Goal: Task Accomplishment & Management: Manage account settings

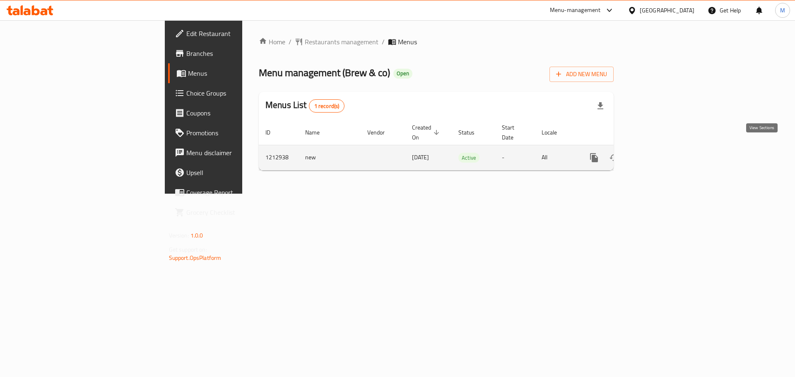
click at [664, 148] on link "enhanced table" at bounding box center [654, 158] width 20 height 20
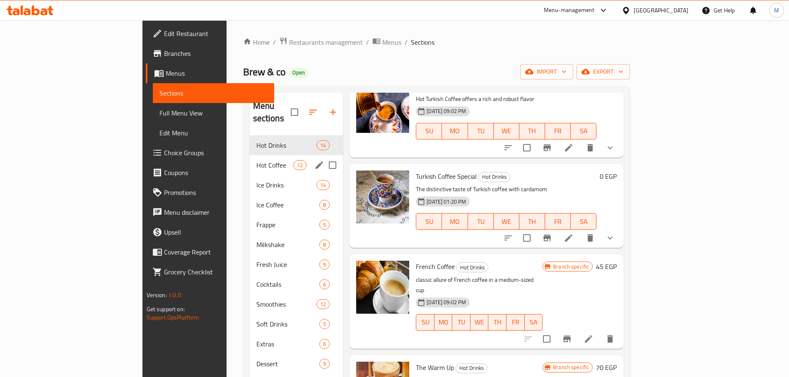
click at [256, 160] on span "Hot Coffee" at bounding box center [274, 165] width 37 height 10
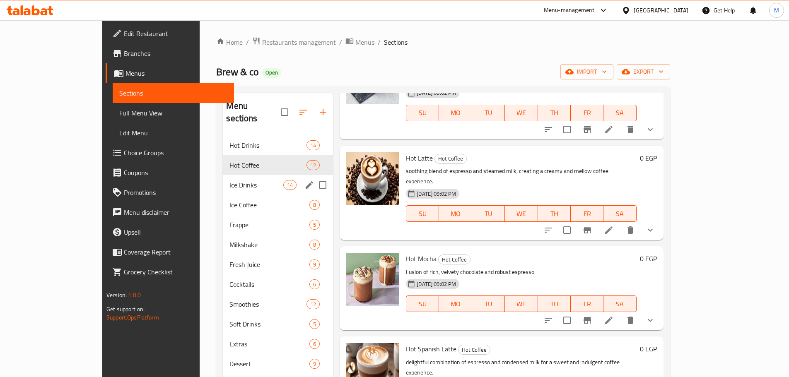
click at [229, 180] on span "Ice Drinks" at bounding box center [256, 185] width 54 height 10
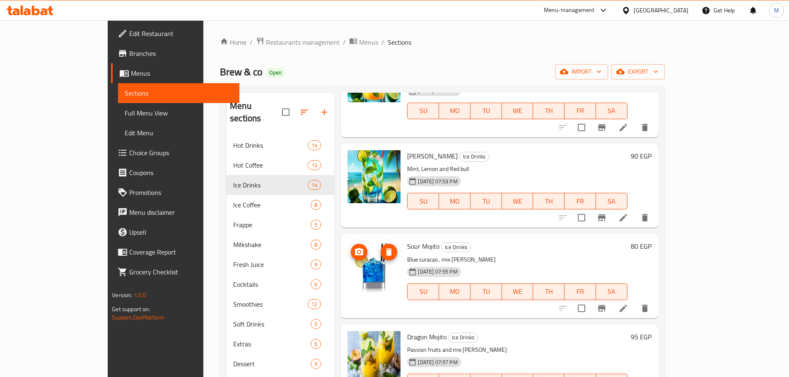
scroll to position [166, 0]
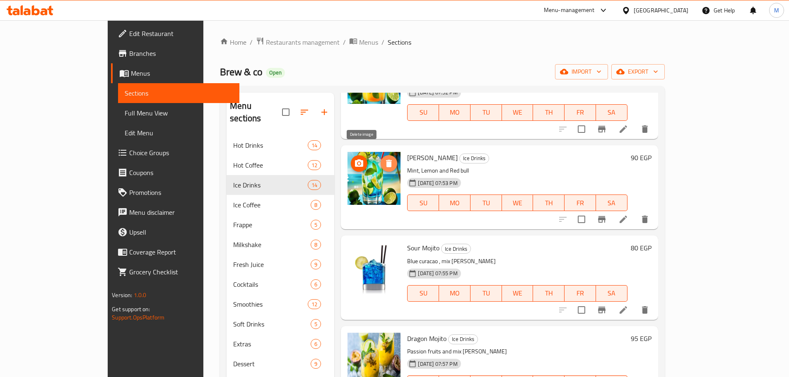
click at [386, 160] on icon "delete image" at bounding box center [389, 163] width 6 height 7
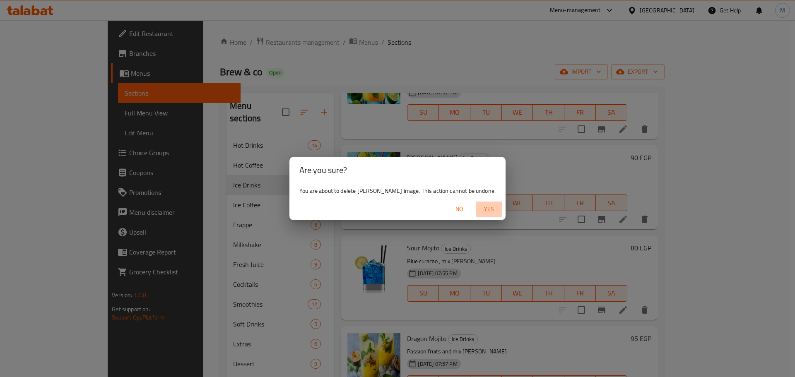
click at [490, 210] on span "Yes" at bounding box center [489, 209] width 20 height 10
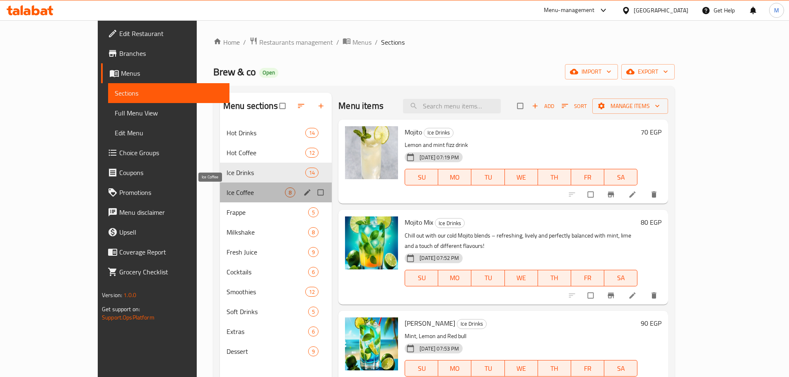
click at [226, 193] on span "Ice Coffee" at bounding box center [255, 193] width 58 height 10
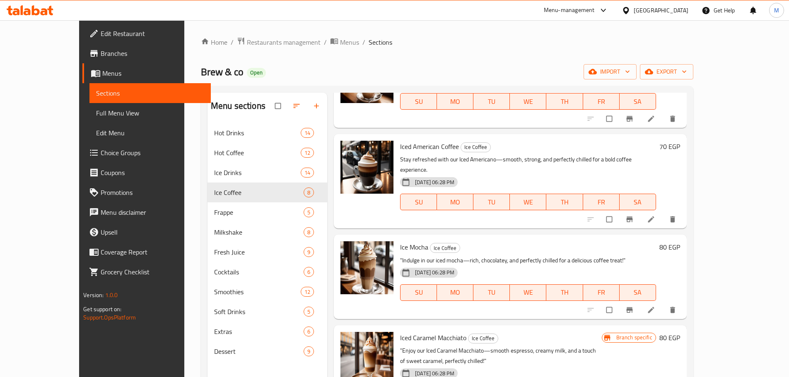
scroll to position [83, 0]
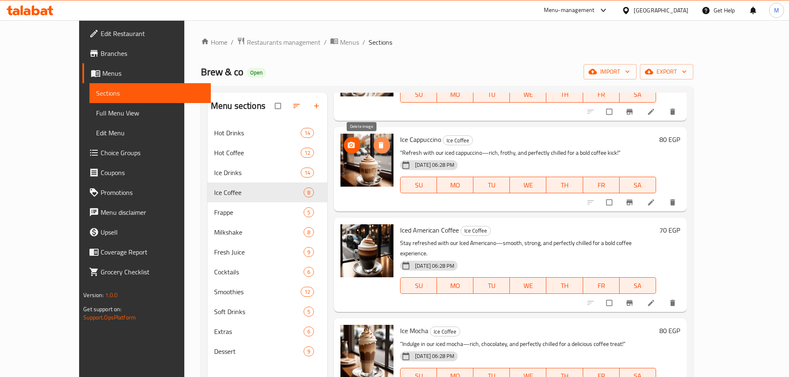
click at [378, 143] on icon "delete image" at bounding box center [380, 145] width 5 height 6
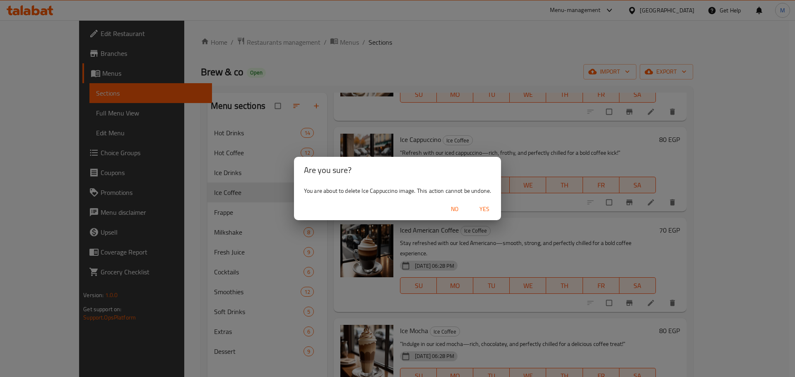
click at [489, 211] on span "Yes" at bounding box center [484, 209] width 20 height 10
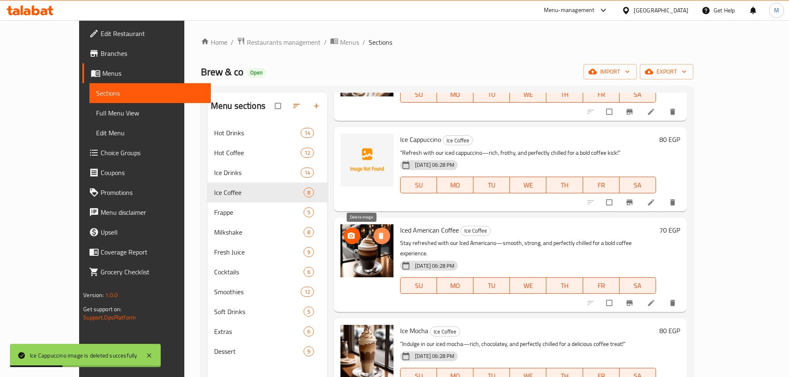
click at [373, 233] on span "delete image" at bounding box center [381, 236] width 17 height 8
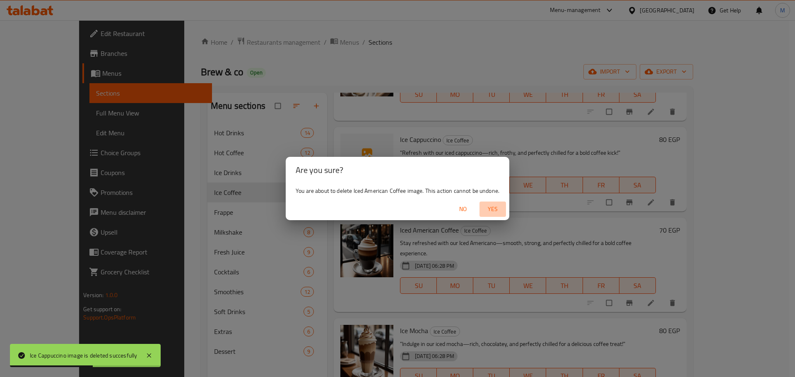
click at [492, 205] on span "Yes" at bounding box center [493, 209] width 20 height 10
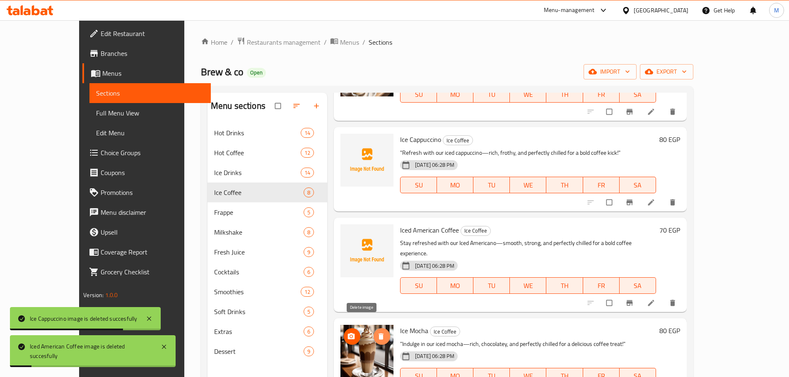
click at [373, 332] on span "delete image" at bounding box center [381, 336] width 17 height 8
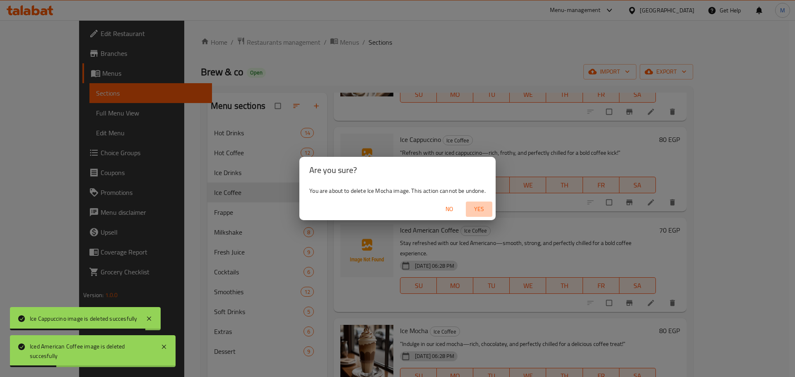
click at [474, 202] on button "Yes" at bounding box center [479, 209] width 26 height 15
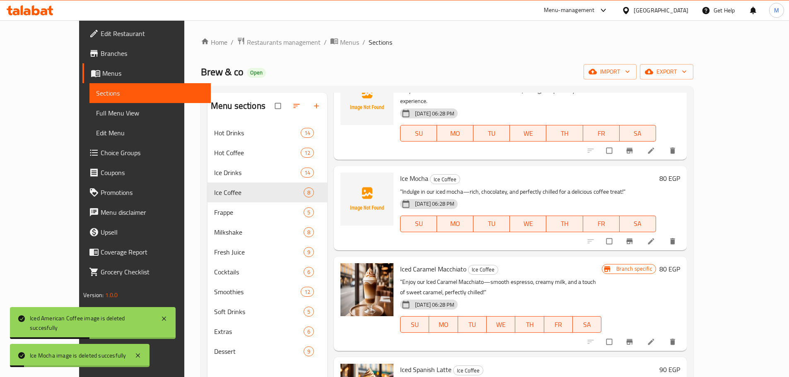
scroll to position [248, 0]
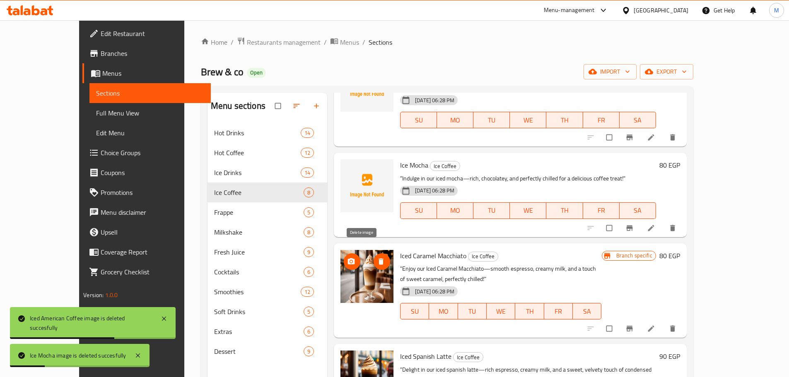
click at [373, 258] on span "delete image" at bounding box center [381, 262] width 17 height 8
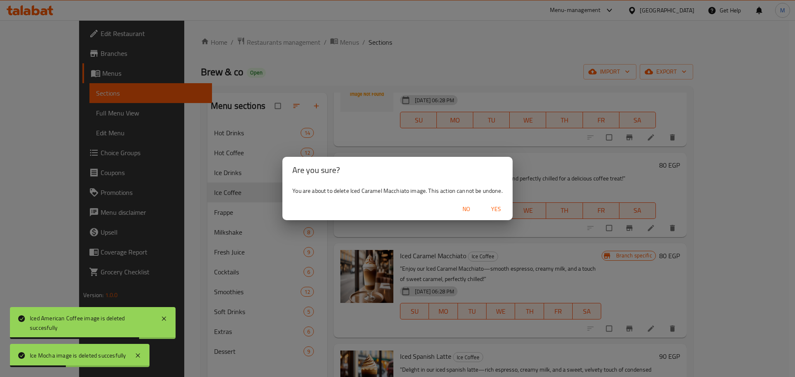
click at [493, 213] on span "Yes" at bounding box center [496, 209] width 20 height 10
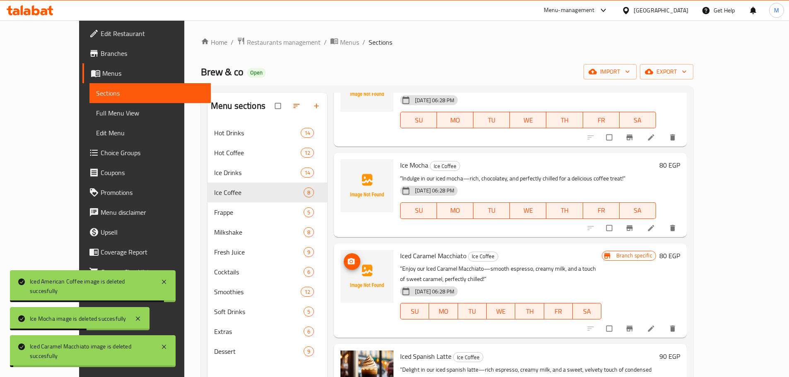
scroll to position [378, 0]
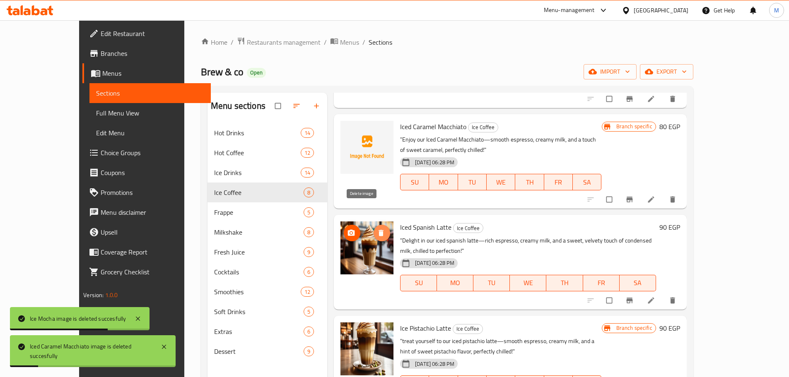
click at [373, 225] on button "delete image" at bounding box center [381, 233] width 17 height 17
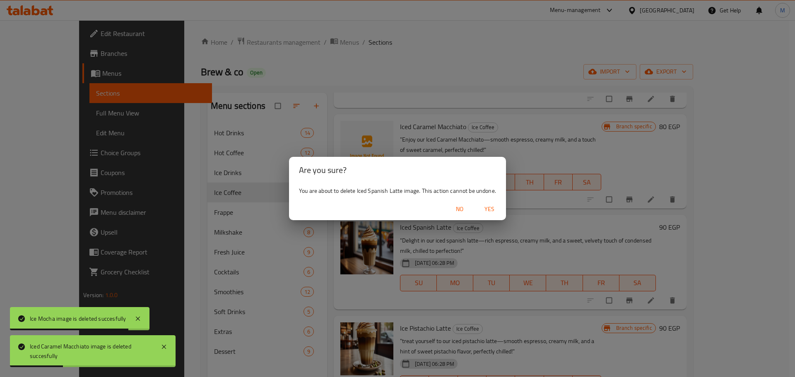
click at [491, 206] on span "Yes" at bounding box center [489, 209] width 20 height 10
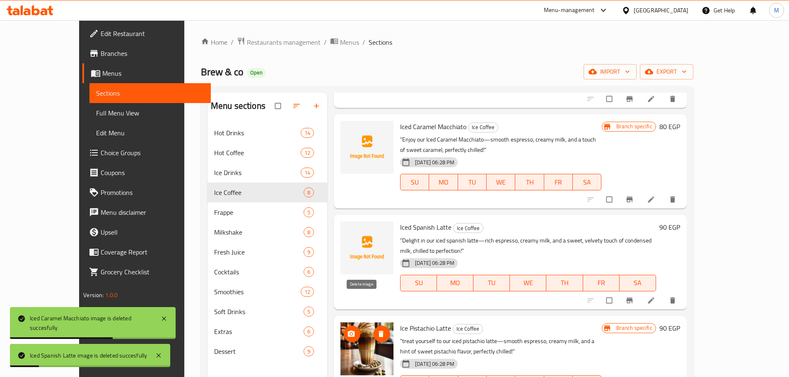
click at [377, 330] on icon "delete image" at bounding box center [381, 334] width 8 height 8
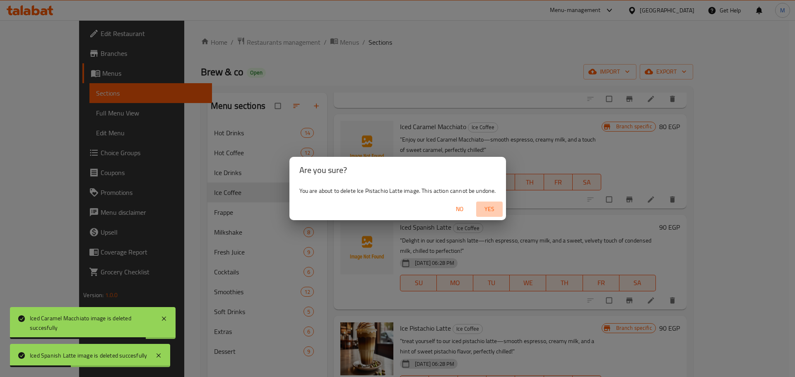
click at [492, 207] on span "Yes" at bounding box center [489, 209] width 20 height 10
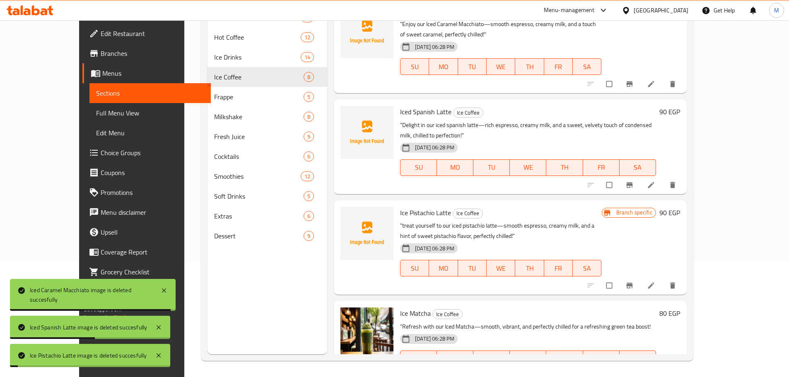
scroll to position [116, 0]
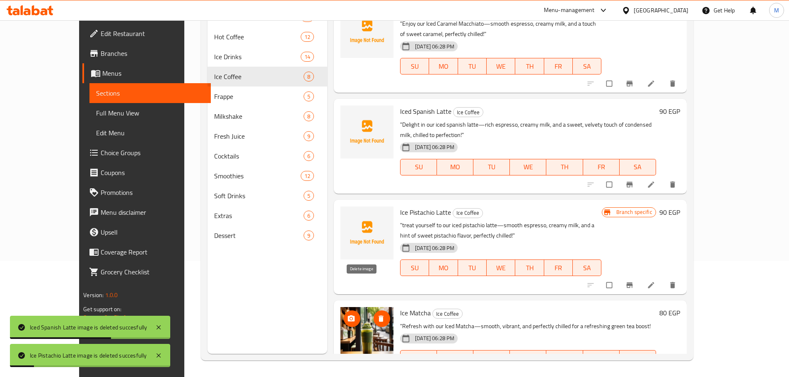
click at [373, 311] on button "delete image" at bounding box center [381, 319] width 17 height 17
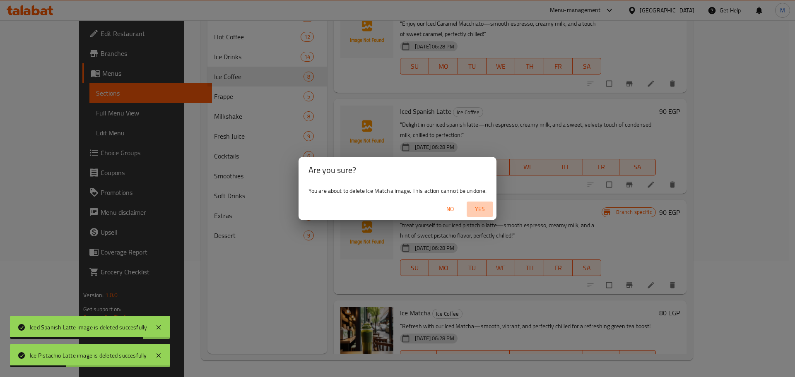
click at [481, 212] on span "Yes" at bounding box center [480, 209] width 20 height 10
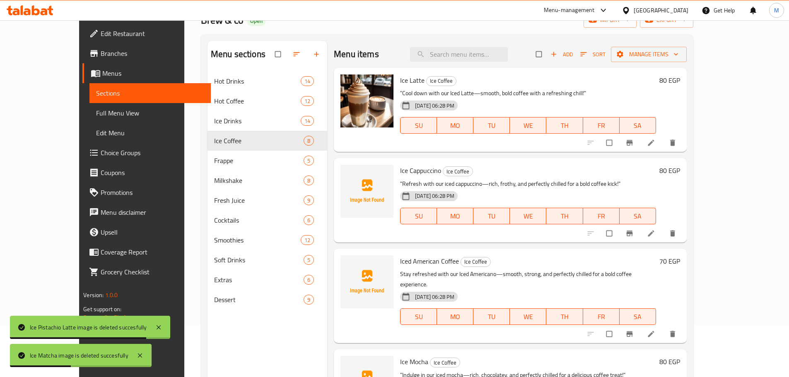
scroll to position [0, 0]
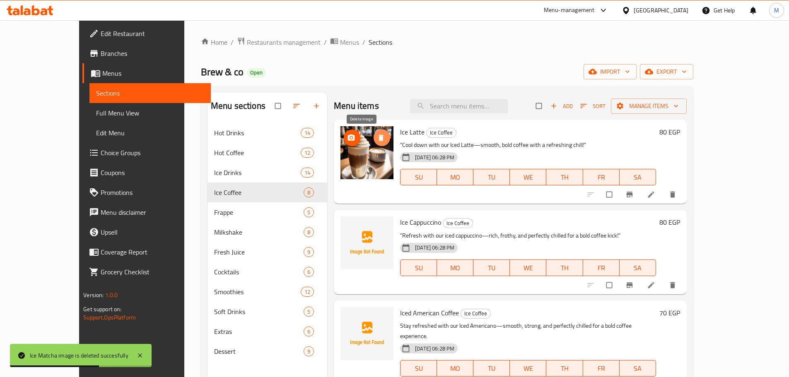
click at [377, 135] on icon "delete image" at bounding box center [381, 138] width 8 height 8
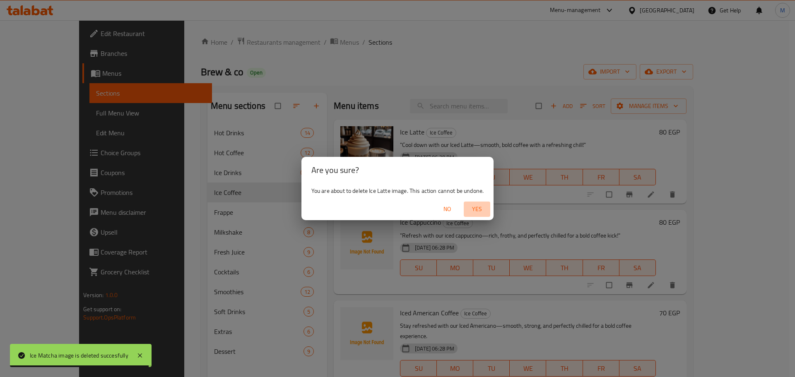
click at [470, 207] on span "Yes" at bounding box center [477, 209] width 20 height 10
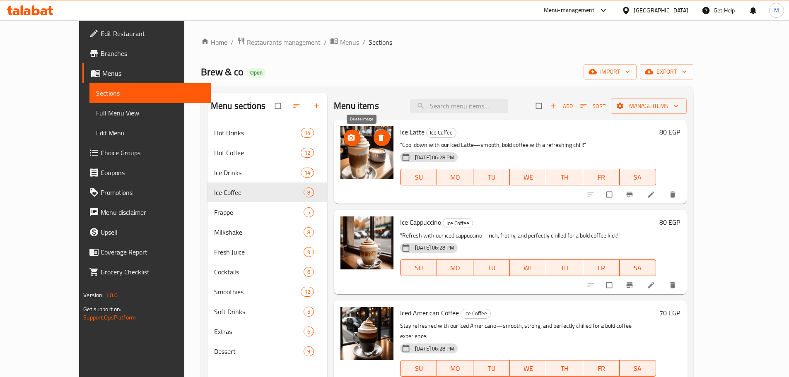
click at [378, 137] on icon "delete image" at bounding box center [380, 138] width 5 height 6
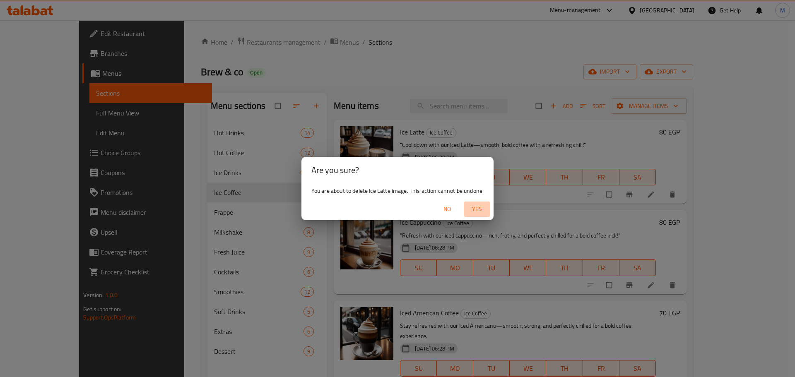
click at [477, 207] on span "Yes" at bounding box center [477, 209] width 20 height 10
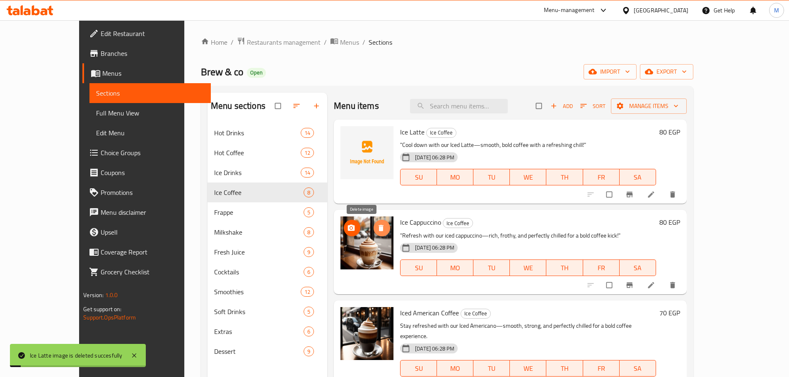
click at [377, 226] on icon "delete image" at bounding box center [381, 228] width 8 height 8
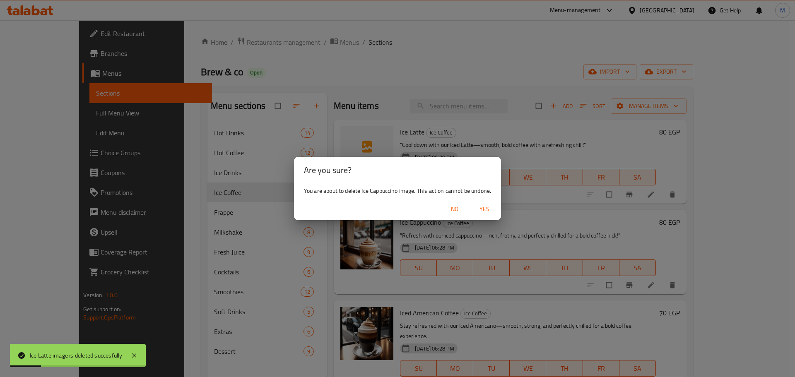
click at [491, 209] on span "Yes" at bounding box center [484, 209] width 20 height 10
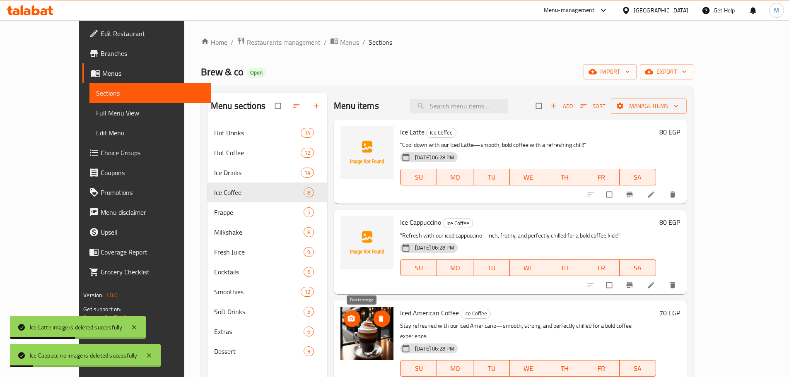
click at [377, 318] on icon "delete image" at bounding box center [381, 319] width 8 height 8
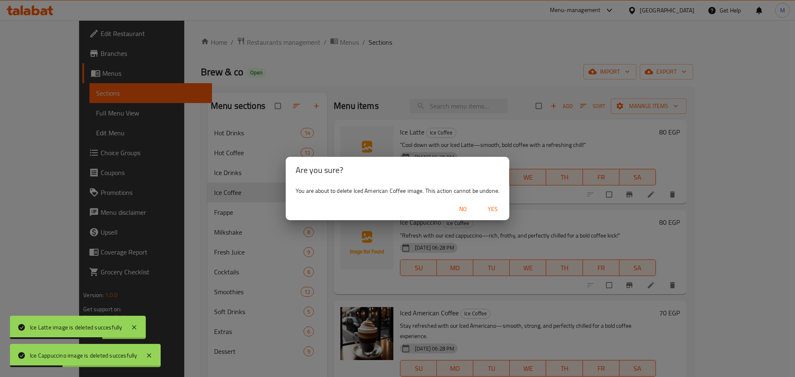
click at [496, 207] on span "Yes" at bounding box center [493, 209] width 20 height 10
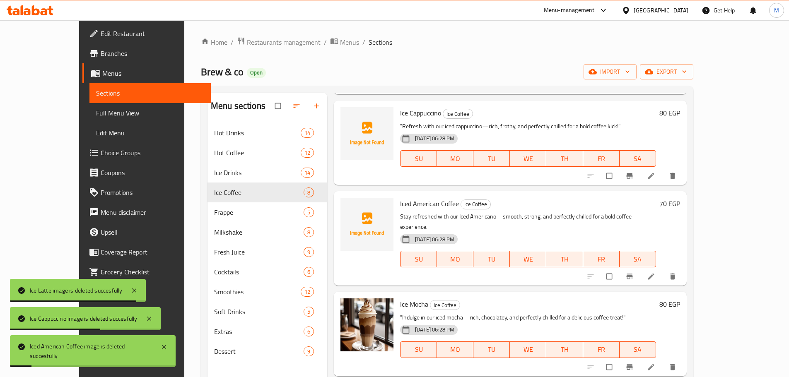
scroll to position [124, 0]
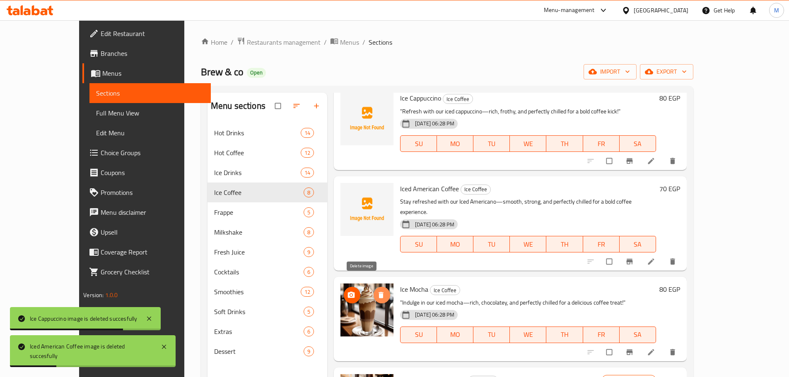
click at [373, 291] on span "delete image" at bounding box center [381, 295] width 17 height 8
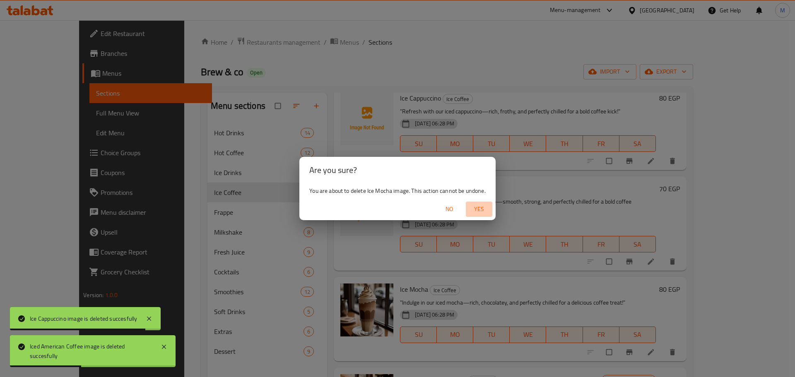
click at [486, 207] on span "Yes" at bounding box center [479, 209] width 20 height 10
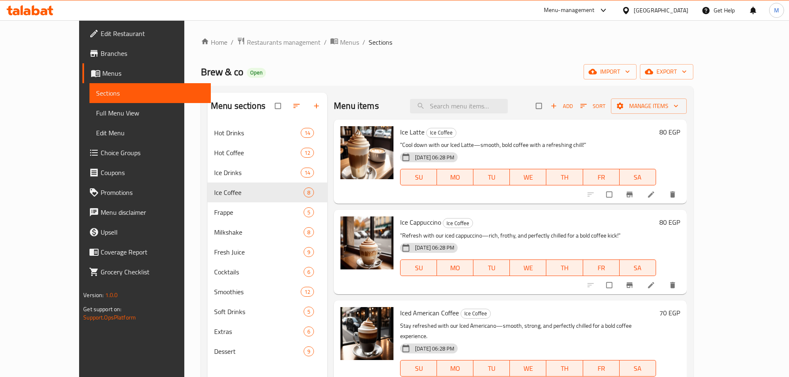
click at [201, 68] on span "Brew & co" at bounding box center [222, 72] width 43 height 19
copy span "Brew & co"
click at [101, 53] on span "Branches" at bounding box center [153, 53] width 104 height 10
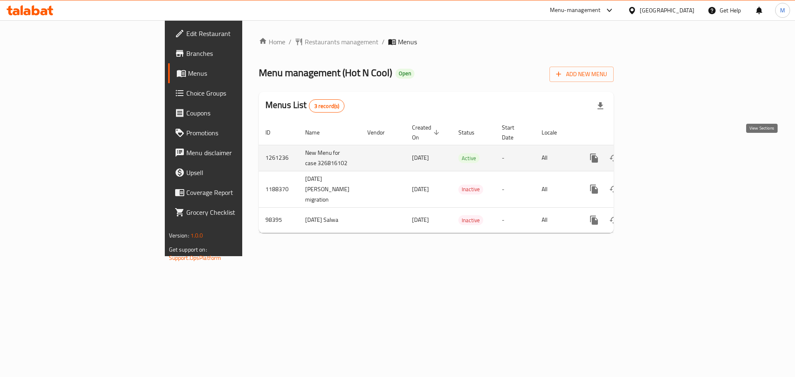
click at [657, 154] on icon "enhanced table" at bounding box center [653, 157] width 7 height 7
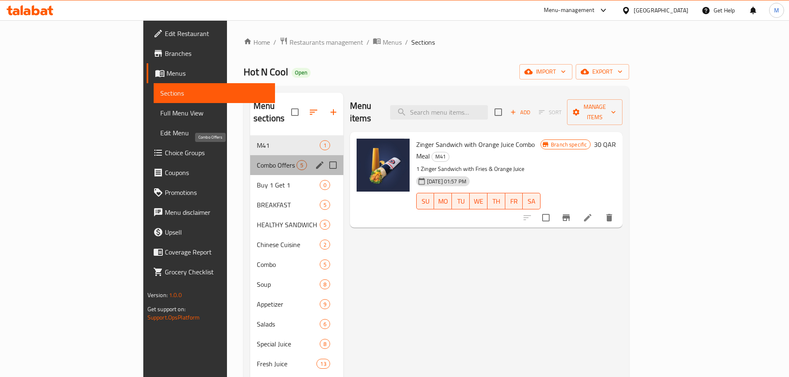
click at [257, 160] on span "Combo Offers" at bounding box center [277, 165] width 40 height 10
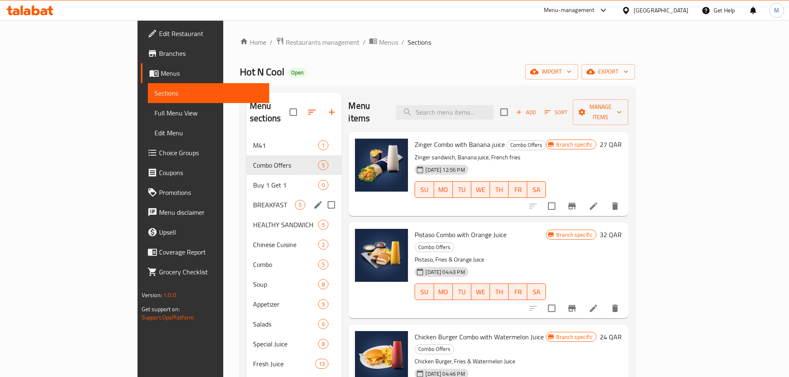
click at [246, 195] on div "BREAKFAST 5" at bounding box center [293, 205] width 95 height 20
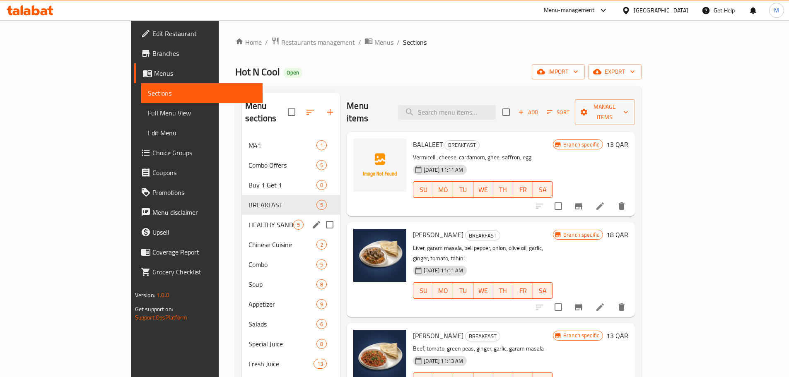
click at [242, 215] on div "HEALTHY SANDWICH 5" at bounding box center [291, 225] width 98 height 20
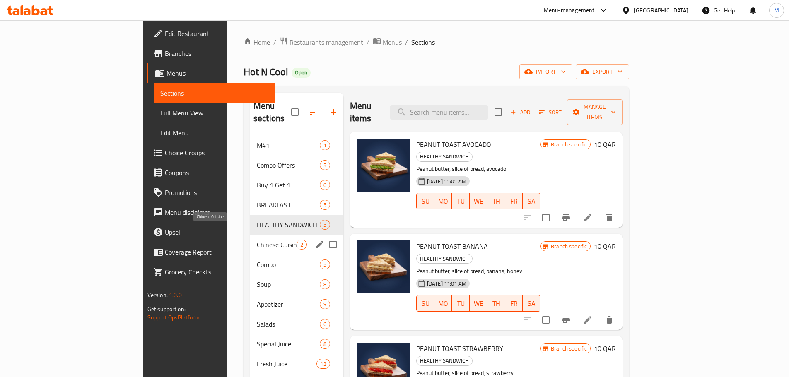
click at [257, 240] on span "Chinese Cuisine" at bounding box center [277, 245] width 40 height 10
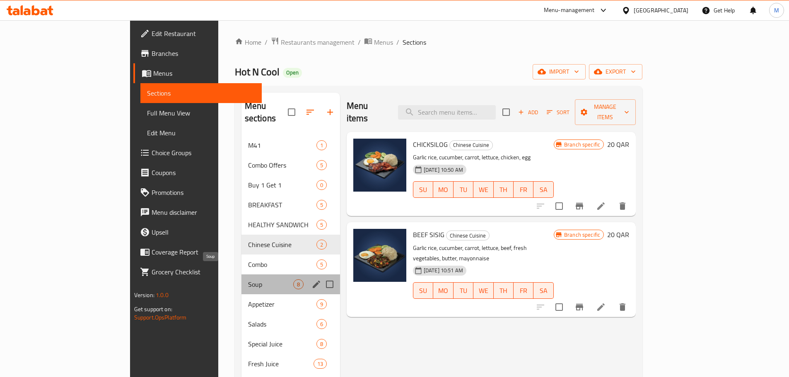
click at [248, 279] on span "Soup" at bounding box center [270, 284] width 45 height 10
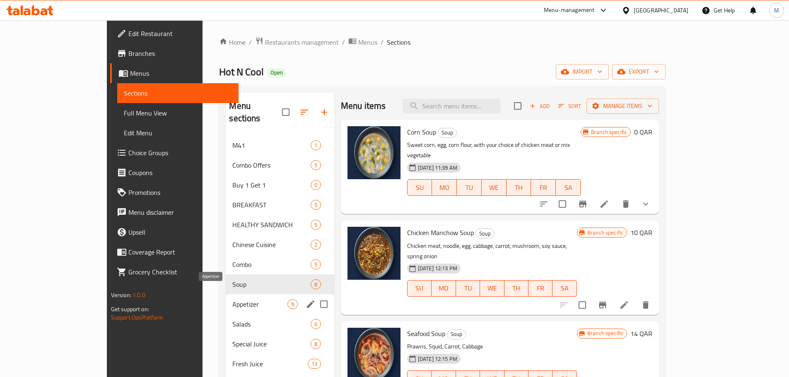
click at [232, 299] on span "Appetizer" at bounding box center [259, 304] width 55 height 10
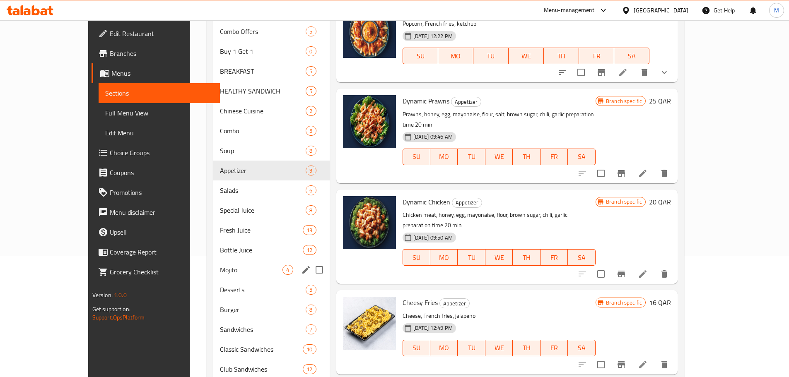
scroll to position [124, 0]
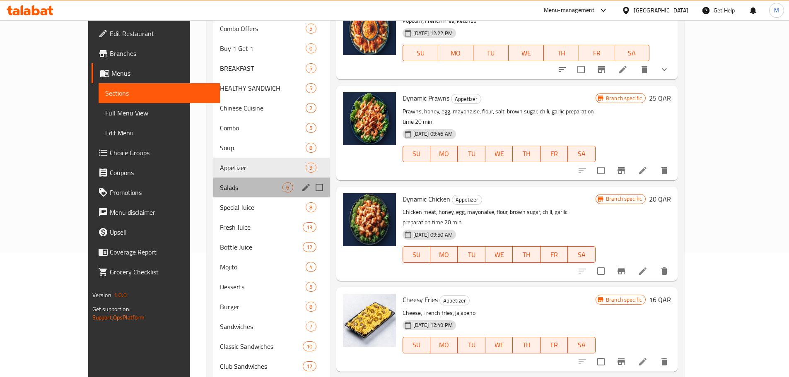
click at [216, 193] on div "Salads 6" at bounding box center [271, 188] width 116 height 20
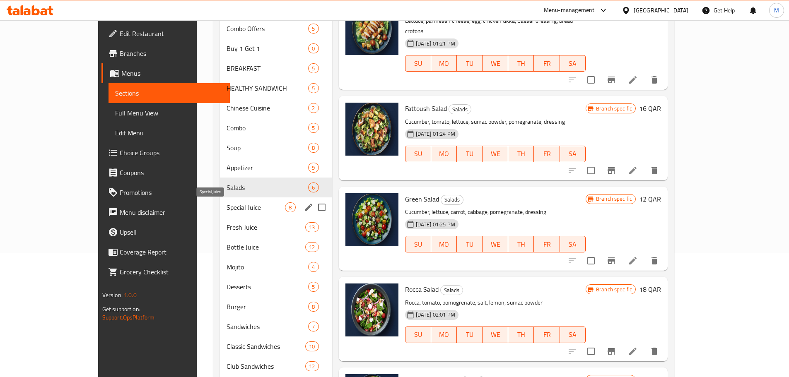
click at [226, 207] on span "Special Juice" at bounding box center [255, 207] width 58 height 10
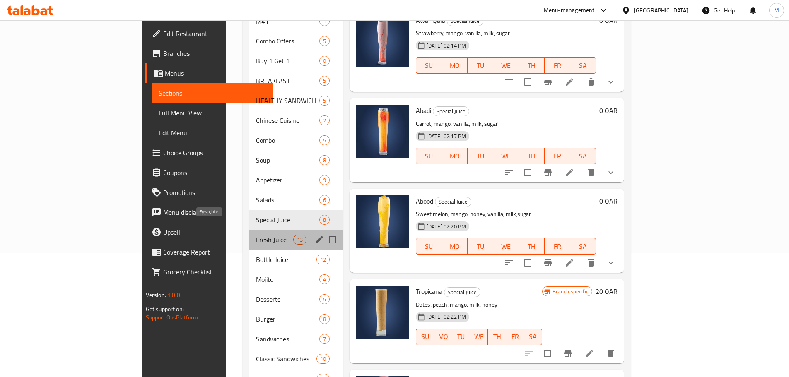
click at [256, 235] on span "Fresh Juice" at bounding box center [274, 240] width 37 height 10
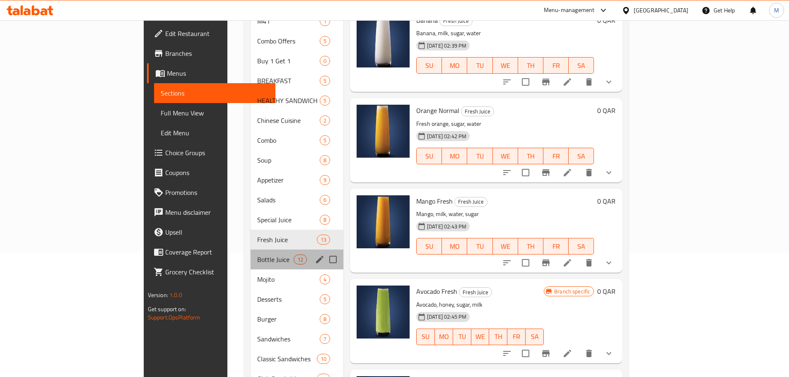
click at [250, 252] on div "Bottle Juice 12" at bounding box center [296, 260] width 93 height 20
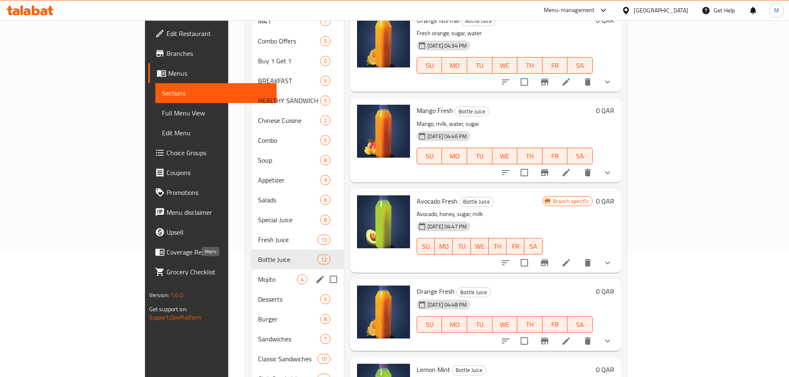
click at [258, 274] on span "Mojito" at bounding box center [277, 279] width 39 height 10
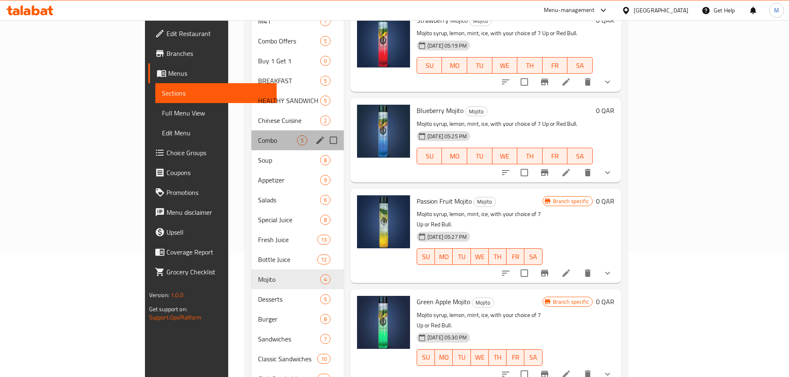
click at [251, 130] on div "Combo 5" at bounding box center [297, 140] width 92 height 20
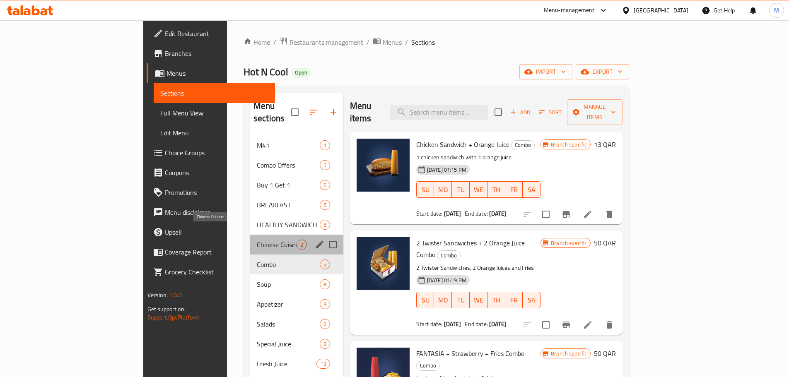
click at [257, 240] on span "Chinese Cuisine" at bounding box center [277, 245] width 40 height 10
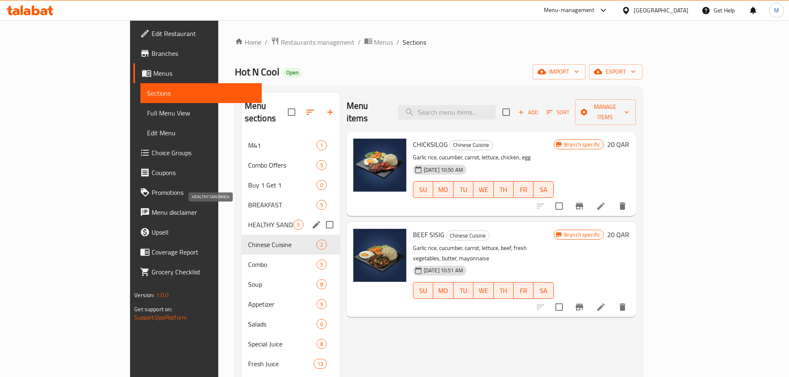
click at [248, 220] on span "HEALTHY SANDWICH" at bounding box center [270, 225] width 45 height 10
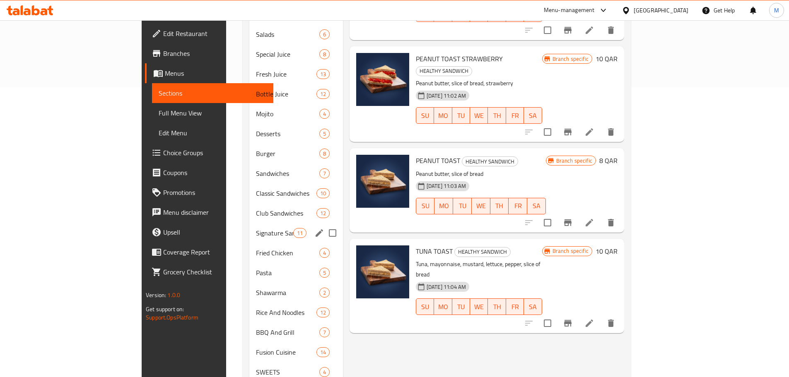
scroll to position [309, 0]
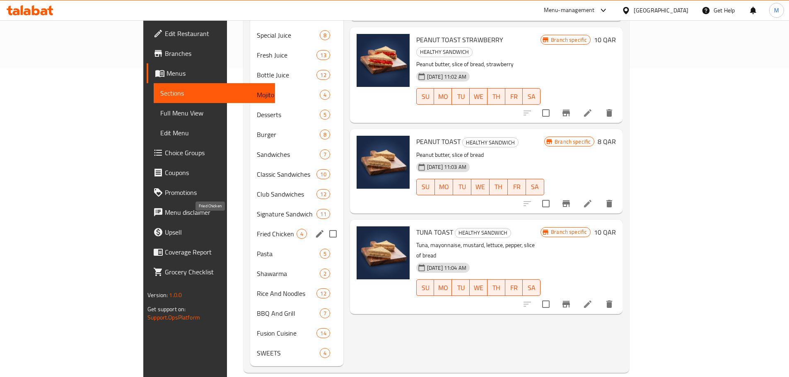
click at [257, 229] on span "Fried Chicken" at bounding box center [277, 234] width 40 height 10
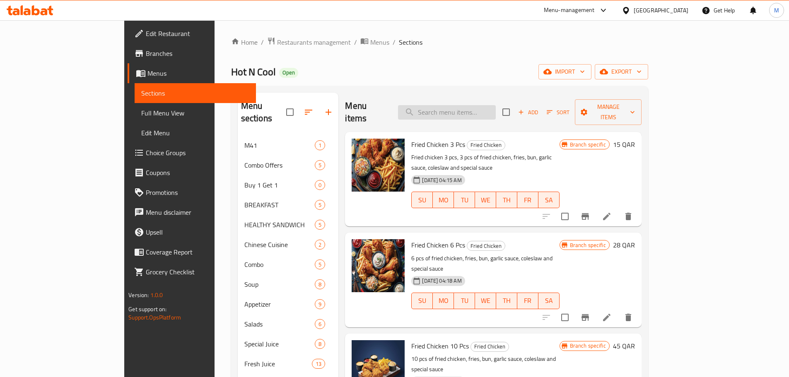
click at [482, 105] on input "search" at bounding box center [447, 112] width 98 height 14
paste input "Chilli Prawns Medium"
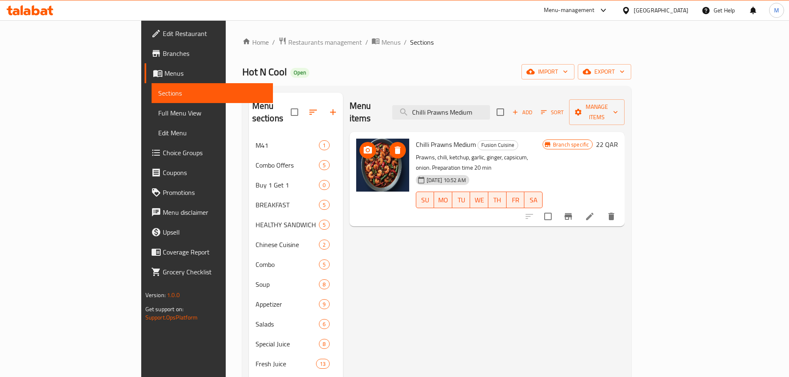
type input "Chilli Prawns Medium"
click at [395, 147] on icon "delete image" at bounding box center [398, 150] width 6 height 7
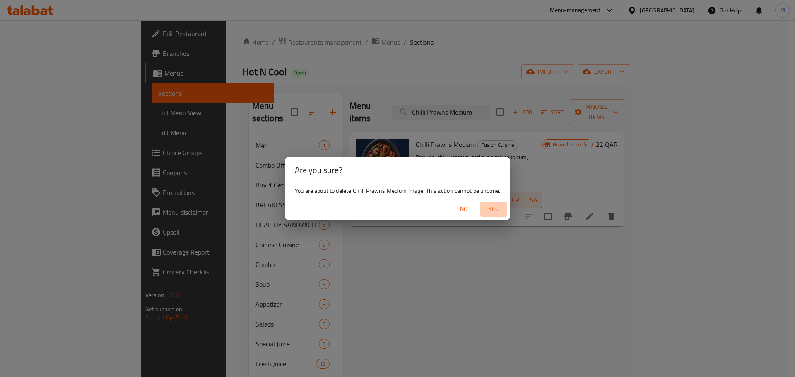
click at [493, 212] on span "Yes" at bounding box center [494, 209] width 20 height 10
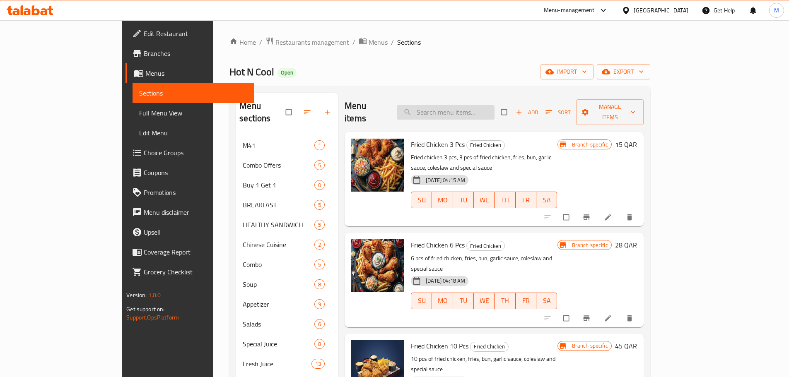
drag, startPoint x: 0, startPoint y: 0, endPoint x: 500, endPoint y: 112, distance: 512.5
click at [494, 112] on input "search" at bounding box center [446, 112] width 98 height 14
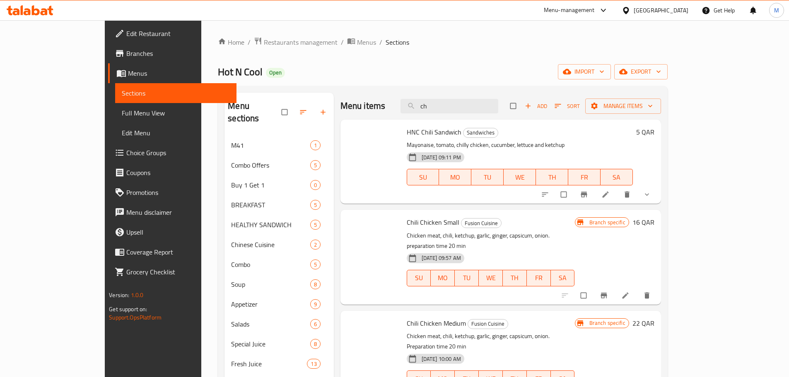
type input "c"
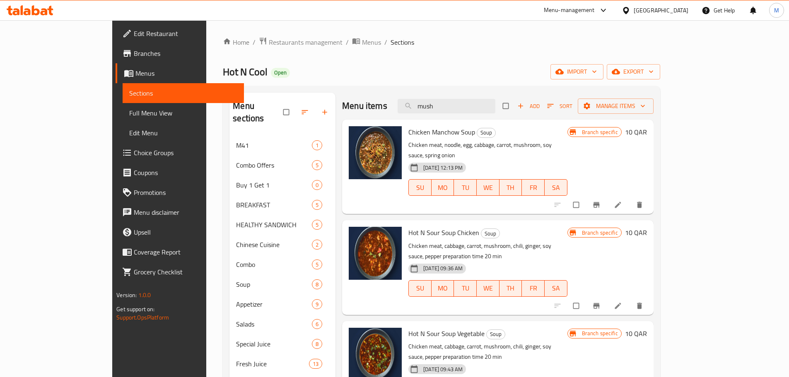
click at [486, 116] on div "Menu items mush Add Sort Manage items" at bounding box center [497, 106] width 311 height 27
click at [486, 109] on input "mush" at bounding box center [446, 106] width 98 height 14
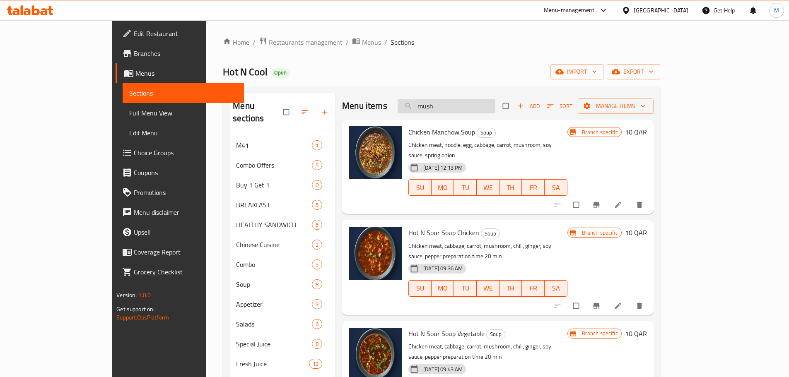
type input "o"
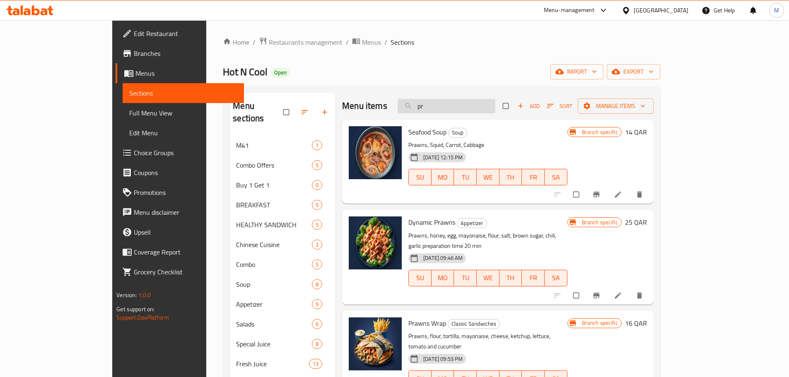
type input "p"
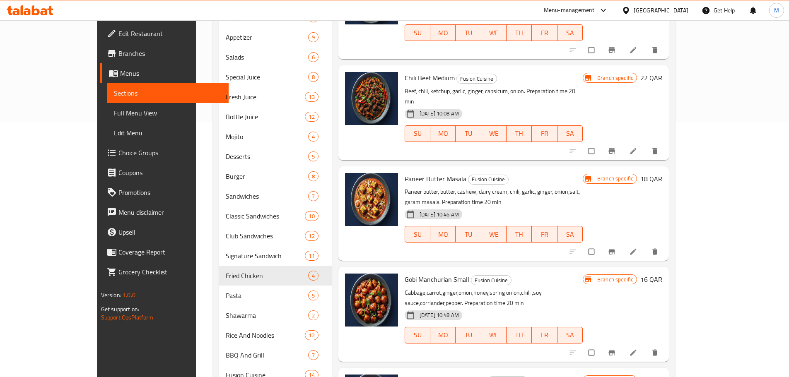
scroll to position [309, 0]
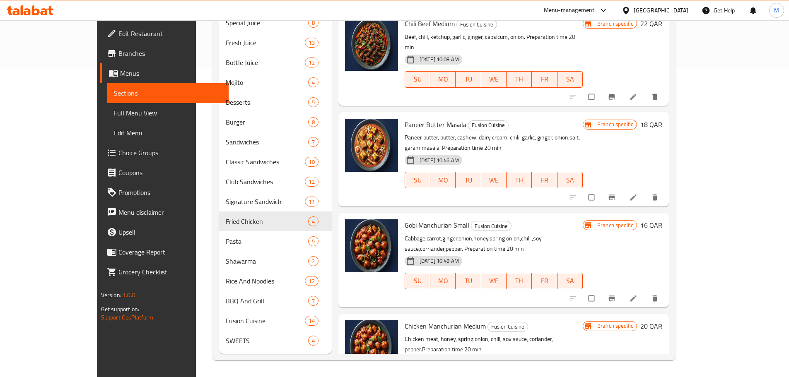
type input "chili"
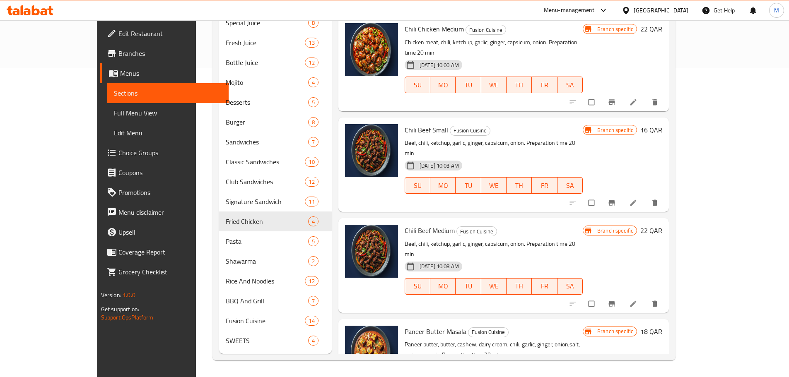
scroll to position [616, 0]
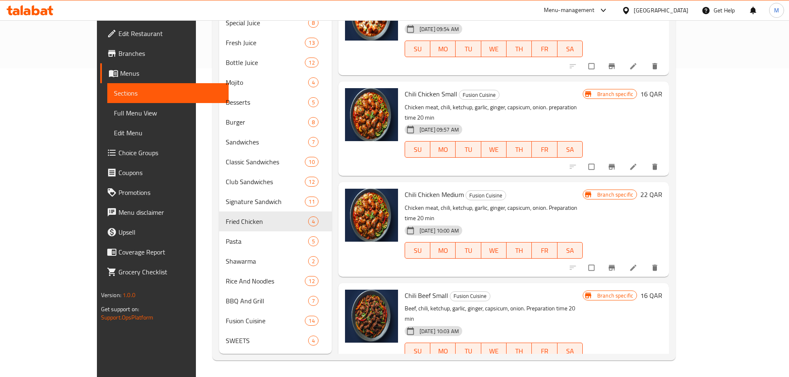
drag, startPoint x: 662, startPoint y: 7, endPoint x: 673, endPoint y: 9, distance: 11.3
click at [673, 9] on div "Qatar" at bounding box center [655, 10] width 80 height 20
click at [633, 9] on div at bounding box center [627, 10] width 12 height 9
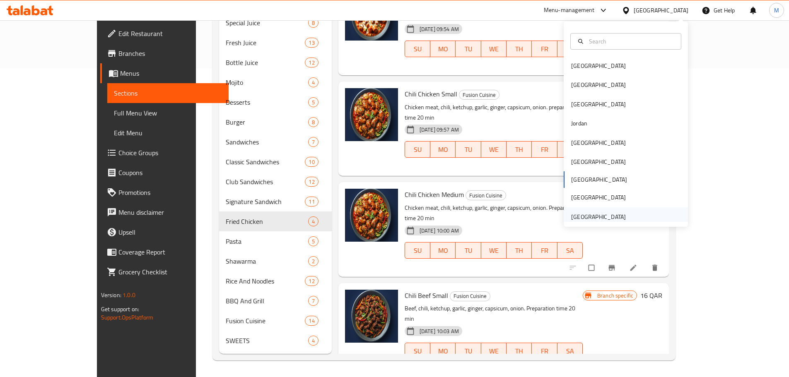
click at [581, 209] on div "United Arab Emirates" at bounding box center [598, 216] width 68 height 19
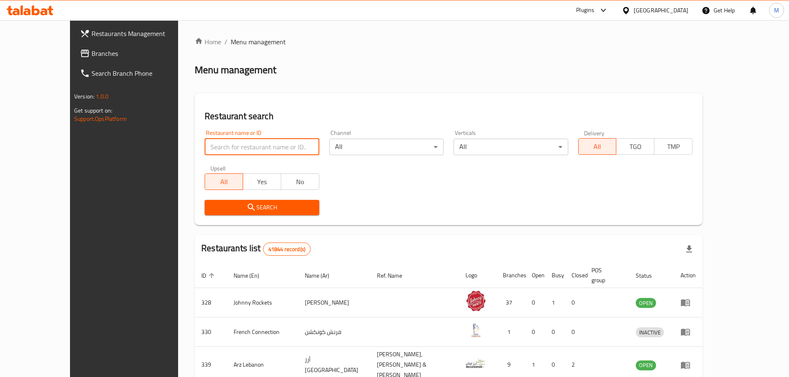
click at [205, 152] on input "search" at bounding box center [262, 147] width 114 height 17
paste input "CANOTTO Napoletan Pizza"
click button "Search" at bounding box center [262, 207] width 114 height 15
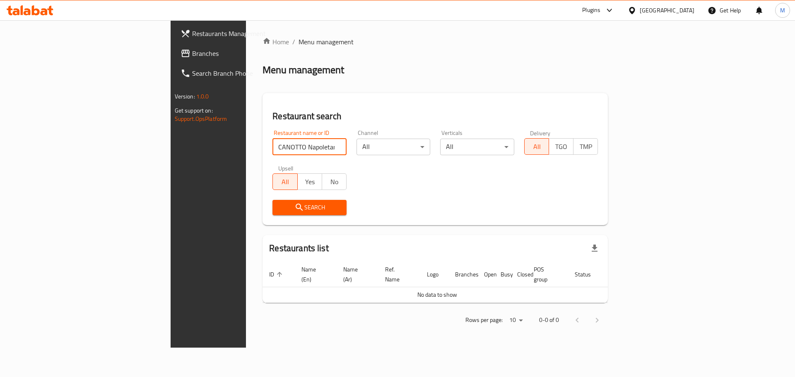
click at [272, 150] on input "CANOTTO Napoletan Pizza" at bounding box center [309, 147] width 74 height 17
paste input "search"
type input "CANOTTO"
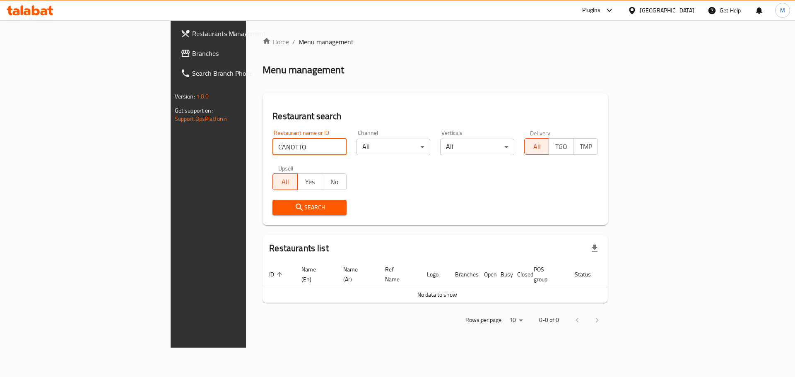
click button "Search" at bounding box center [309, 207] width 74 height 15
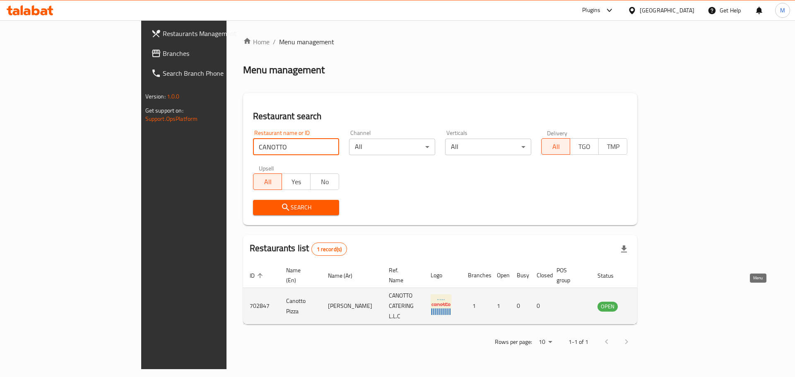
click at [656, 301] on link "enhanced table" at bounding box center [648, 306] width 15 height 10
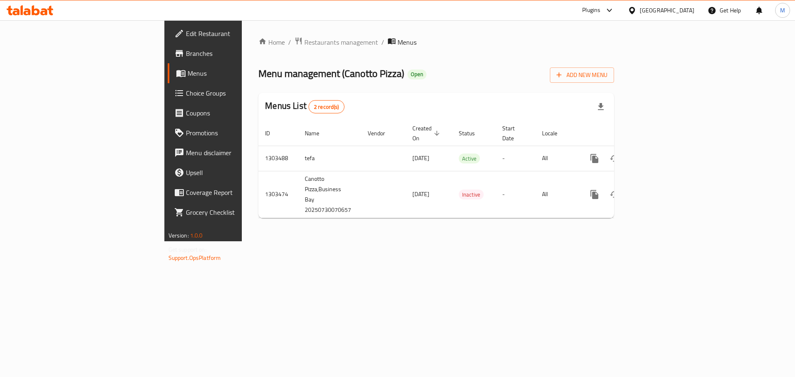
click at [186, 30] on span "Edit Restaurant" at bounding box center [238, 34] width 105 height 10
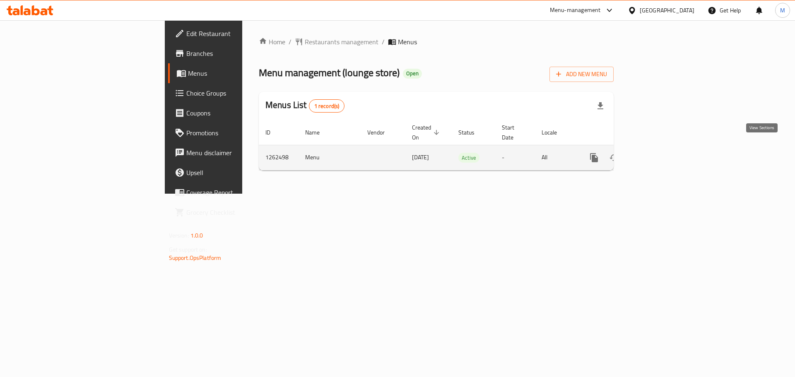
click at [659, 153] on icon "enhanced table" at bounding box center [654, 158] width 10 height 10
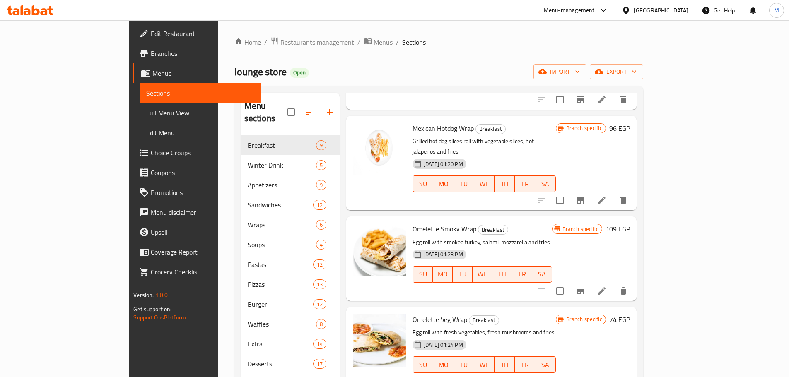
scroll to position [13, 0]
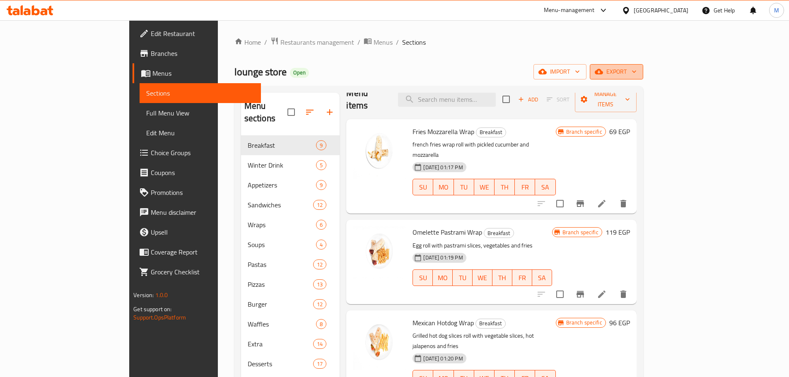
click at [636, 77] on span "export" at bounding box center [616, 72] width 40 height 10
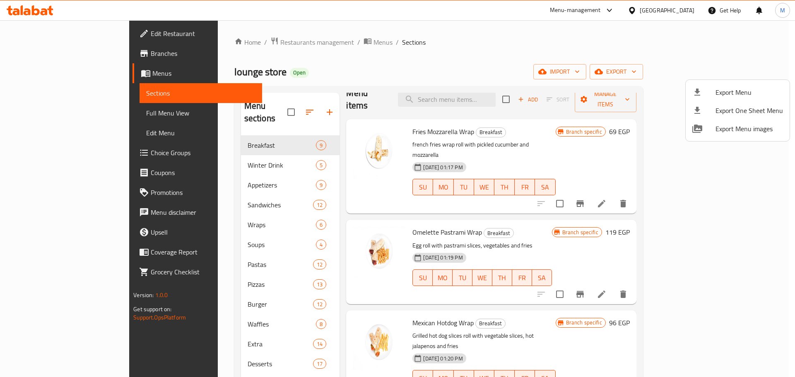
click at [51, 54] on div at bounding box center [397, 188] width 795 height 377
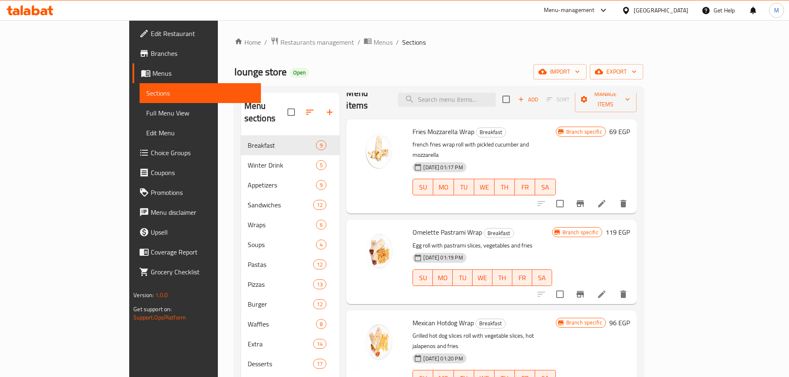
click at [151, 54] on span "Branches" at bounding box center [203, 53] width 104 height 10
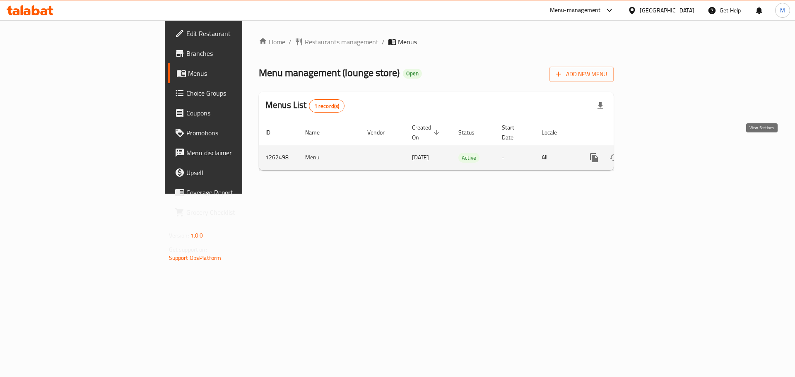
click at [664, 148] on link "enhanced table" at bounding box center [654, 158] width 20 height 20
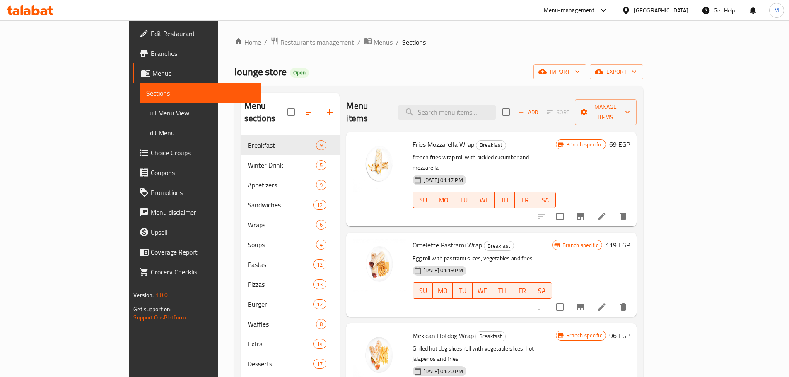
click at [643, 57] on div "Home / Restaurants management / Menus / Sections lounge store Open import expor…" at bounding box center [438, 320] width 409 height 566
click at [636, 75] on span "export" at bounding box center [616, 72] width 40 height 10
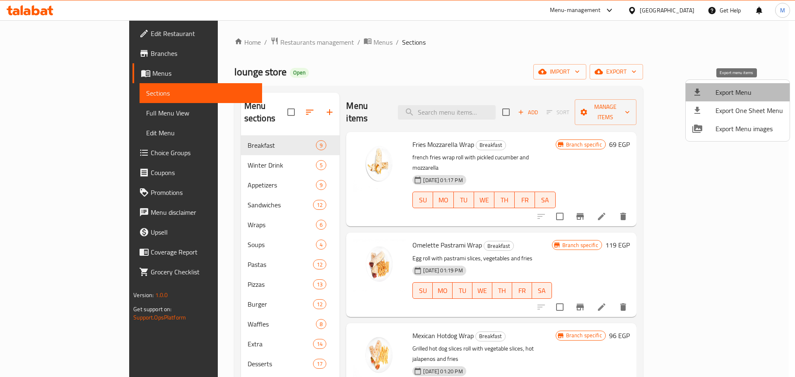
click at [748, 96] on span "Export Menu" at bounding box center [748, 92] width 67 height 10
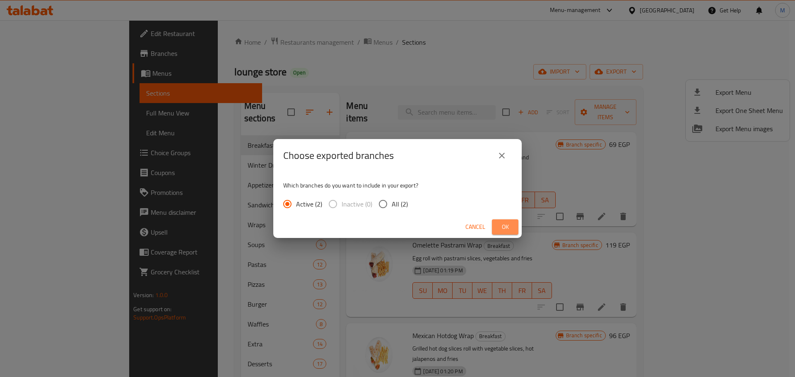
click at [514, 221] on button "Ok" at bounding box center [505, 226] width 26 height 15
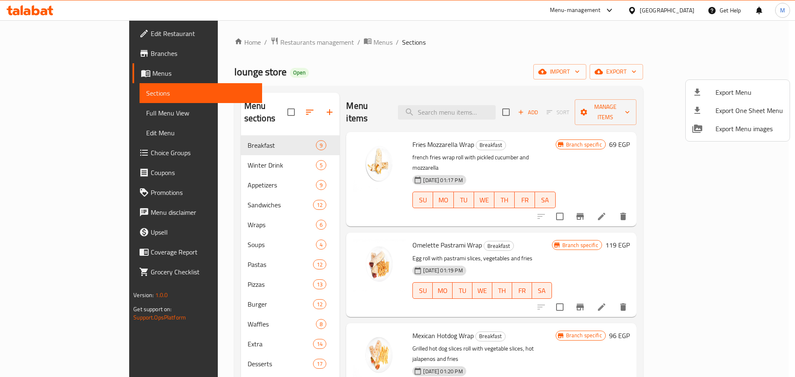
click at [408, 87] on div at bounding box center [397, 188] width 795 height 377
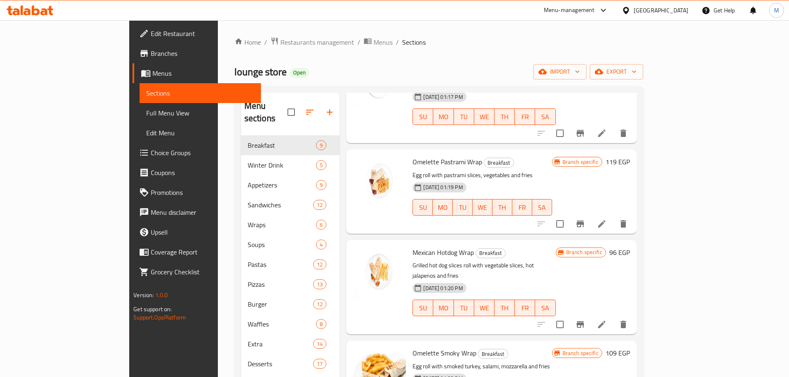
scroll to position [290, 0]
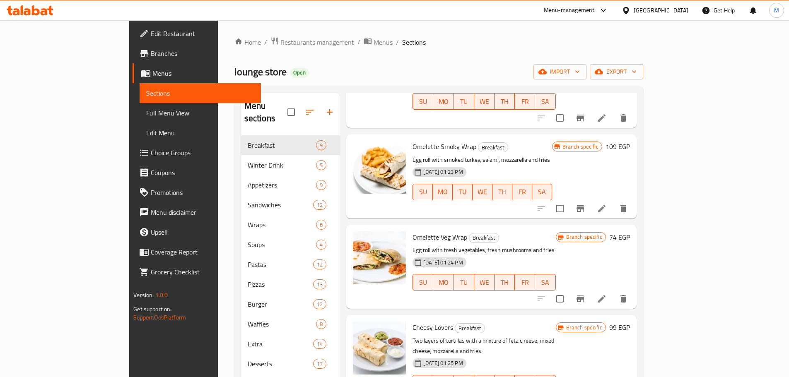
click at [380, 62] on div "Home / Restaurants management / Menus / Sections lounge store Open import expor…" at bounding box center [438, 320] width 409 height 566
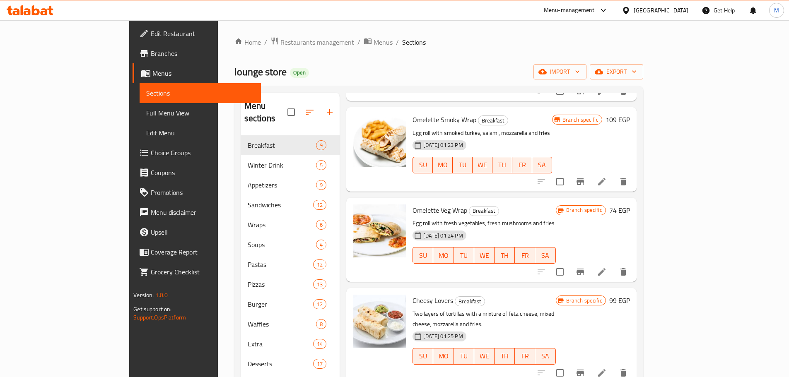
scroll to position [344, 0]
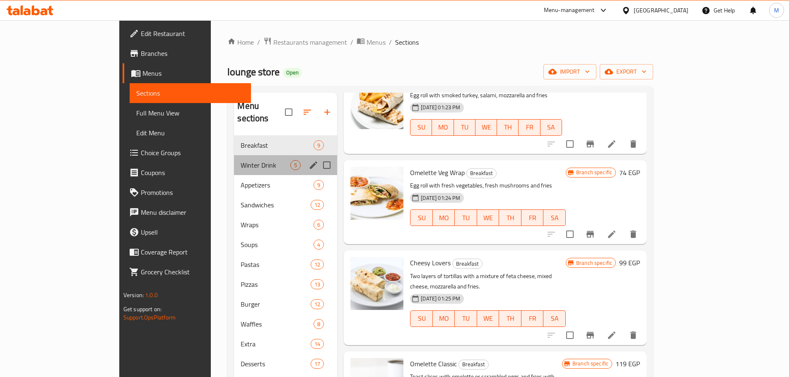
click at [234, 155] on div "Winter Drink 5" at bounding box center [285, 165] width 103 height 20
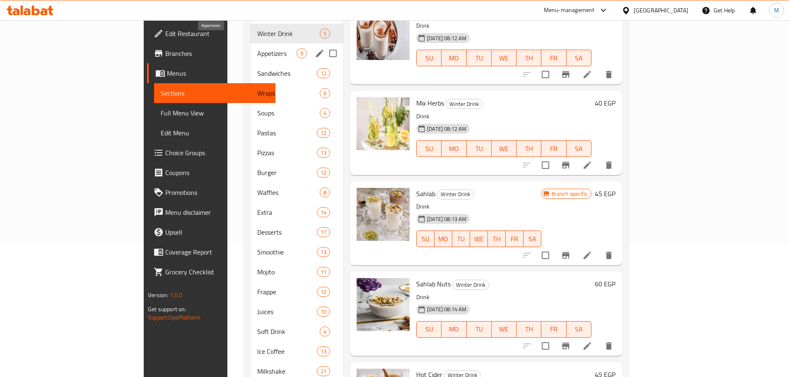
scroll to position [64, 0]
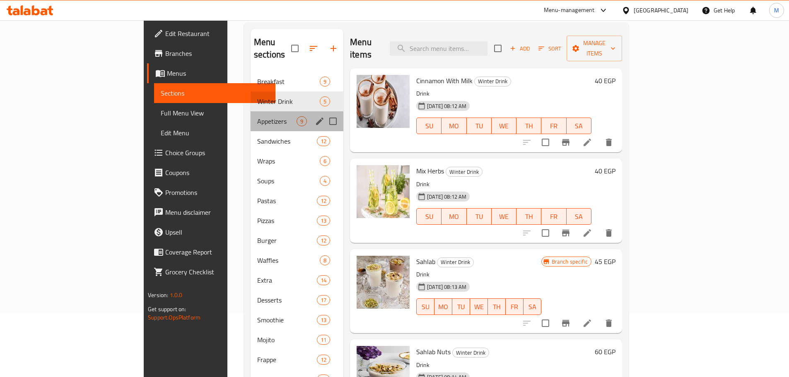
click at [250, 116] on div "Appetizers 9" at bounding box center [296, 121] width 93 height 20
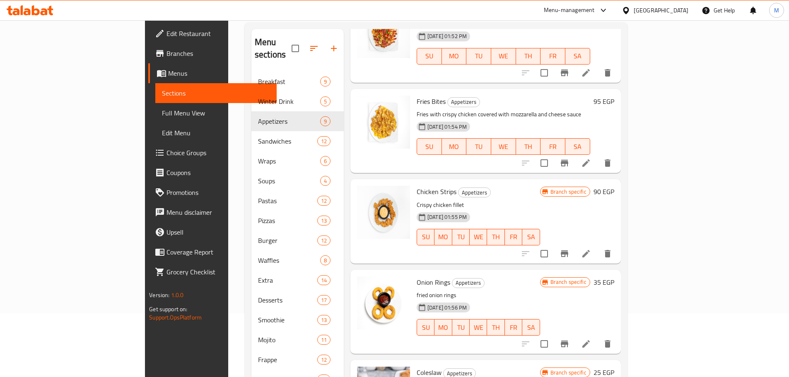
scroll to position [344, 0]
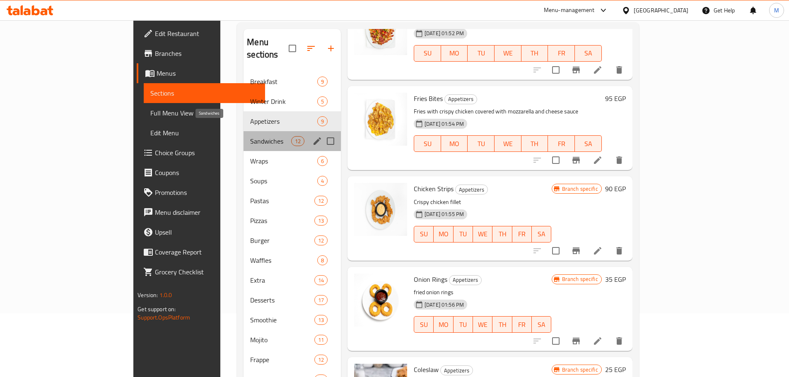
click at [250, 136] on span "Sandwiches" at bounding box center [270, 141] width 41 height 10
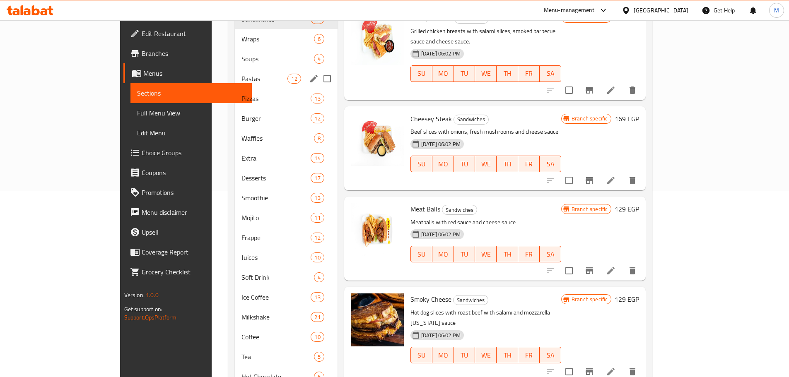
scroll to position [147, 0]
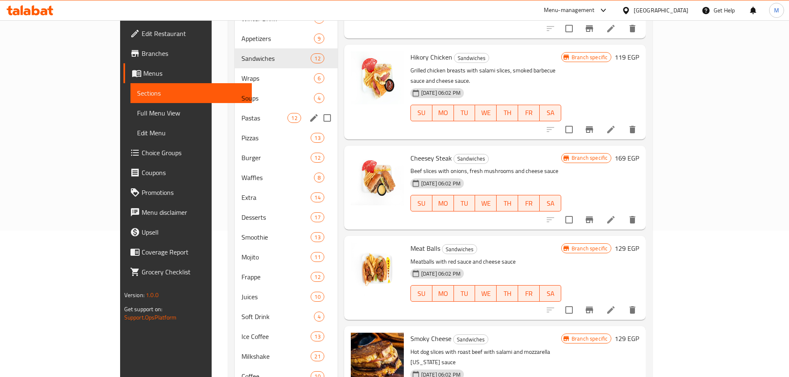
click at [235, 68] on div "Wraps 6" at bounding box center [286, 78] width 103 height 20
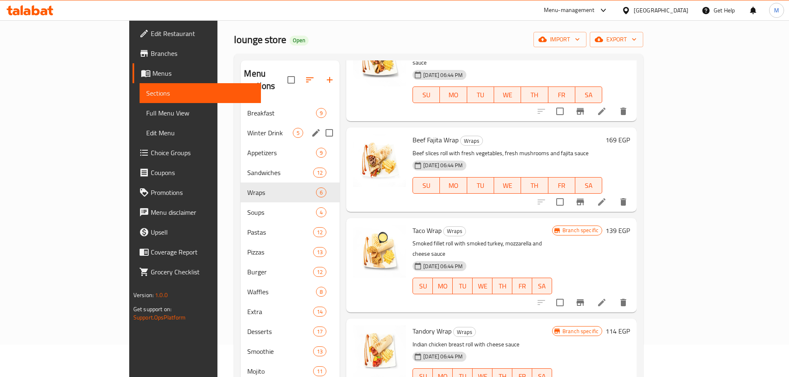
scroll to position [22, 0]
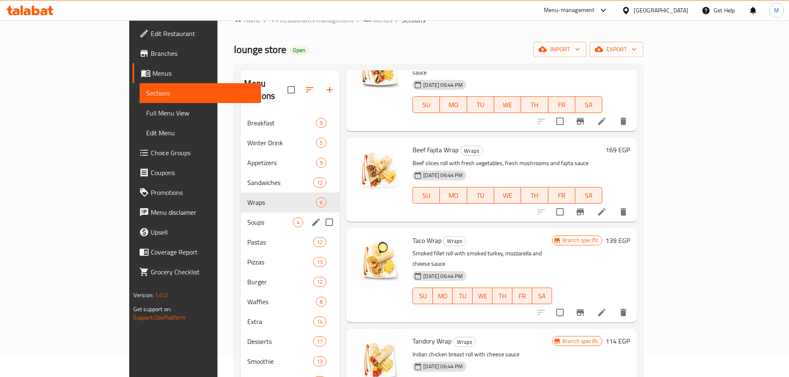
click at [247, 217] on span "Soups" at bounding box center [270, 222] width 46 height 10
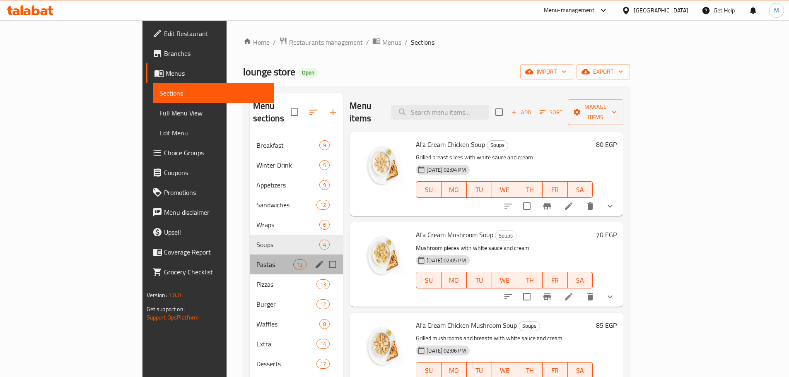
click at [250, 255] on div "Pastas 12" at bounding box center [297, 265] width 94 height 20
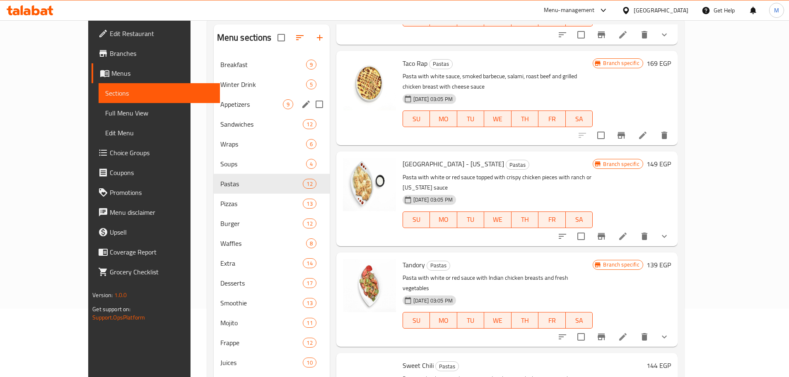
scroll to position [64, 0]
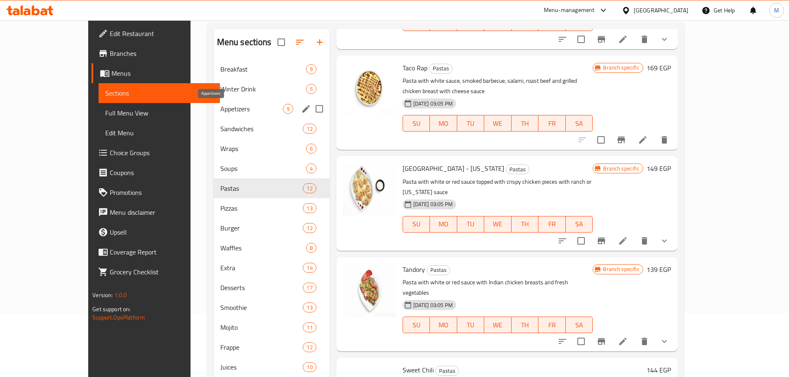
click at [220, 104] on span "Appetizers" at bounding box center [251, 109] width 63 height 10
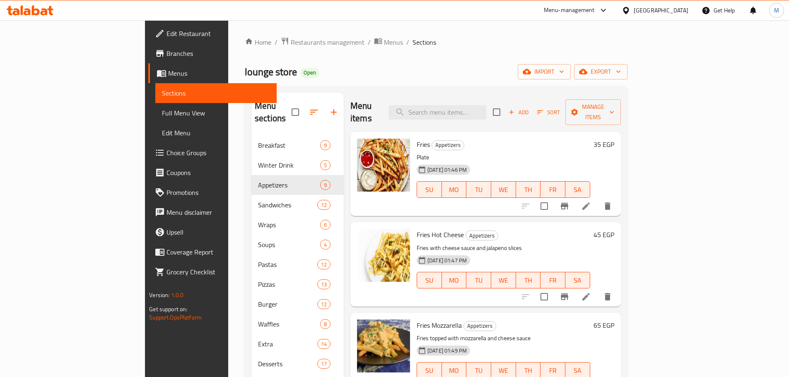
click at [245, 69] on span "lounge store" at bounding box center [271, 72] width 52 height 19
copy span "lounge store"
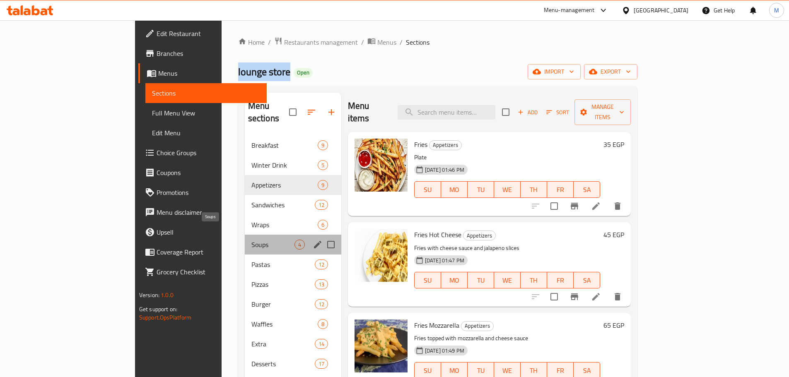
click at [251, 240] on span "Soups" at bounding box center [272, 245] width 43 height 10
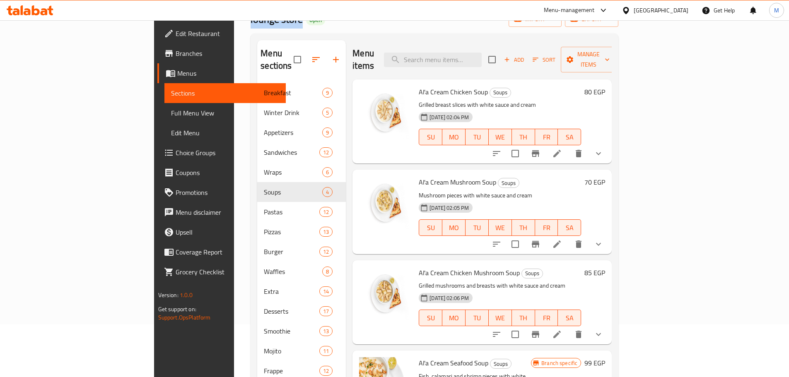
scroll to position [83, 0]
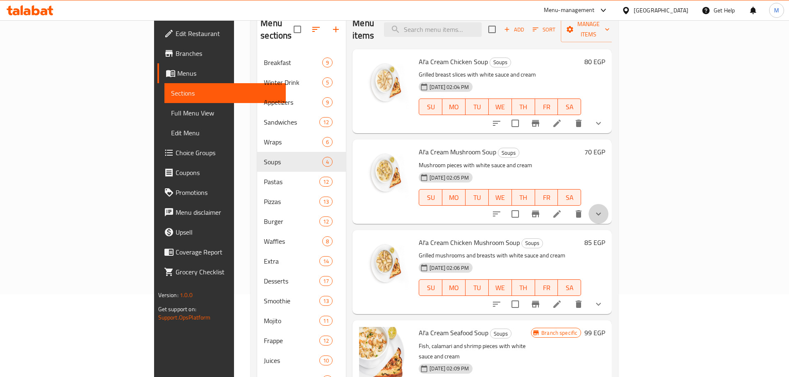
click at [608, 204] on button "show more" at bounding box center [598, 214] width 20 height 20
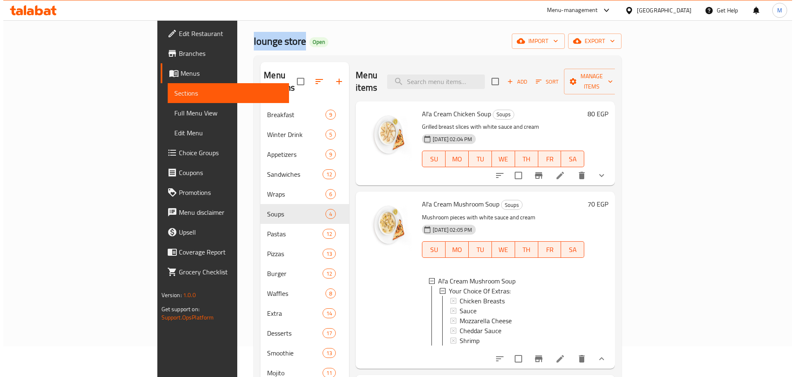
scroll to position [0, 0]
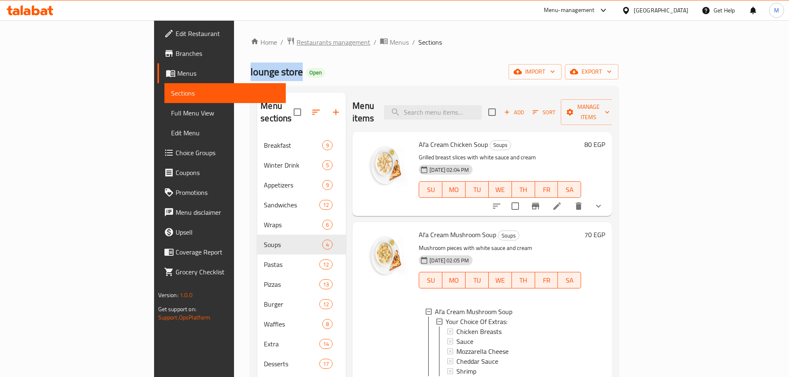
click at [296, 47] on span "Restaurants management" at bounding box center [333, 42] width 74 height 10
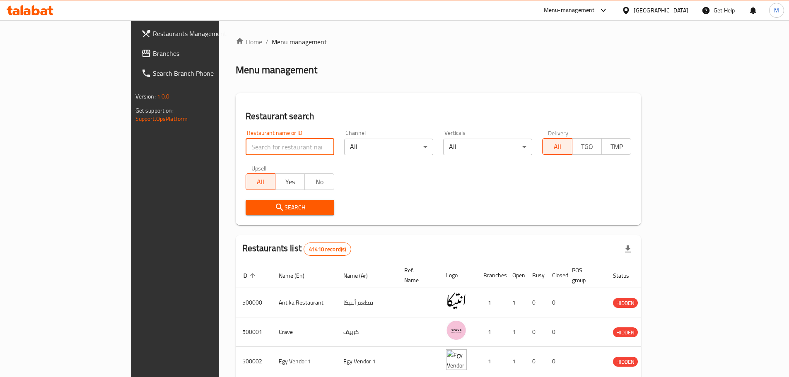
click at [246, 149] on input "search" at bounding box center [290, 147] width 89 height 17
paste input "Abo Lela"
type input "Abo Lela"
click button "Search" at bounding box center [290, 207] width 89 height 15
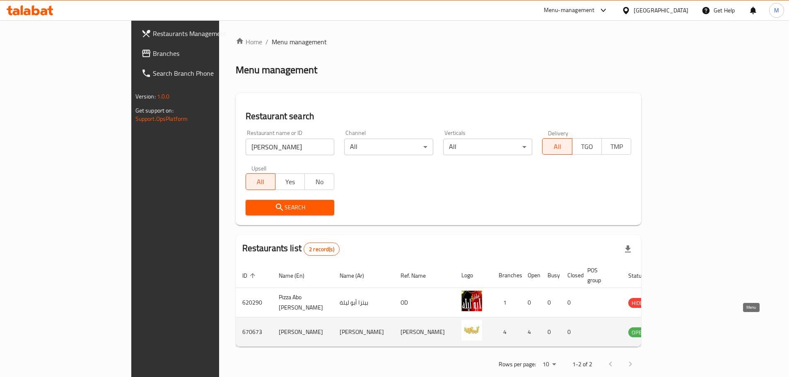
click at [687, 327] on link "enhanced table" at bounding box center [679, 332] width 15 height 10
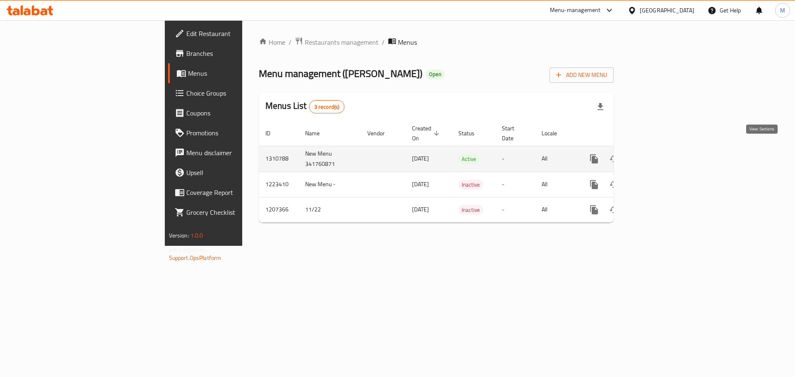
click at [664, 150] on link "enhanced table" at bounding box center [654, 159] width 20 height 20
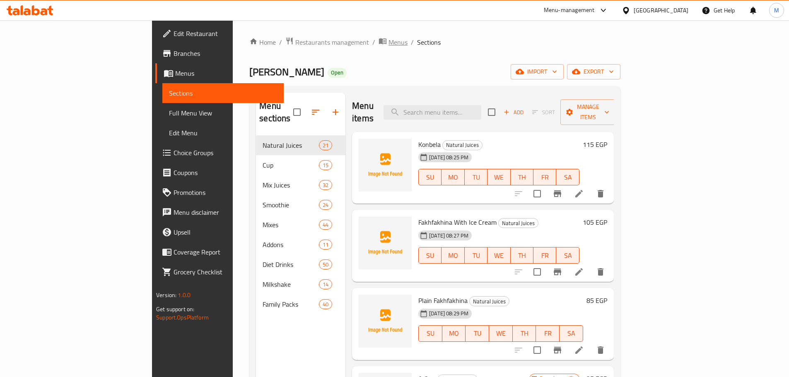
click at [388, 41] on span "Menus" at bounding box center [397, 42] width 19 height 10
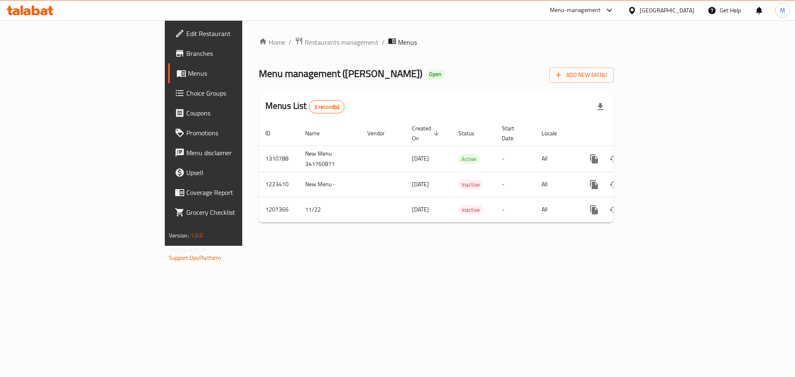
click at [259, 61] on div "Home / Restaurants management / Menus Menu management ( Abo Lela ) Open Add New…" at bounding box center [436, 133] width 355 height 193
drag, startPoint x: 236, startPoint y: 51, endPoint x: 234, endPoint y: 43, distance: 9.0
click at [259, 51] on div "Home / Restaurants management / Menus Menu management ( Abo Lela ) Open Add New…" at bounding box center [436, 133] width 355 height 193
click at [305, 41] on span "Restaurants management" at bounding box center [342, 42] width 74 height 10
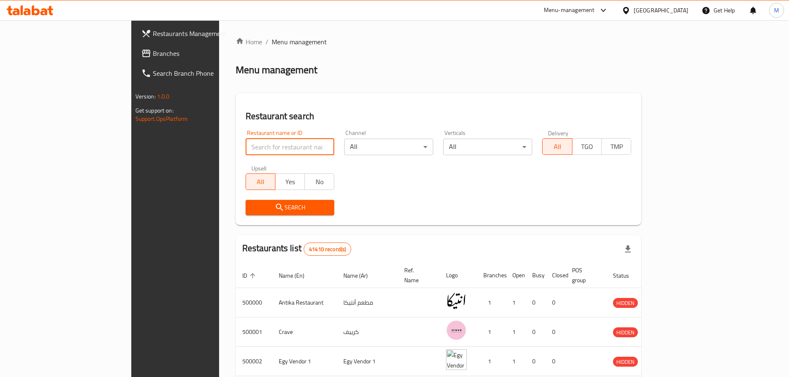
click at [246, 147] on input "search" at bounding box center [290, 147] width 89 height 17
paste input "مناب العمده"
type input "مناب العمده"
click button "Search" at bounding box center [290, 207] width 89 height 15
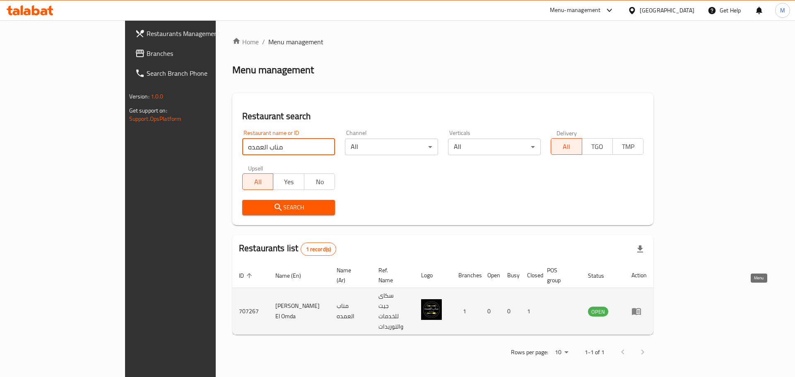
click at [641, 308] on icon "enhanced table" at bounding box center [636, 311] width 9 height 7
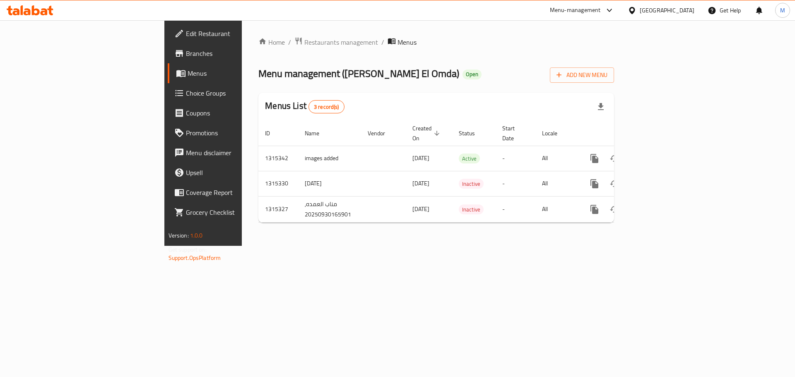
click at [168, 59] on link "Branches" at bounding box center [233, 53] width 130 height 20
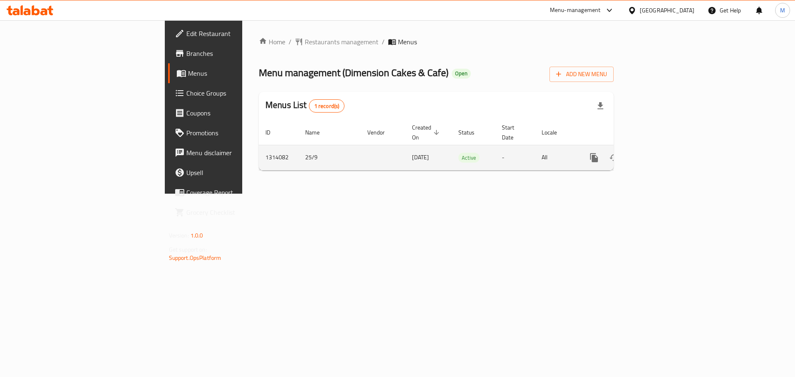
click at [664, 148] on link "enhanced table" at bounding box center [654, 158] width 20 height 20
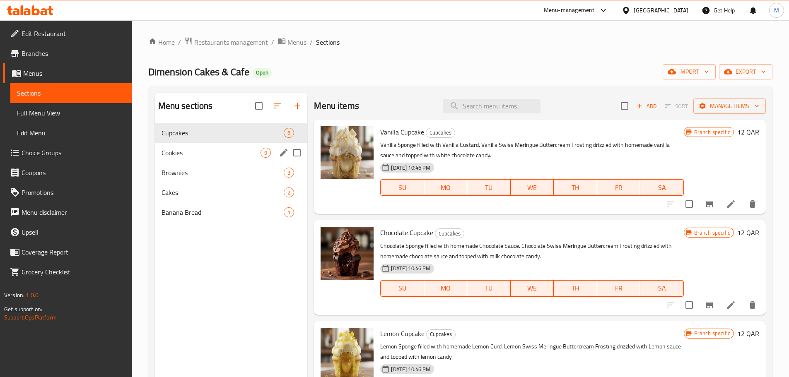
click at [209, 159] on div "Cookies 9" at bounding box center [231, 153] width 153 height 20
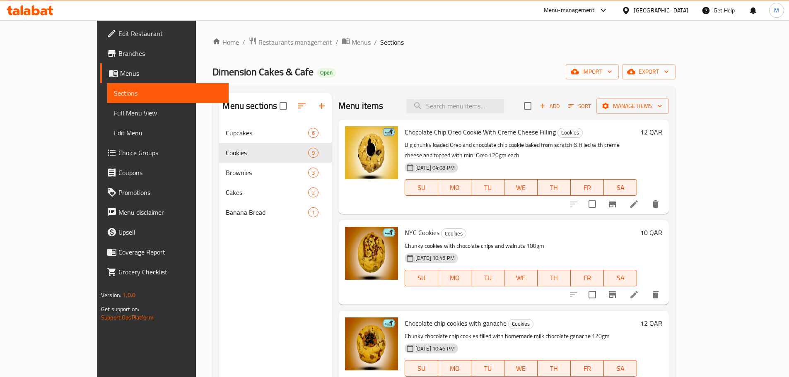
click at [412, 134] on span "Chocolate Chip Oreo Cookie With Creme Cheese Filling" at bounding box center [479, 132] width 151 height 12
click at [474, 140] on p "Big chunky loaded Oreo and chocolate chip cookie baked from scratch & filled wi…" at bounding box center [520, 150] width 232 height 21
click at [441, 135] on span "Chocolate Chip Oreo Cookie With Creme Cheese Filling" at bounding box center [479, 132] width 151 height 12
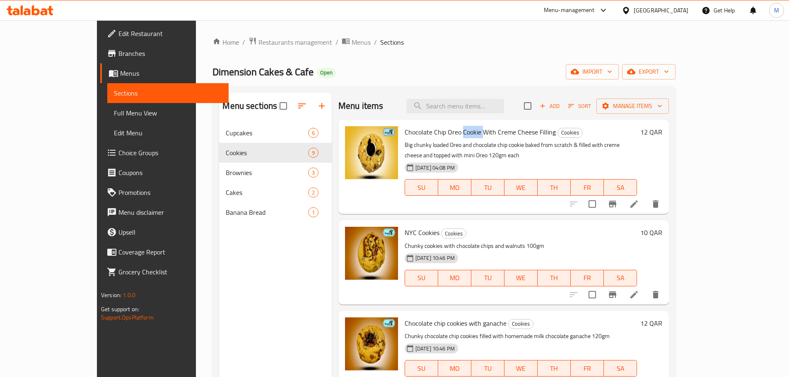
click at [441, 135] on span "Chocolate Chip Oreo Cookie With Creme Cheese Filling" at bounding box center [479, 132] width 151 height 12
copy span "Cookie"
click at [539, 227] on h6 "NYC Cookies Cookies" at bounding box center [520, 233] width 232 height 12
click at [638, 291] on icon at bounding box center [633, 294] width 7 height 7
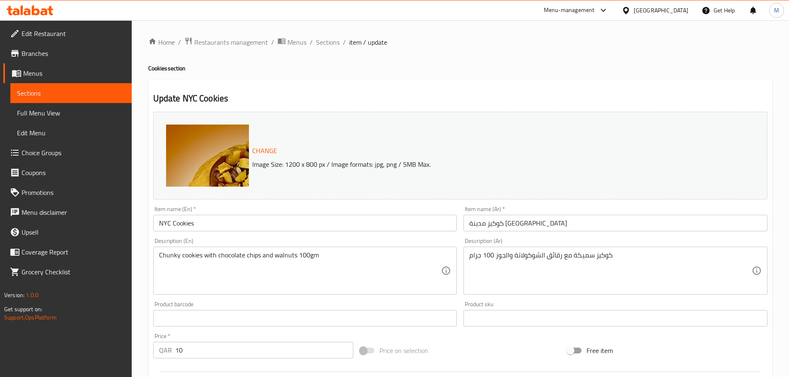
click at [196, 224] on input "NYC Cookies" at bounding box center [305, 223] width 304 height 17
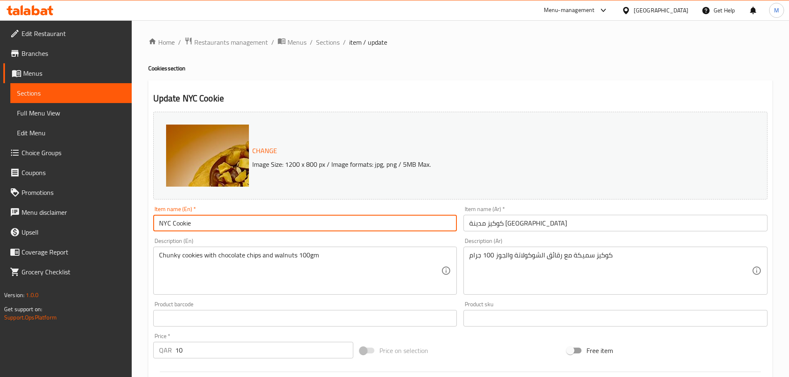
type input "NYC Cookie"
click at [510, 221] on input "كوكيز مدينة [GEOGRAPHIC_DATA]" at bounding box center [615, 223] width 304 height 17
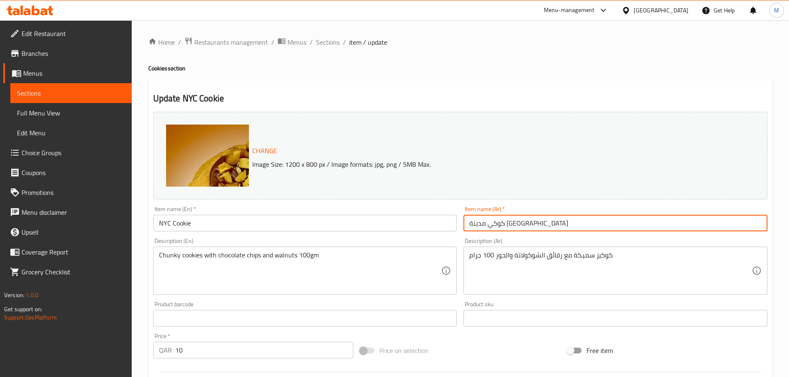
type input "كوكي مدينة [GEOGRAPHIC_DATA]"
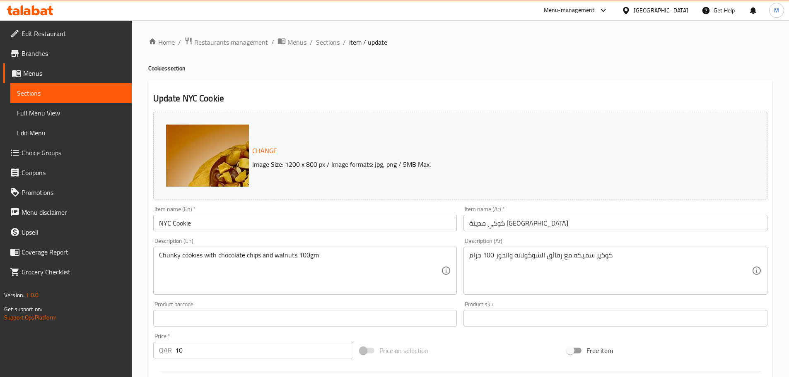
click at [457, 85] on div "Update NYC Cookie Change Image Size: 1200 x 800 px / Image formats: jpg, png / …" at bounding box center [460, 327] width 624 height 494
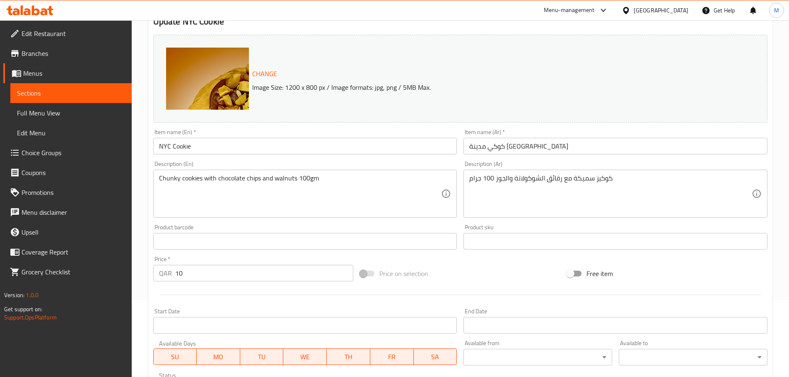
scroll to position [220, 0]
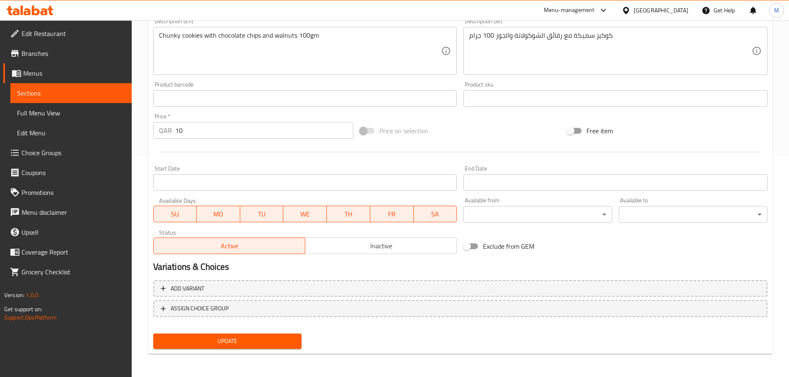
click at [249, 332] on div "Update" at bounding box center [227, 341] width 155 height 22
click at [244, 338] on span "Update" at bounding box center [227, 341] width 135 height 10
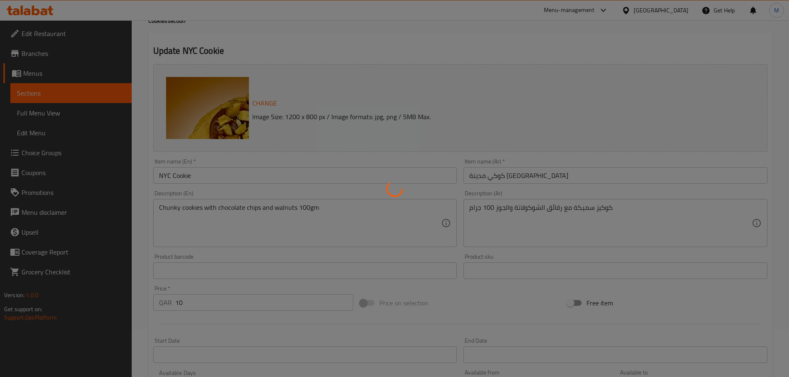
scroll to position [0, 0]
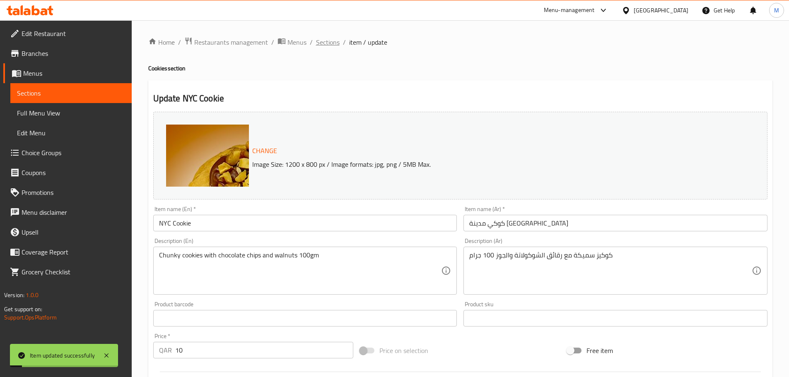
click at [323, 43] on span "Sections" at bounding box center [328, 42] width 24 height 10
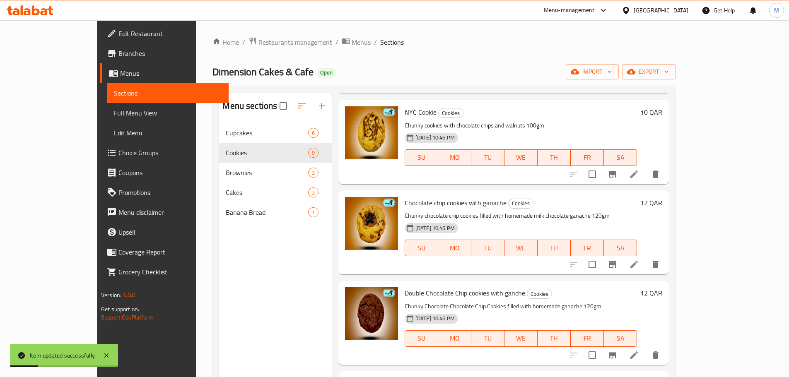
scroll to position [124, 0]
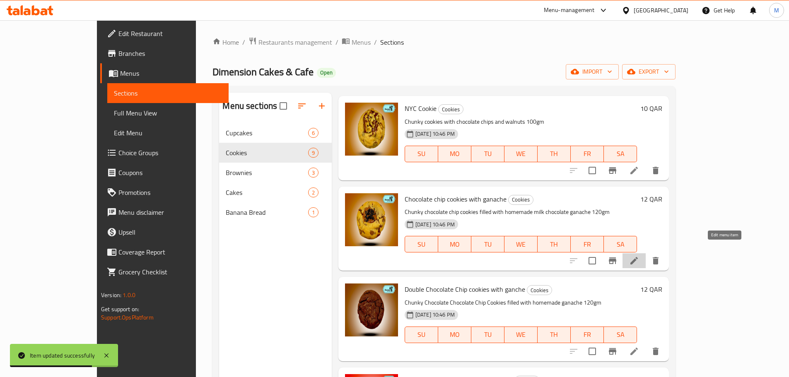
click at [639, 256] on icon at bounding box center [634, 261] width 10 height 10
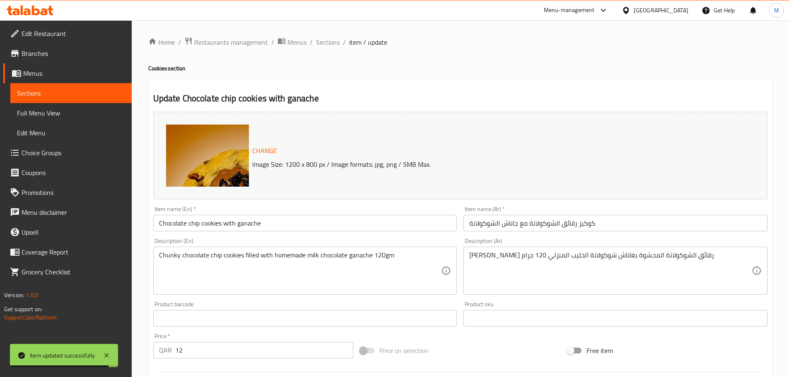
click at [345, 41] on ol "Home / Restaurants management / Menus / Sections / item / update" at bounding box center [460, 42] width 624 height 11
click at [332, 40] on span "Sections" at bounding box center [328, 42] width 24 height 10
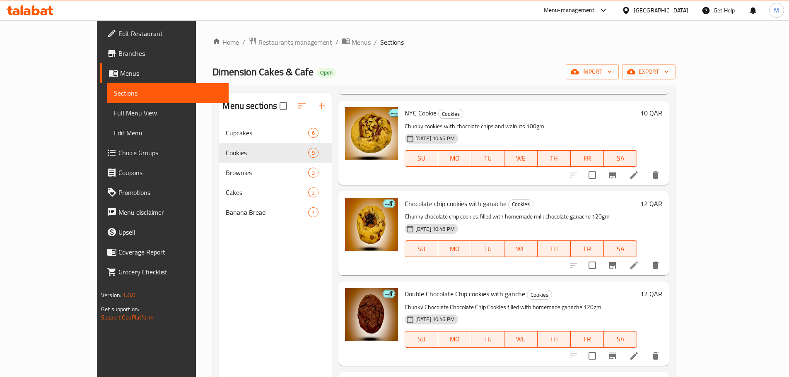
scroll to position [124, 0]
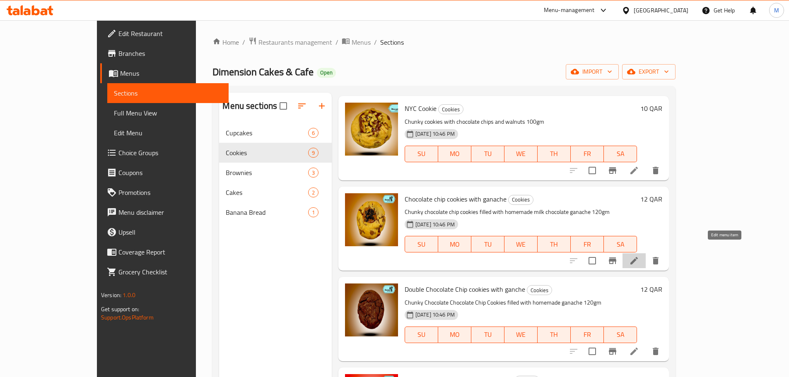
click at [639, 256] on icon at bounding box center [634, 261] width 10 height 10
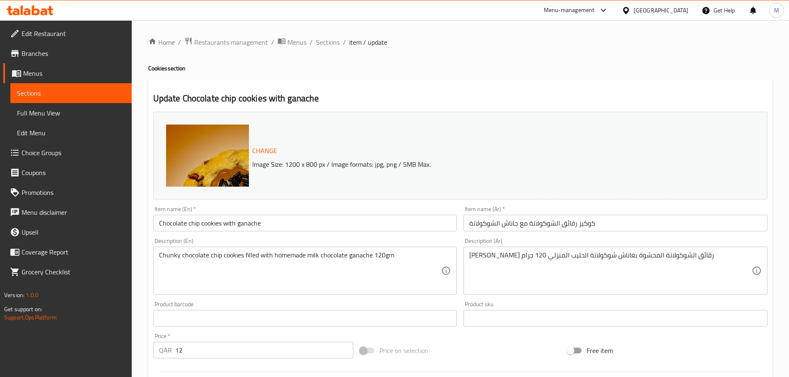
click at [216, 218] on input "Chocolate chip cookies with ganache" at bounding box center [305, 223] width 304 height 17
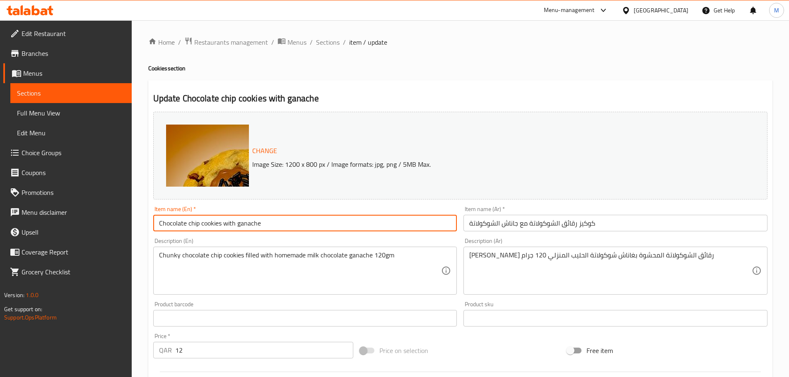
click at [216, 218] on input "Chocolate chip cookies with ganache" at bounding box center [305, 223] width 304 height 17
click at [215, 225] on input "Chocolate Chip Cookies with Ganache" at bounding box center [305, 223] width 304 height 17
click at [223, 222] on input "Chocolate Chip Cookies with Ganache" at bounding box center [305, 223] width 304 height 17
type input "Chocolate Chip Cookie with Ganache"
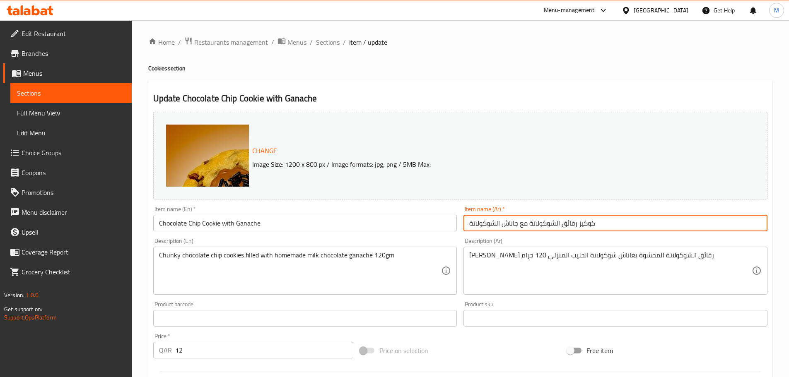
click at [576, 224] on input "كوكيز رقائق الشوكولاتة مع جاناش الشوكولاتة" at bounding box center [615, 223] width 304 height 17
click at [580, 222] on input "كوكيز رقائق الشوكولاتة مع جاناش الشوكولاتة" at bounding box center [615, 223] width 304 height 17
click at [492, 80] on div "Update Chocolate Chip Cookie with Ganache Change Image Size: 1200 x 800 px / Im…" at bounding box center [460, 327] width 624 height 494
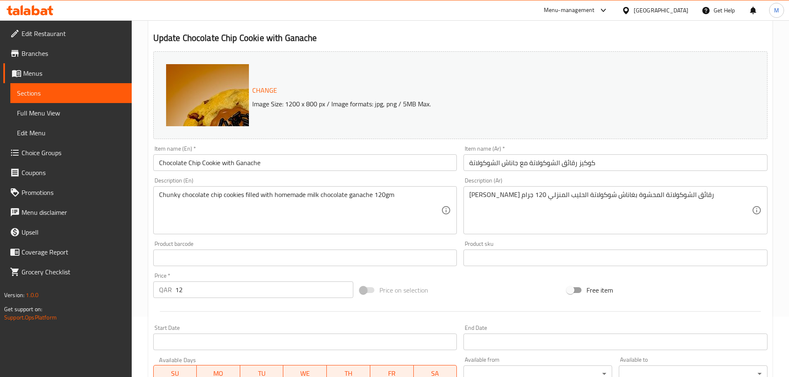
scroll to position [54, 0]
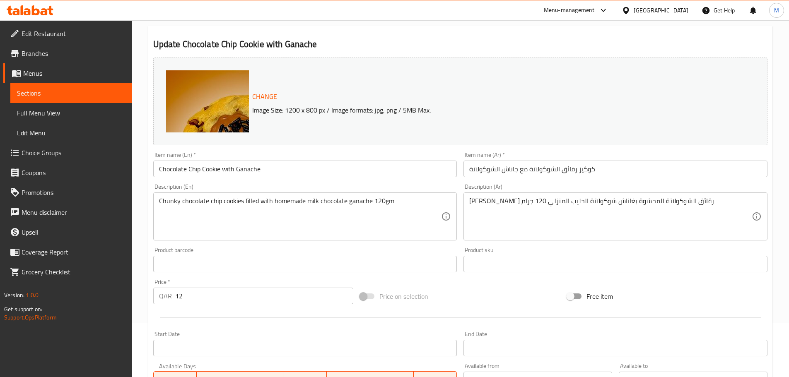
click at [578, 167] on input "كوكيز رقائق الشوكولاتة مع جاناش الشوكولاتة" at bounding box center [615, 169] width 304 height 17
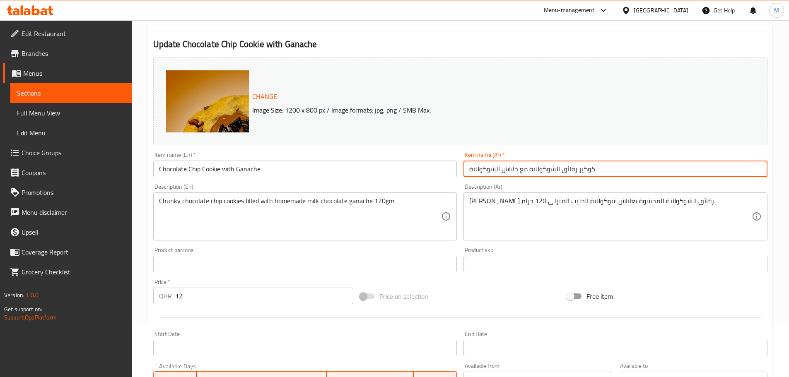
click at [580, 171] on input "كوكيز رقائق الشوكولاتة مع جاناش الشوكولاتة" at bounding box center [615, 169] width 304 height 17
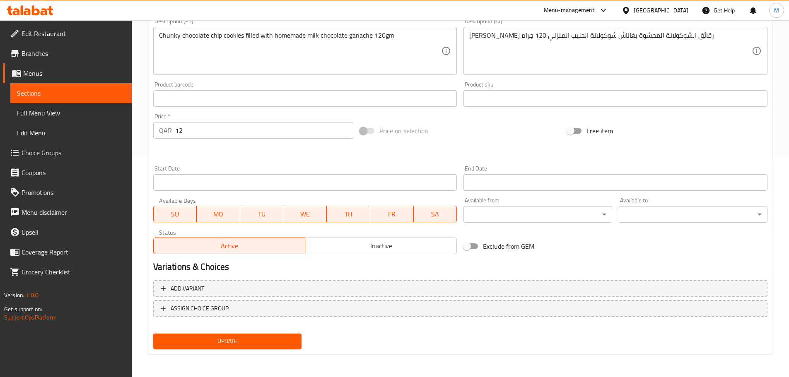
type input "كوكي رقائق الشوكولاتة مع جاناش الشوكولاتة"
click at [292, 338] on span "Update" at bounding box center [227, 341] width 135 height 10
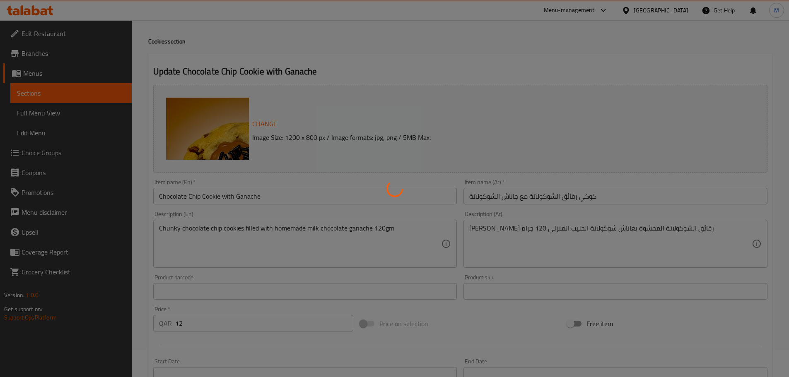
scroll to position [0, 0]
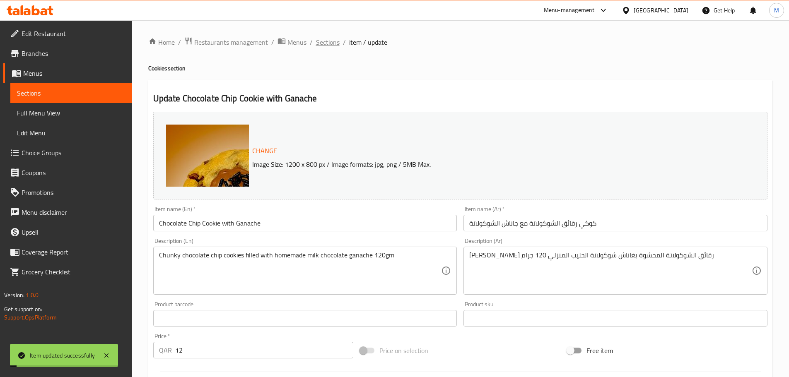
click at [326, 47] on span "Sections" at bounding box center [328, 42] width 24 height 10
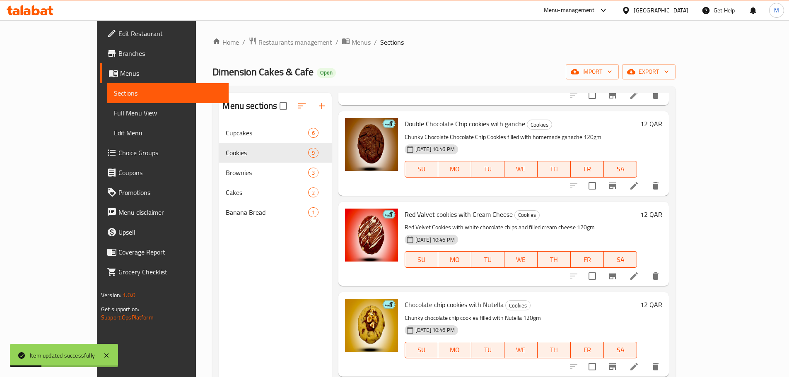
scroll to position [248, 0]
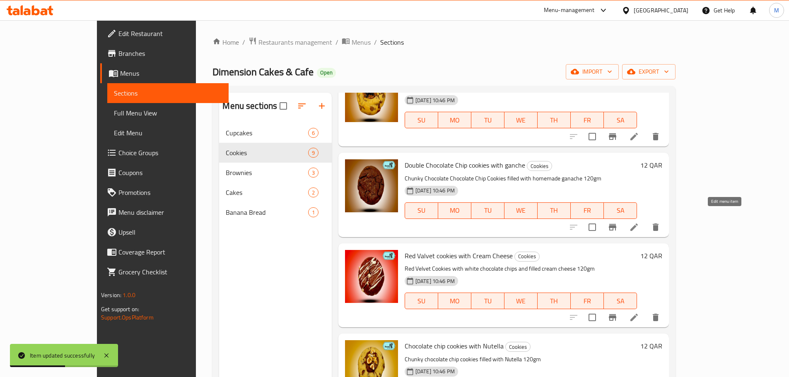
click at [639, 222] on icon at bounding box center [634, 227] width 10 height 10
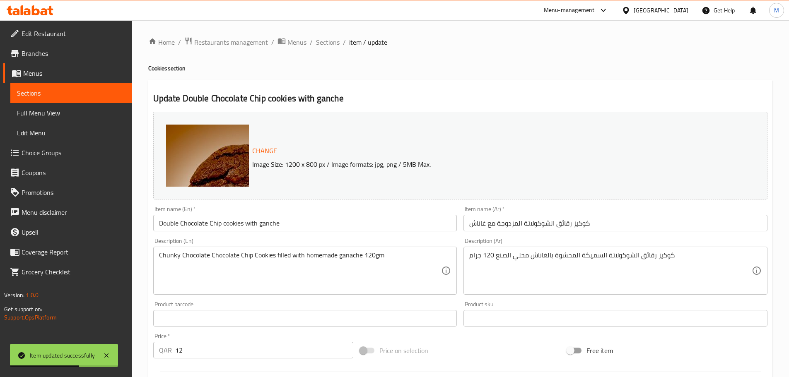
click at [224, 224] on input "Double Chocolate Chip cookies with ganche" at bounding box center [305, 223] width 304 height 17
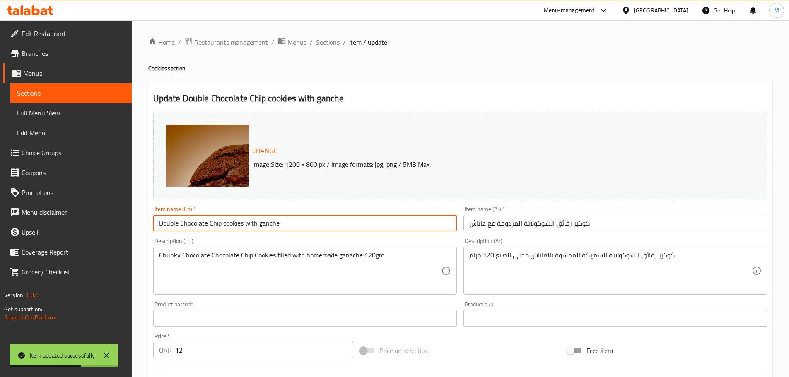
click at [224, 224] on input "Double Chocolate Chip cookies with ganche" at bounding box center [305, 223] width 304 height 17
click at [232, 223] on input "Double Chocolate Chip cookies with ganche" at bounding box center [305, 223] width 304 height 17
click at [232, 223] on input "Double Chocolate Chip Cookies with Ganche" at bounding box center [305, 223] width 304 height 17
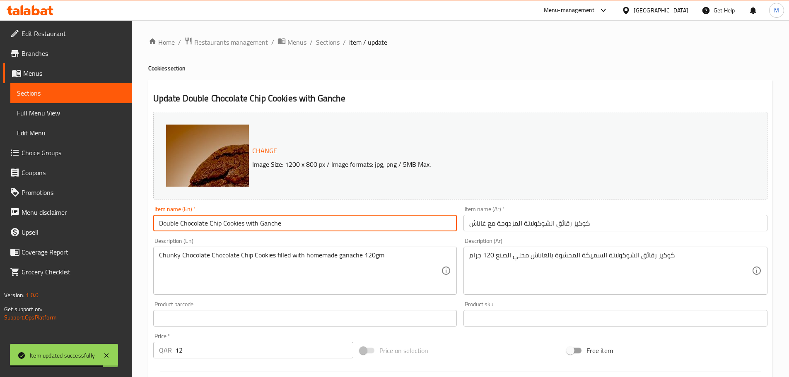
click at [244, 222] on input "Double Chocolate Chip Cookies with Ganche" at bounding box center [305, 223] width 304 height 17
type input "Double Chocolate Chip Cookie with Ganche"
click at [574, 223] on input "كوكيز رقائق الشوكولاتة المزدوجة مع غاناش" at bounding box center [615, 223] width 304 height 17
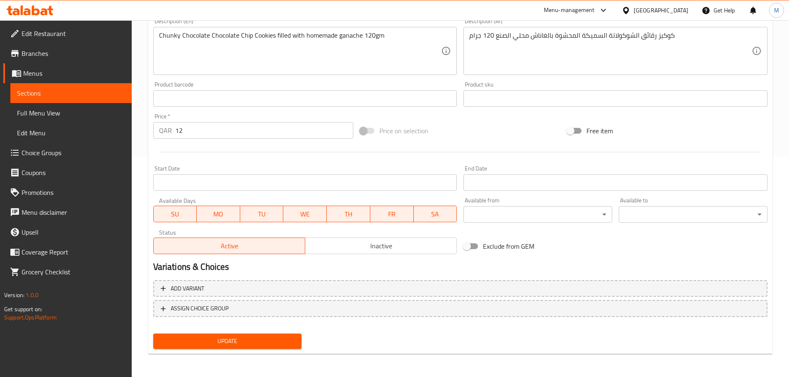
type input "كوكي رقائق الشوكولاتة المزدوجة مع غاناش"
click at [225, 347] on button "Update" at bounding box center [227, 341] width 149 height 15
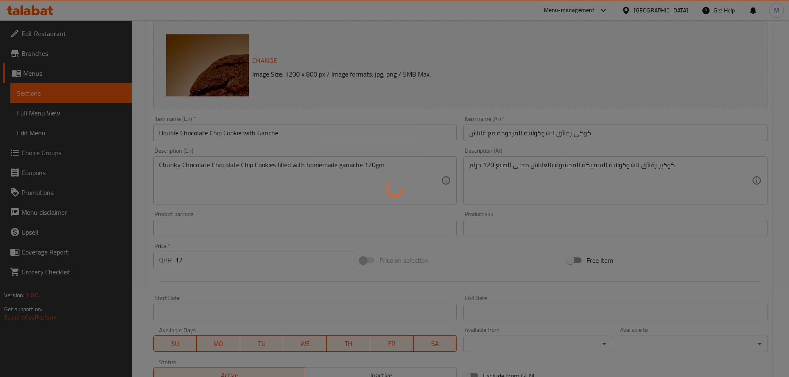
scroll to position [13, 0]
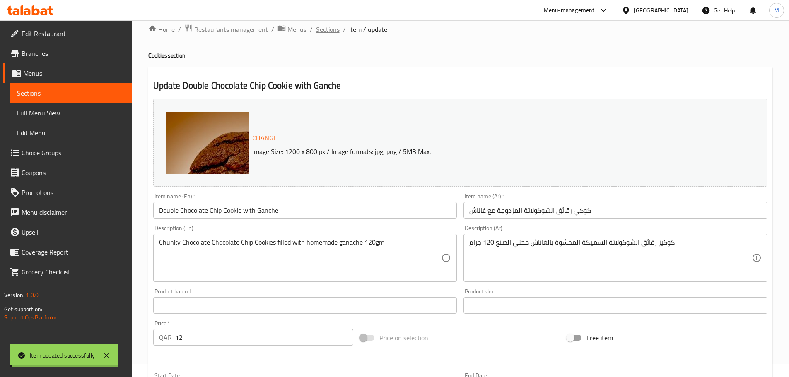
click at [332, 30] on span "Sections" at bounding box center [328, 29] width 24 height 10
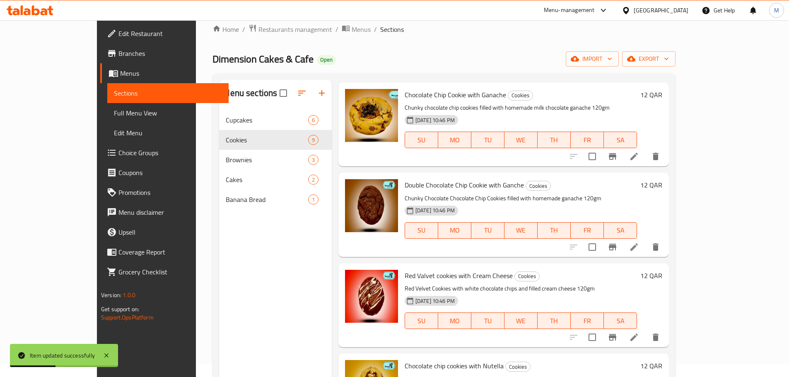
scroll to position [290, 0]
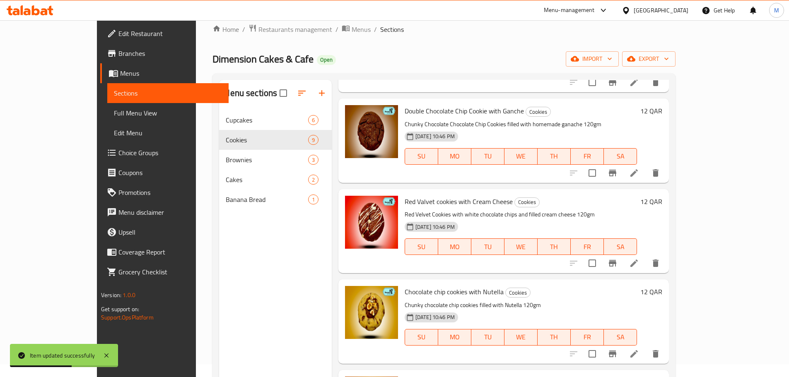
click at [639, 258] on icon at bounding box center [634, 263] width 10 height 10
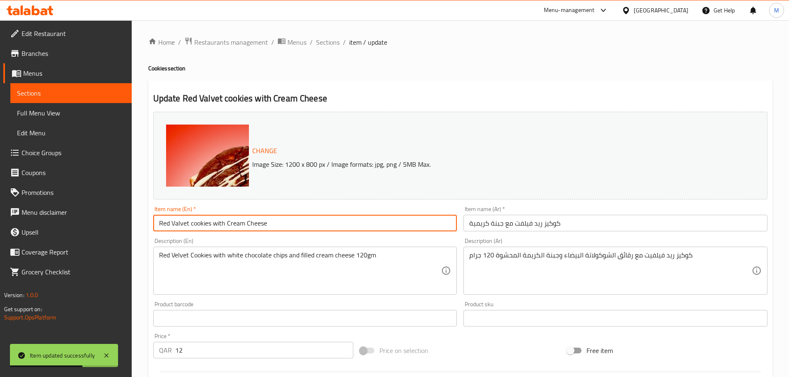
click at [308, 225] on input "Red Valvet cookies with Cream Cheese" at bounding box center [305, 223] width 304 height 17
click at [208, 222] on input "Red Valvet Cookies with Cream Cheese" at bounding box center [305, 223] width 304 height 17
click at [211, 225] on input "Red Valvet Cookies with Cream Cheese" at bounding box center [305, 223] width 304 height 17
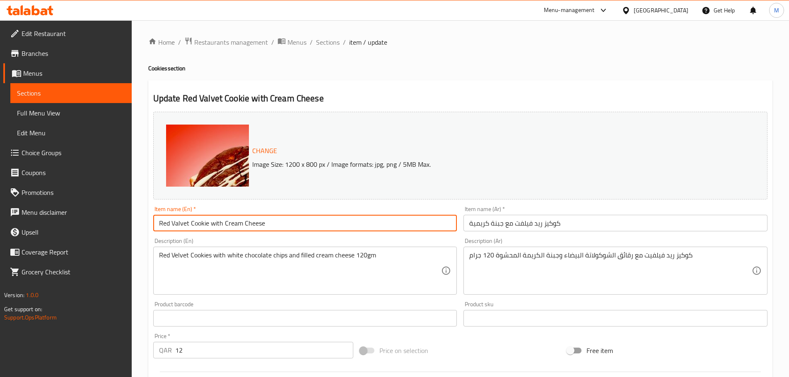
type input "Red Valvet Cookie with Cream Cheese"
click at [542, 224] on input "كوكيز ريد فيلفت مع جبنة كريمية" at bounding box center [615, 223] width 304 height 17
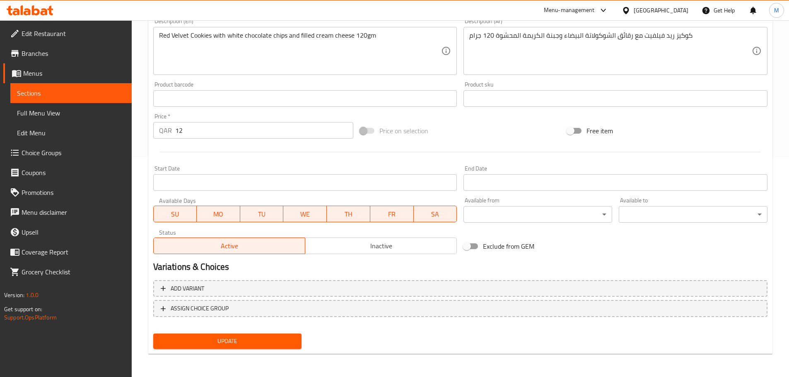
type input "كوكي ريد فيلفت مع جبنة كريمية"
click at [243, 349] on button "Update" at bounding box center [227, 341] width 149 height 15
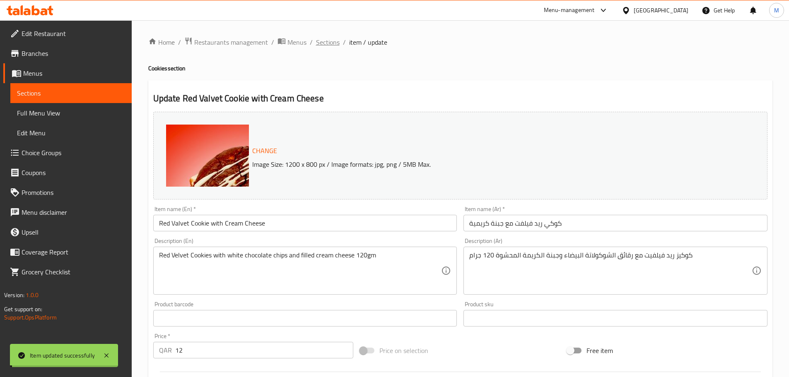
click at [326, 45] on span "Sections" at bounding box center [328, 42] width 24 height 10
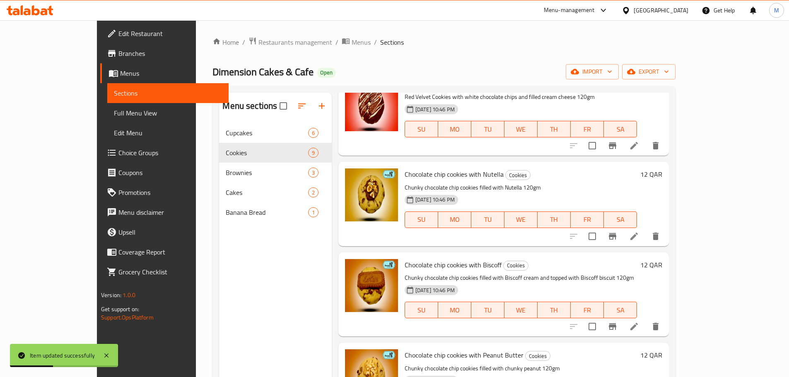
scroll to position [331, 0]
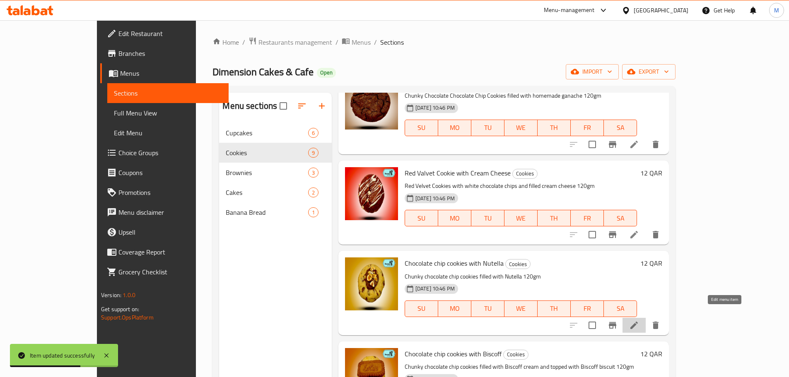
click at [639, 320] on icon at bounding box center [634, 325] width 10 height 10
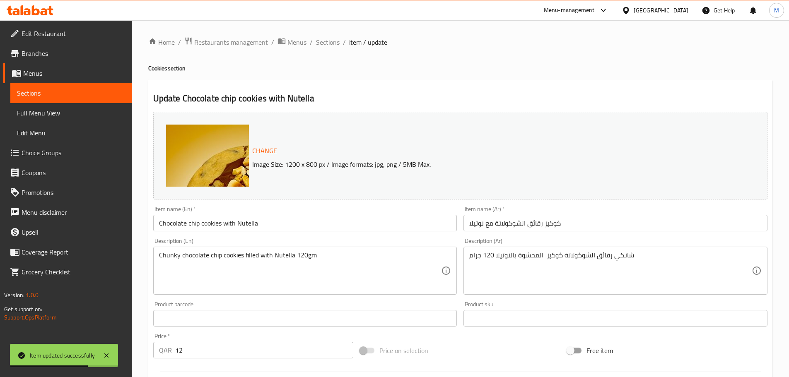
click at [323, 228] on input "Chocolate chip cookies with Nutella" at bounding box center [305, 223] width 304 height 17
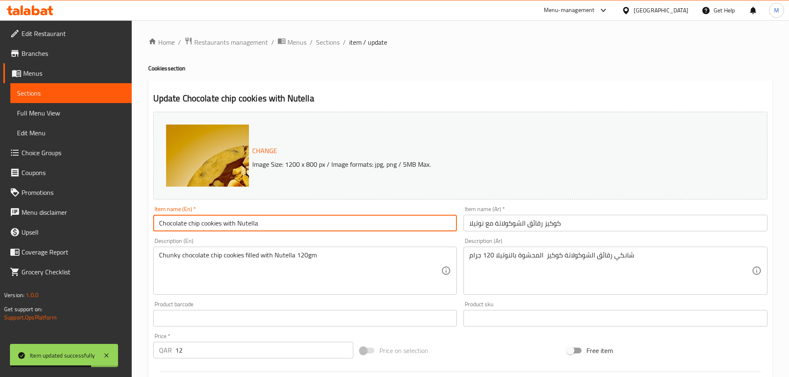
click at [323, 228] on input "Chocolate chip cookies with Nutella" at bounding box center [305, 223] width 304 height 17
click at [221, 224] on input "Chocolate Chip Cookies with Nutella" at bounding box center [305, 223] width 304 height 17
type input "Chocolate Chip Cookie with Nutella"
click at [545, 222] on input "كوكيز رقائق الشوكولاتة مع نوتيلا" at bounding box center [615, 223] width 304 height 17
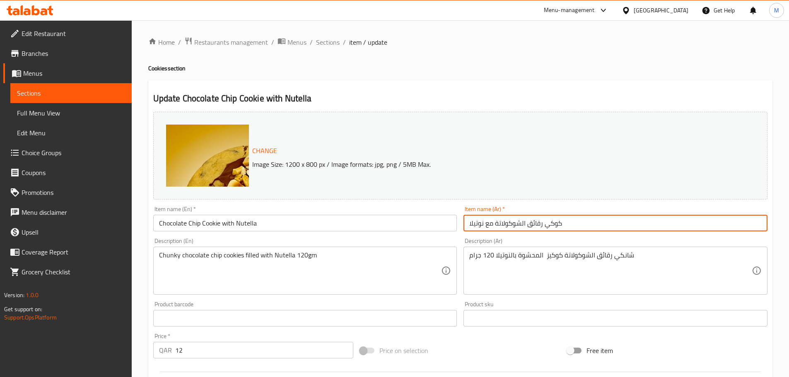
type input "كوكي رقائق الشوكولاتة مع نوتيلا"
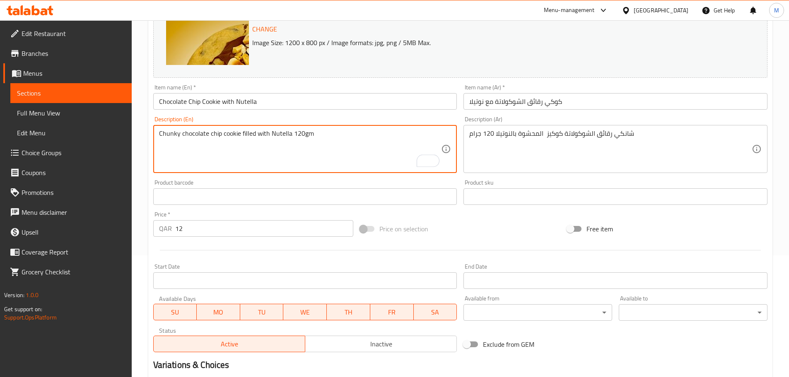
scroll to position [124, 0]
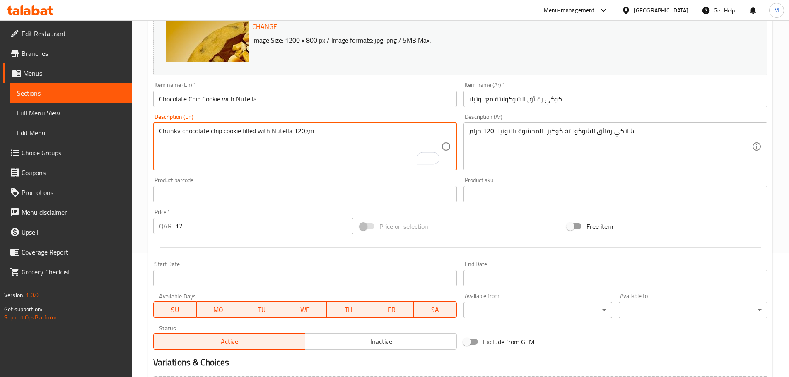
type textarea "Chunky chocolate chip cookie filled with Nutella 120gm"
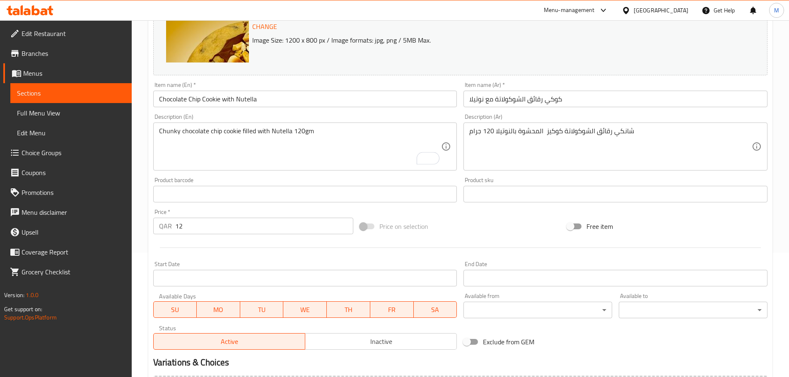
click at [306, 181] on div "Product barcode Product barcode" at bounding box center [305, 189] width 304 height 25
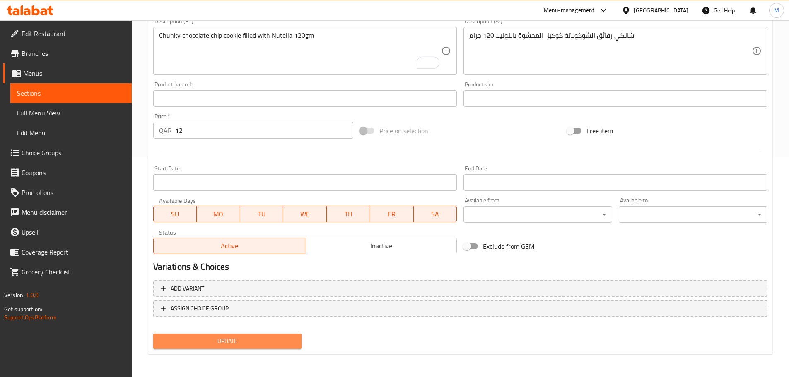
click at [251, 339] on span "Update" at bounding box center [227, 341] width 135 height 10
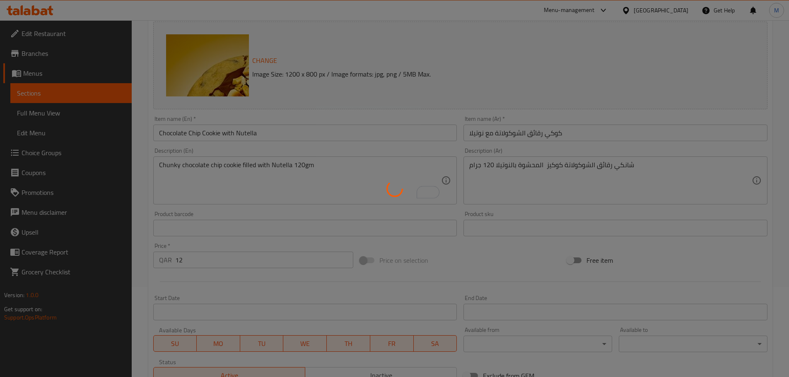
scroll to position [13, 0]
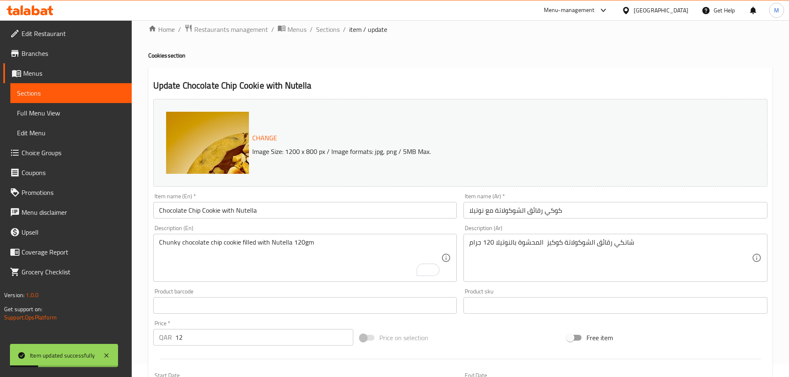
click at [543, 205] on input "كوكي رقائق الشوكولاتة مع نوتيلا" at bounding box center [615, 210] width 304 height 17
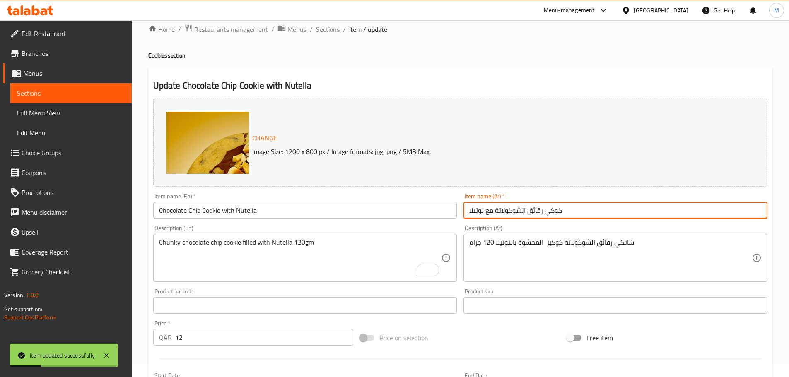
click at [551, 207] on input "كوكي رقائق الشوكولاتة مع نوتيلا" at bounding box center [615, 210] width 304 height 17
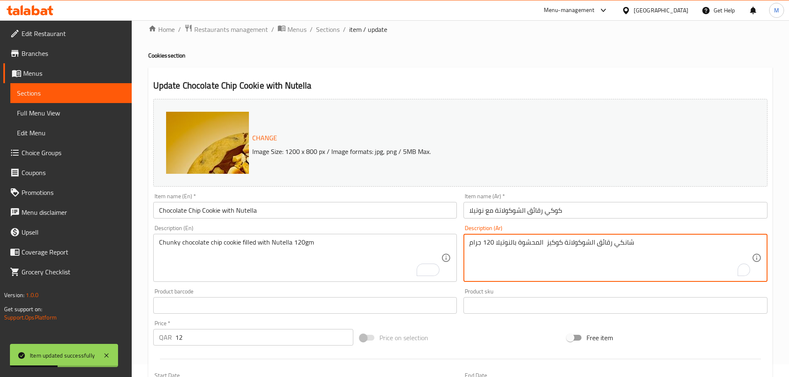
click at [606, 243] on textarea "شانكي رقائق الشوكولاتة كوكيز المحشوة بالنوتيلا 120 جرام" at bounding box center [610, 257] width 282 height 39
paste textarea "كوكي"
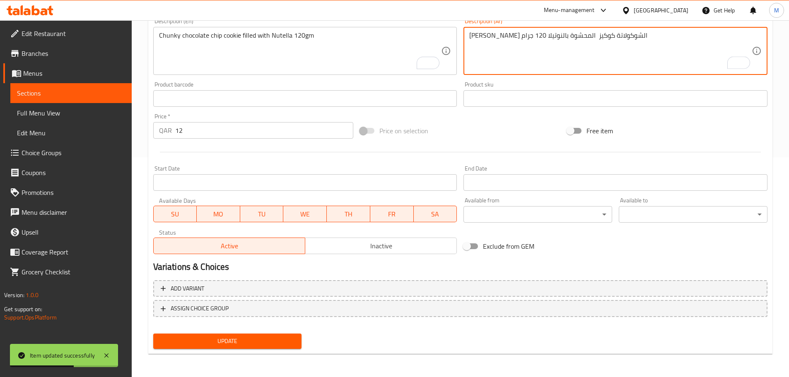
type textarea "شانكي كوكي الشوكولاتة كوكيز المحشوة بالنوتيلا 120 جرام"
click at [258, 340] on span "Update" at bounding box center [227, 341] width 135 height 10
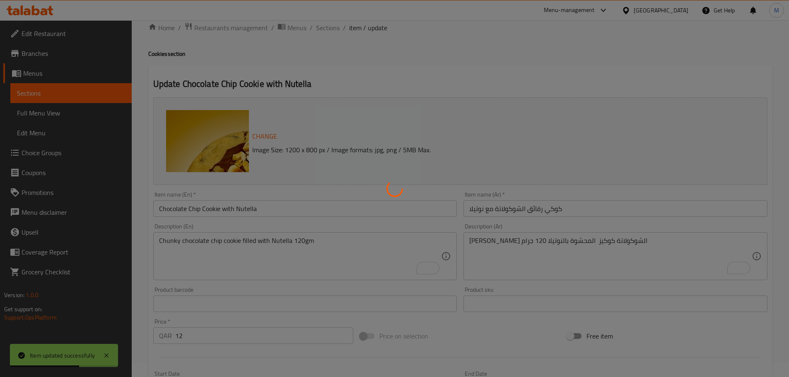
scroll to position [0, 0]
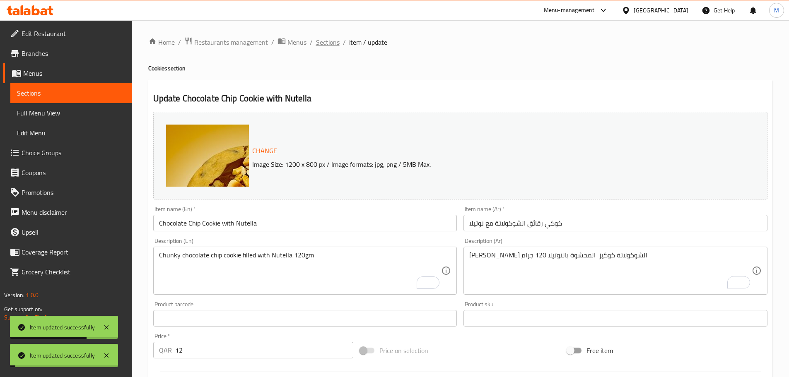
click at [332, 37] on span "Sections" at bounding box center [328, 42] width 24 height 10
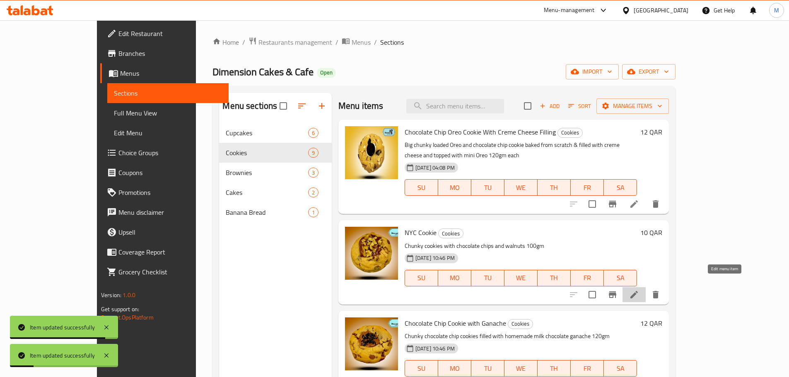
click at [639, 290] on icon at bounding box center [634, 295] width 10 height 10
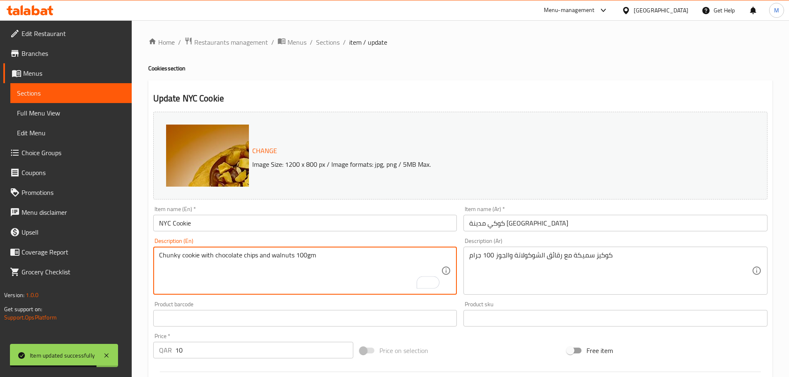
type textarea "Chunky cookie with chocolate chips and walnuts 100gm"
click at [520, 223] on input "كوكي مدينة نيويورك" at bounding box center [615, 223] width 304 height 17
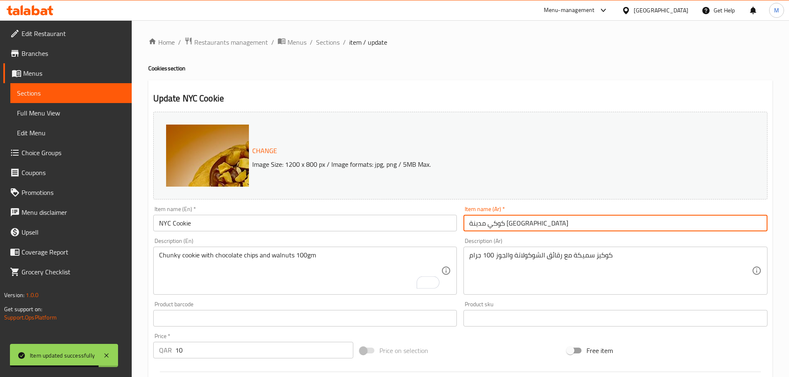
click at [520, 223] on input "كوكي مدينة نيويورك" at bounding box center [615, 223] width 304 height 17
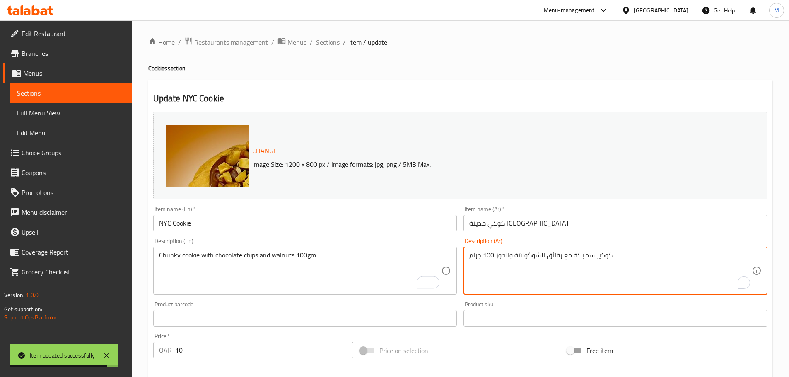
click at [598, 254] on textarea "كوكيز سميكة مع رقائق الشوكولاتة والجوز 100 جرام" at bounding box center [610, 270] width 282 height 39
paste textarea "To enrich screen reader interactions, please activate Accessibility in Grammarl…"
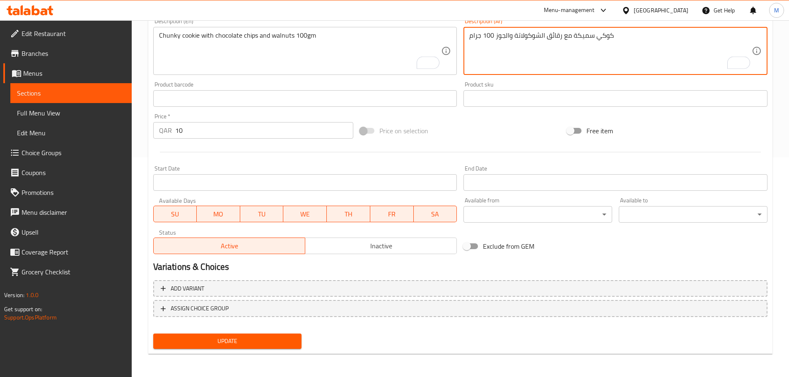
type textarea "كوكي سميكة مع رقائق الشوكولاتة والجوز 100 جرام"
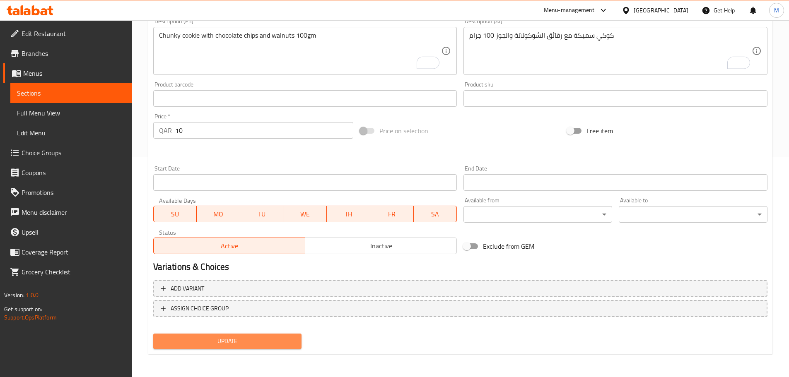
click at [237, 338] on span "Update" at bounding box center [227, 341] width 135 height 10
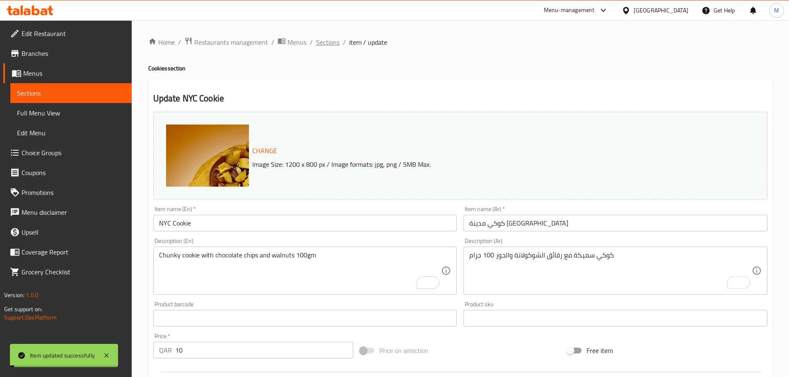
click at [328, 46] on span "Sections" at bounding box center [328, 42] width 24 height 10
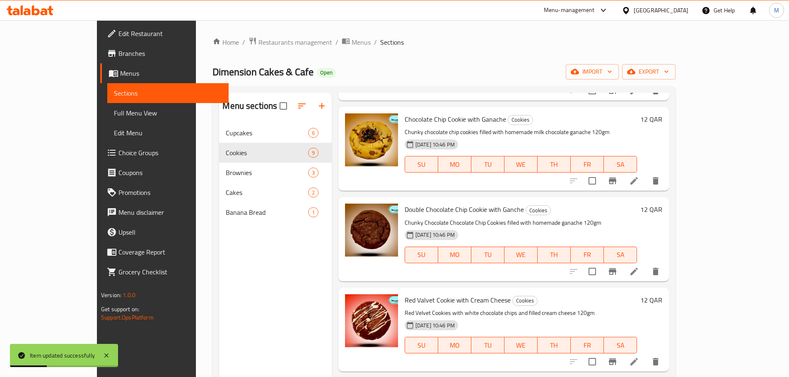
scroll to position [207, 0]
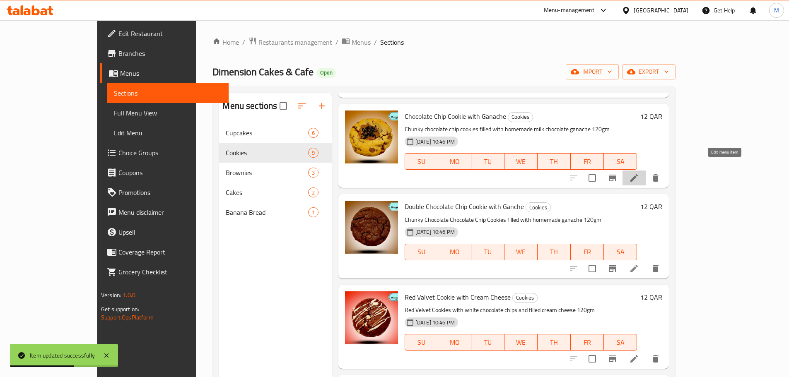
click at [639, 173] on icon at bounding box center [634, 178] width 10 height 10
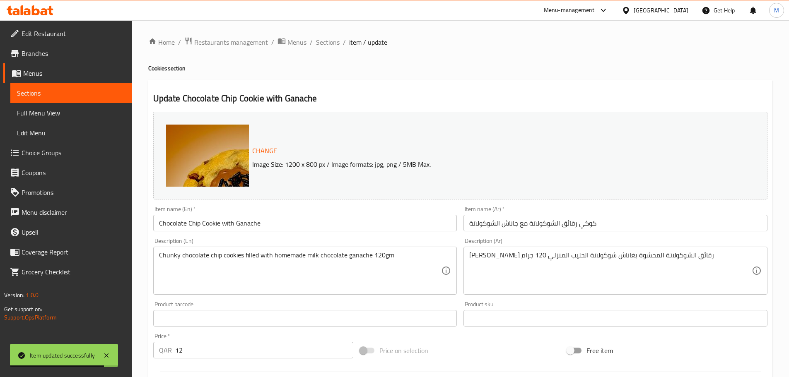
click at [209, 224] on input "Chocolate Chip Cookie with Ganache" at bounding box center [305, 223] width 304 height 17
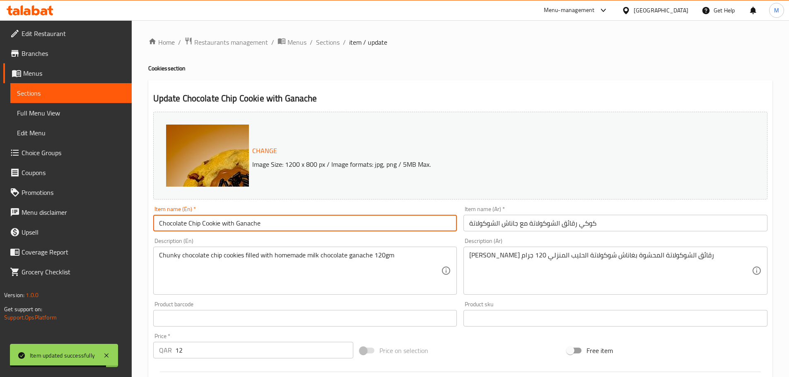
click at [209, 224] on input "Chocolate Chip Cookie with Ganache" at bounding box center [305, 223] width 304 height 17
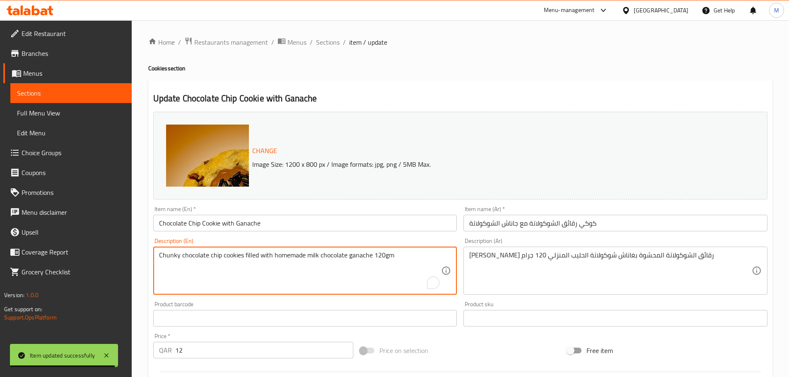
click at [229, 256] on textarea "Chunky chocolate chip cookies filled with homemade milk chocolate ganache 120gm" at bounding box center [300, 270] width 282 height 39
paste textarea "Cookie"
click at [229, 256] on textarea "Chunky chocolate chip Cookie filled with homemade milk chocolate ganache 120gm" at bounding box center [300, 270] width 282 height 39
click at [233, 255] on textarea "Chunky chocolate chip Cookie filled with homemade milk chocolate ganache 120gm" at bounding box center [300, 270] width 282 height 39
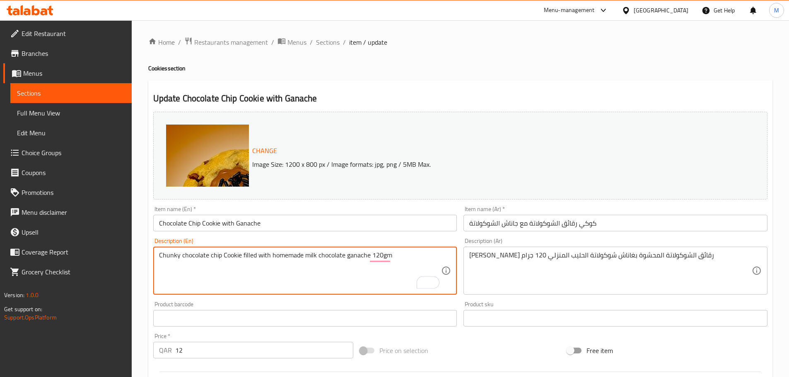
click at [233, 255] on textarea "Chunky chocolate chip Cookie filled with homemade milk chocolate ganache 120gm" at bounding box center [300, 270] width 282 height 39
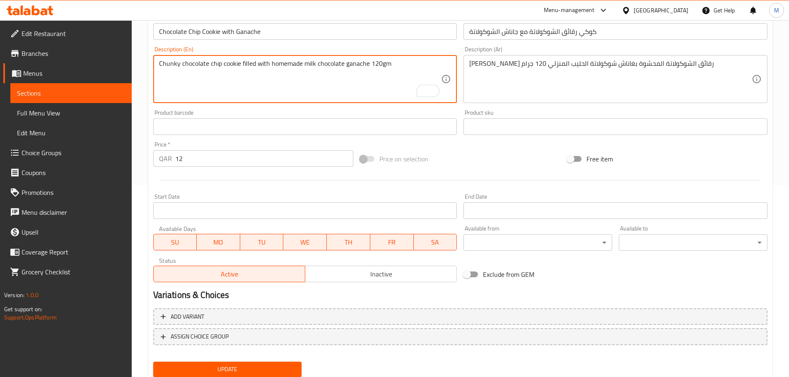
scroll to position [178, 0]
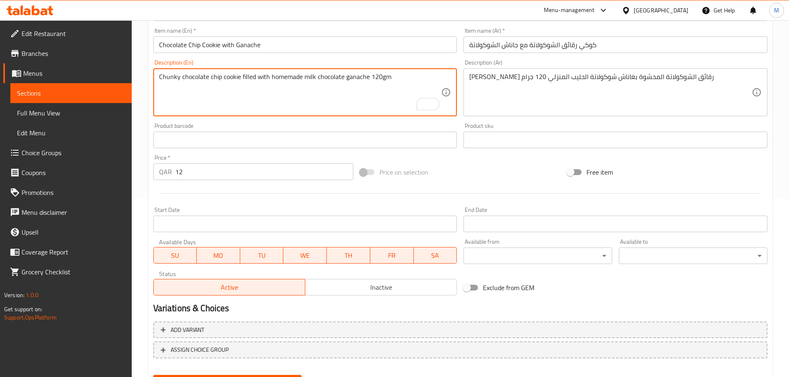
type textarea "Chunky chocolate chip cookie filled with homemade milk chocolate ganache 120gm"
click at [594, 47] on input "كوكي رقائق الشوكولاتة مع جاناش الشوكولاتة" at bounding box center [615, 44] width 304 height 17
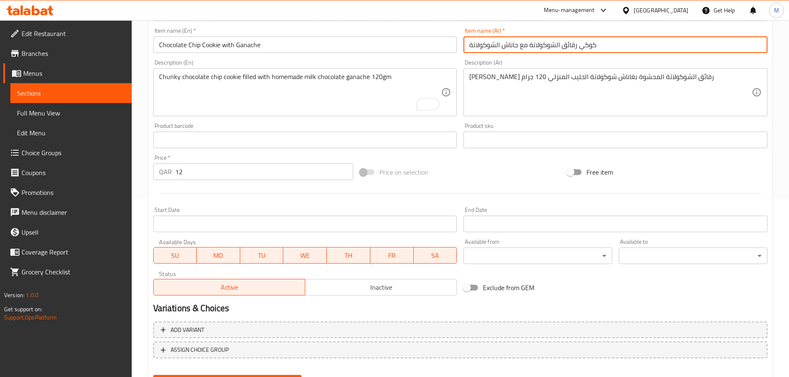
click at [594, 47] on input "كوكي رقائق الشوكولاتة مع جاناش الشوكولاتة" at bounding box center [615, 44] width 304 height 17
click at [587, 46] on input "كوكي رقائق الشوكولاتة مع جاناش الشوكولاتة" at bounding box center [615, 44] width 304 height 17
drag, startPoint x: 587, startPoint y: 46, endPoint x: 612, endPoint y: 55, distance: 27.2
click at [587, 46] on input "كوكي رقائق الشوكولاتة مع جاناش الشوكولاتة" at bounding box center [615, 44] width 304 height 17
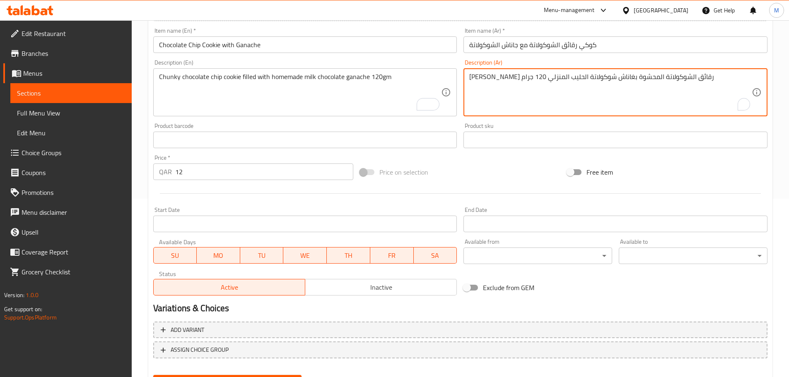
click at [674, 77] on textarea "شانكي كوكيز رقائق الشوكولاتة المحشوة بغاناش شوكولاتة الحليب المنزلي 120 جرام" at bounding box center [610, 92] width 282 height 39
paste textarea "رقائق الشوكولاتة مع جاناش الشوكولاتة"
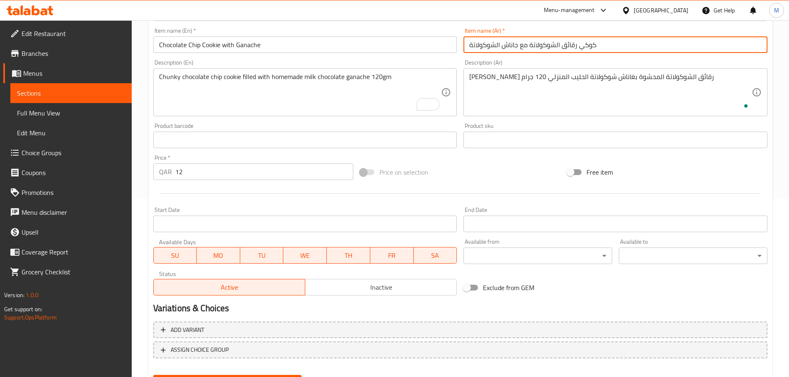
click at [587, 44] on input "كوكي رقائق الشوكولاتة مع جاناش الشوكولاتة" at bounding box center [615, 44] width 304 height 17
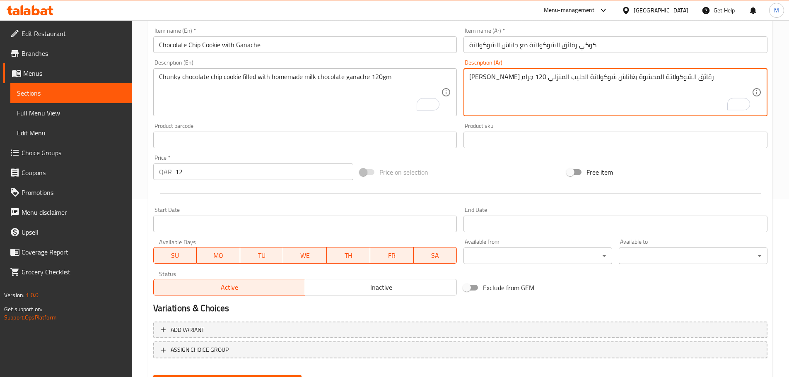
click at [676, 79] on textarea "شانكي كوكيز رقائق الشوكولاتة المحشوة بغاناش شوكولاتة الحليب المنزلي 120 جرام" at bounding box center [610, 92] width 282 height 39
paste textarea "To enrich screen reader interactions, please activate Accessibility in Grammarl…"
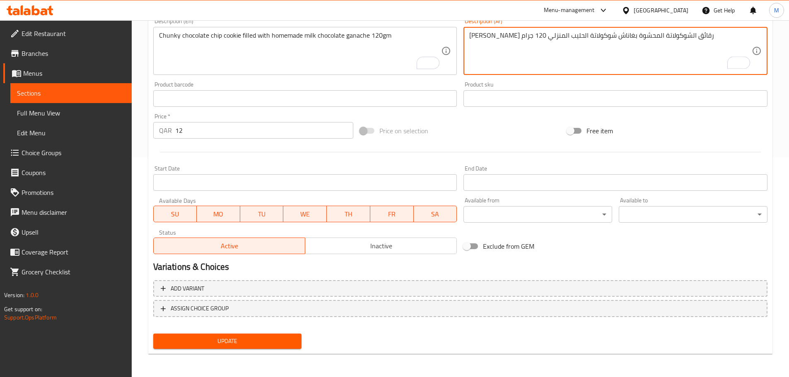
type textarea "شانكي كوكي رقائق الشوكولاتة المحشوة بغاناش شوكولاتة الحليب المنزلي 120 جرام"
click at [262, 348] on button "Update" at bounding box center [227, 341] width 149 height 15
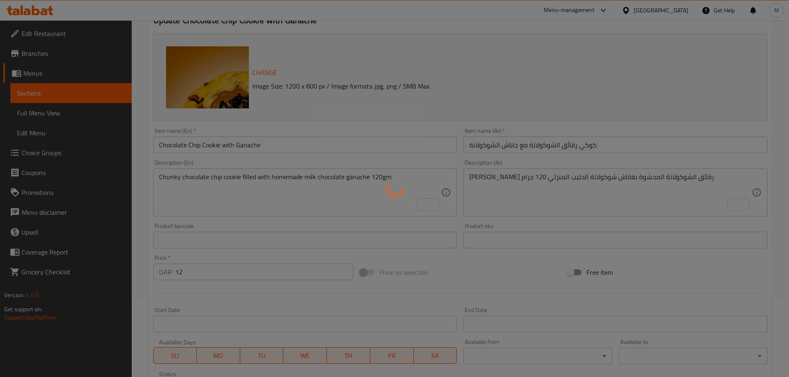
scroll to position [0, 0]
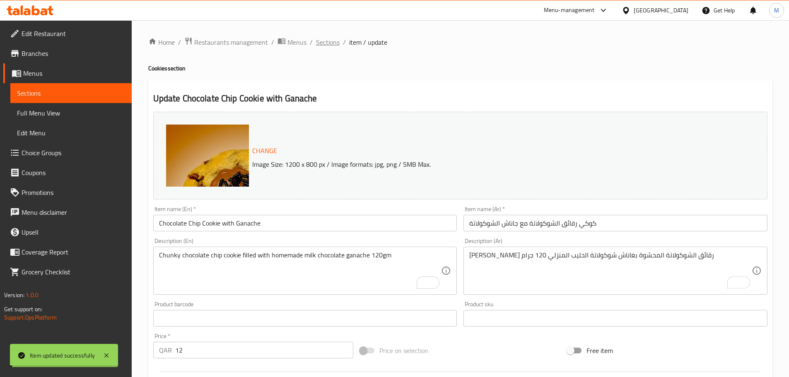
click at [327, 43] on span "Sections" at bounding box center [328, 42] width 24 height 10
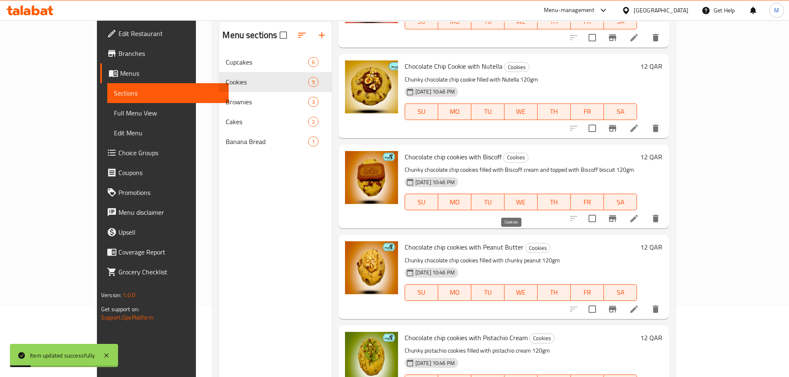
scroll to position [116, 0]
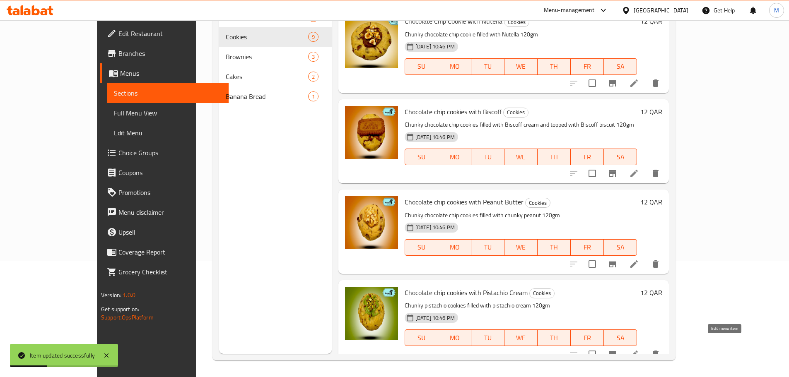
click at [639, 349] on icon at bounding box center [634, 354] width 10 height 10
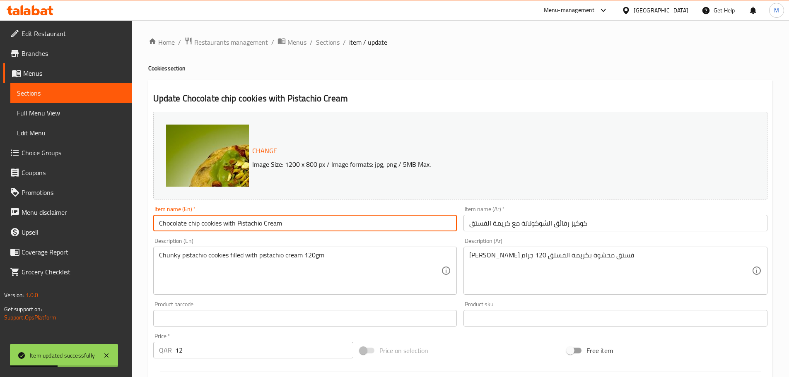
click at [283, 219] on input "Chocolate chip cookies with Pistachio Cream" at bounding box center [305, 223] width 304 height 17
click at [212, 225] on input "Chocolate Chip Cookies with Pistachio Cream" at bounding box center [305, 223] width 304 height 17
click at [224, 222] on input "Chocolate Chip Cookies with Pistachio Cream" at bounding box center [305, 223] width 304 height 17
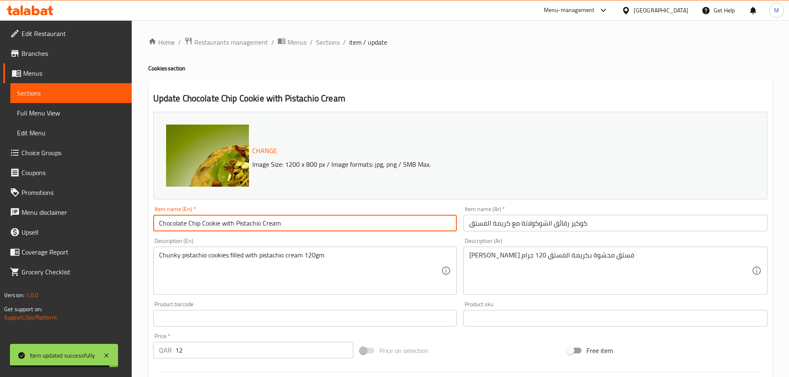
type input "Chocolate Chip Cookie with Pistachio Cream"
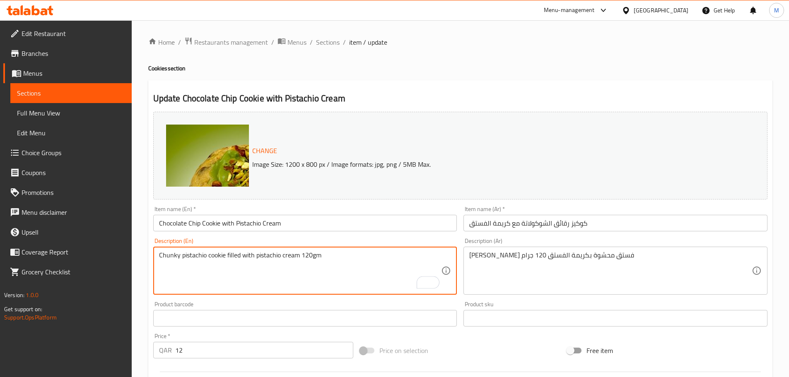
type textarea "Chunky pistachio cookie filled with pistachio cream 120gm"
click at [581, 221] on input "كوكيز رقائق الشوكولاتة مع كريمة الفستق" at bounding box center [615, 223] width 304 height 17
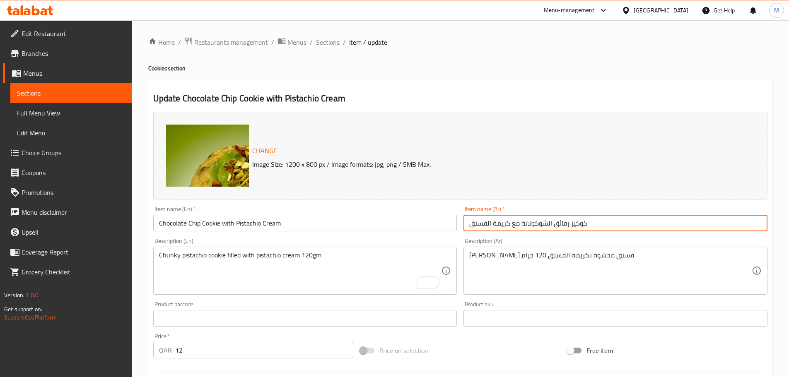
click at [581, 221] on input "كوكيز رقائق الشوكولاتة مع كريمة الفستق" at bounding box center [615, 223] width 304 height 17
click at [571, 226] on input "كوكيز رقائق الشوكولاتة مع كريمة الفستق" at bounding box center [615, 223] width 304 height 17
click at [606, 222] on input "كوكيز رقائق الشوكولاتة مع كريمة الفستق" at bounding box center [615, 223] width 304 height 17
click at [569, 222] on input "كوكيز رقائق الشوكولاتة مع كريمة الفستق" at bounding box center [615, 223] width 304 height 17
type input "كوكي رقائق الشوكولاتة مع كريمة الفستق"
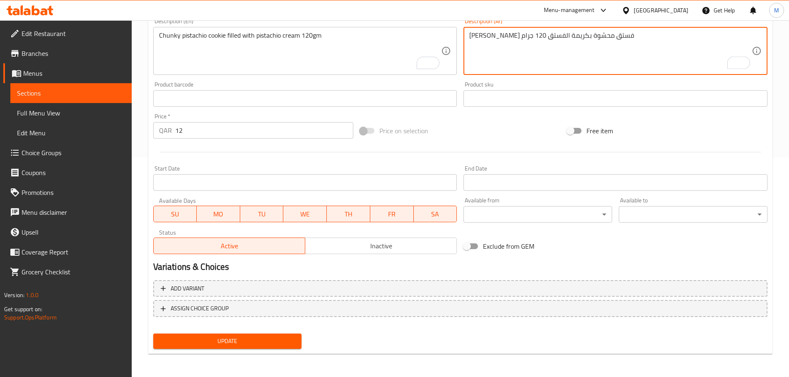
type textarea "شانكي كوكي فستق محشوة بكريمة الفستق 120 جرام"
click at [258, 345] on span "Update" at bounding box center [227, 341] width 135 height 10
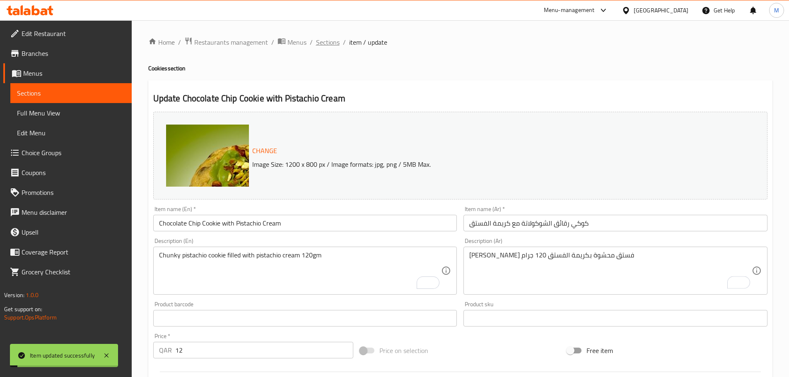
click at [329, 43] on span "Sections" at bounding box center [328, 42] width 24 height 10
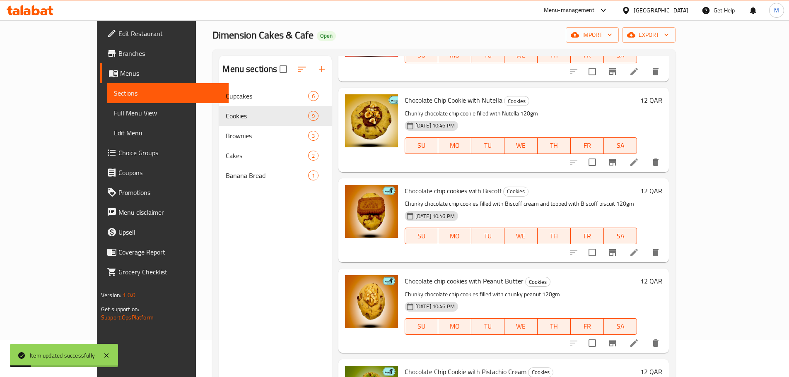
scroll to position [116, 0]
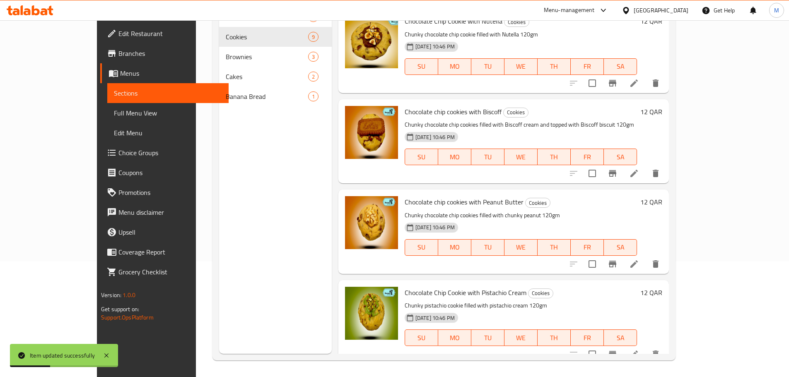
click at [645, 257] on li at bounding box center [633, 264] width 23 height 15
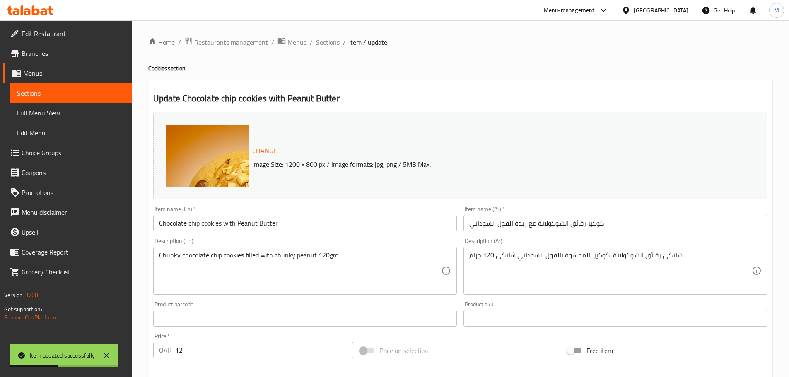
click at [300, 219] on input "Chocolate chip cookies with Peanut Butter" at bounding box center [305, 223] width 304 height 17
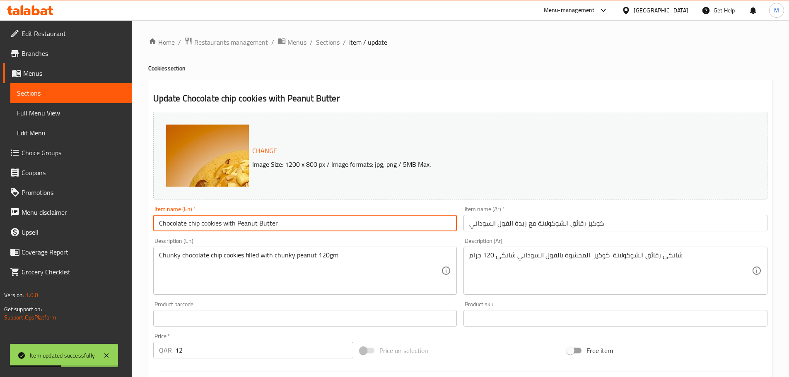
click at [300, 219] on input "Chocolate chip cookies with Peanut Butter" at bounding box center [305, 223] width 304 height 17
click at [219, 227] on input "Chocolate Chip Cookies with Peanut Butter" at bounding box center [305, 223] width 304 height 17
click at [223, 223] on input "Chocolate Chip Cookies with Peanut Butter" at bounding box center [305, 223] width 304 height 17
type input "Chocolate Chip Cookie with Peanut Butter"
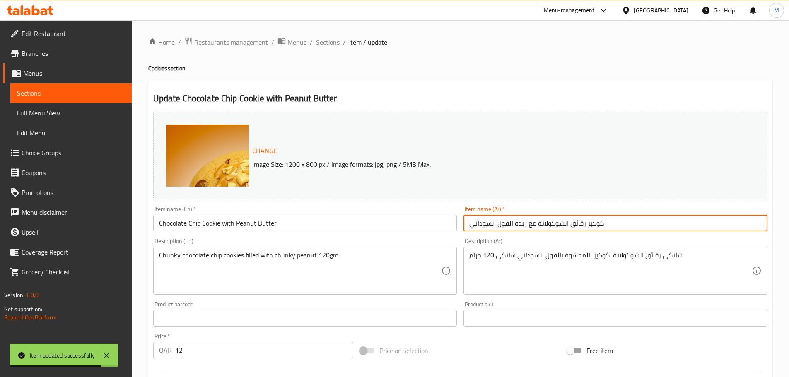
click at [585, 222] on input "كوكيز رقائق الشوكولاتة مع زبدة الفول السوداني" at bounding box center [615, 223] width 304 height 17
click at [592, 225] on input "كوكي رقائق الشوكولاتة مع زبدة الفول السوداني" at bounding box center [615, 223] width 304 height 17
type input "كوكي رقائق الشوكولاتة مع زبدة الفول السوداني"
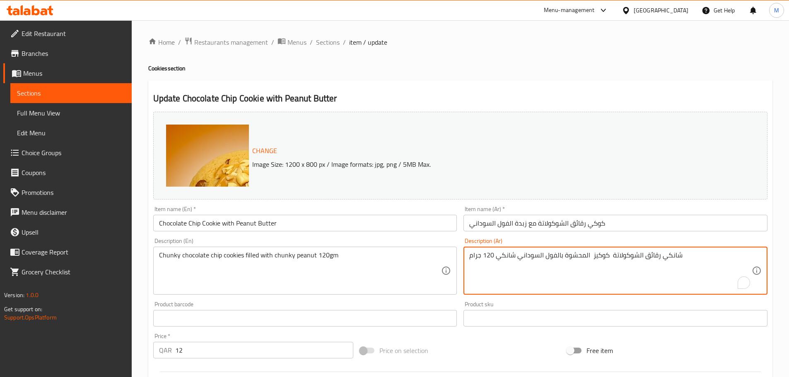
click at [647, 254] on textarea "شانكي رقائق الشوكولاتة كوكيز المحشوة بالفول السوداني شانكي 120 جرام" at bounding box center [610, 270] width 282 height 39
paste textarea "كوكي"
type textarea "شانكي كوكي الشوكولاتة كوكيز المحشوة بالفول السوداني شانكي 120 جرام"
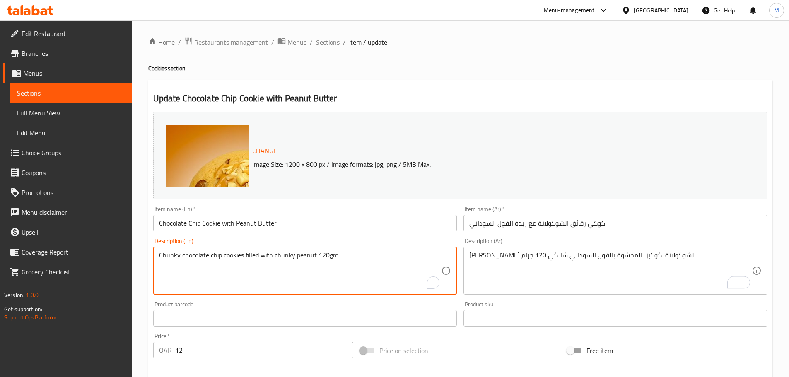
click at [242, 253] on textarea "Chunky chocolate chip cookies filled with chunky peanut 120gm" at bounding box center [300, 270] width 282 height 39
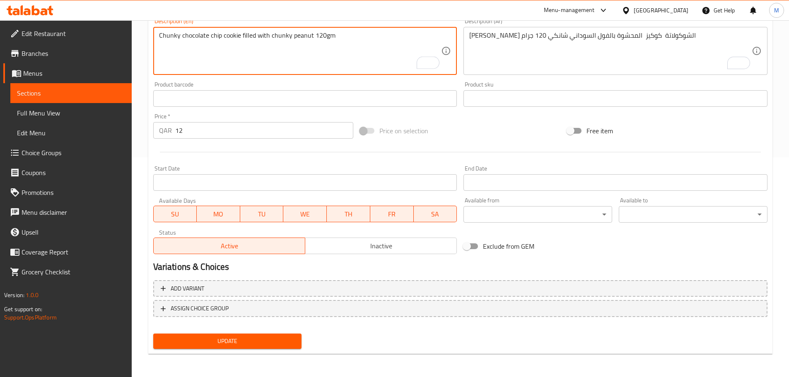
type textarea "Chunky chocolate chip cookie filled with chunky peanut 120gm"
click at [243, 343] on span "Update" at bounding box center [227, 341] width 135 height 10
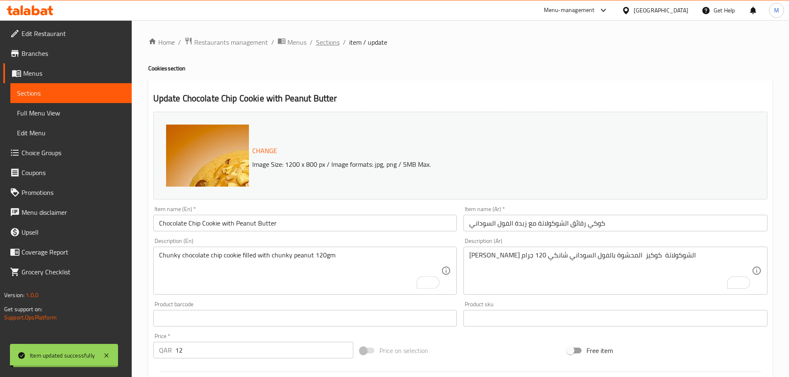
click at [331, 43] on span "Sections" at bounding box center [328, 42] width 24 height 10
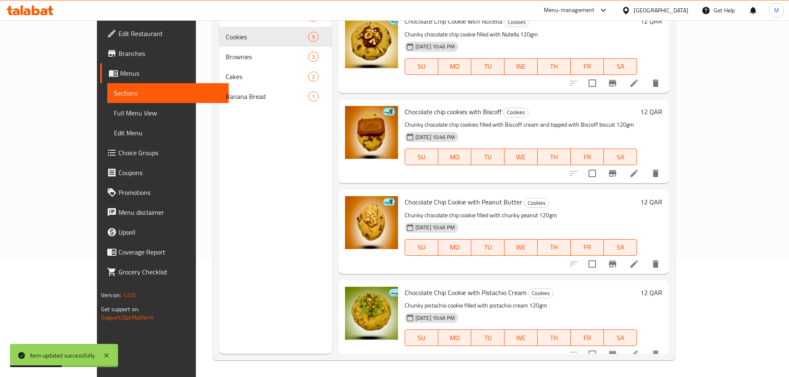
scroll to position [416, 0]
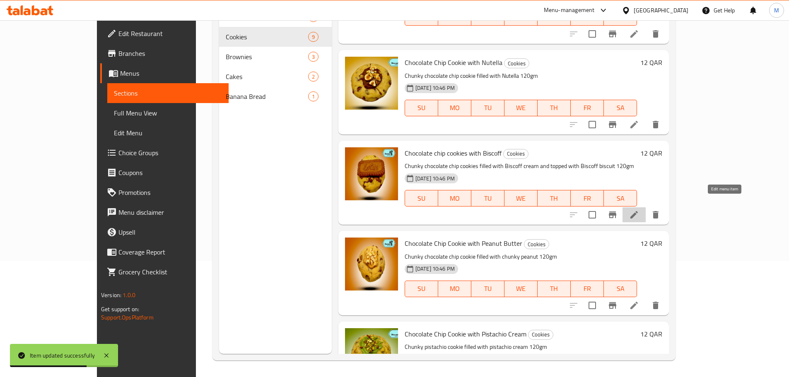
click at [639, 210] on icon at bounding box center [634, 215] width 10 height 10
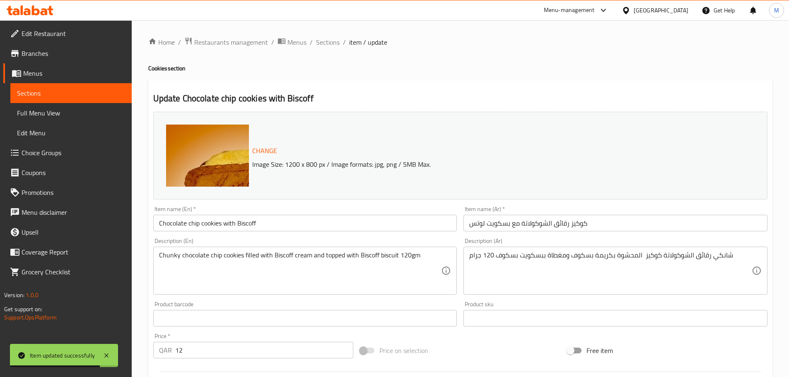
click at [219, 225] on input "Chocolate chip cookies with Biscoff" at bounding box center [305, 223] width 304 height 17
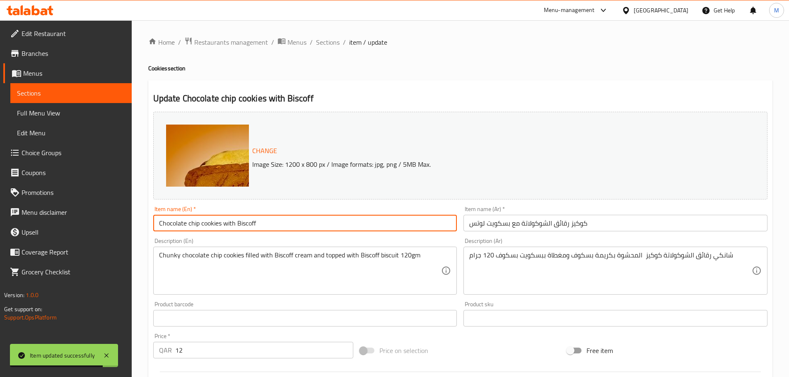
click at [222, 224] on input "Chocolate chip cookies with Biscoff" at bounding box center [305, 223] width 304 height 17
type input "Chocolate chip cookie with Biscoff"
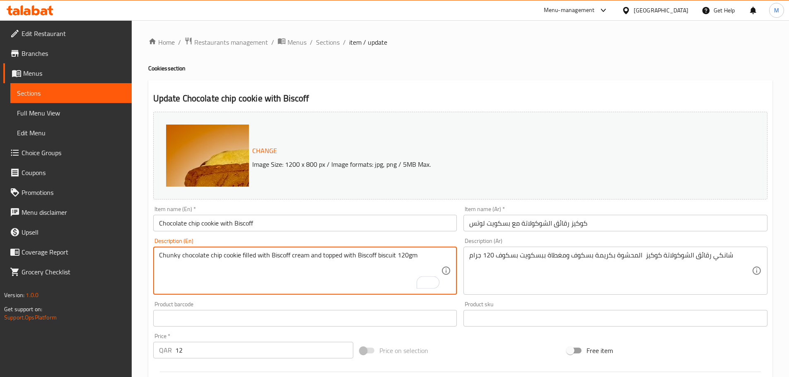
type textarea "Chunky chocolate chip cookie filled with Biscoff cream and topped with Biscoff …"
click at [572, 223] on input "كوكيز رقائق الشوكولاتة مع بسكويت لوتس" at bounding box center [615, 223] width 304 height 17
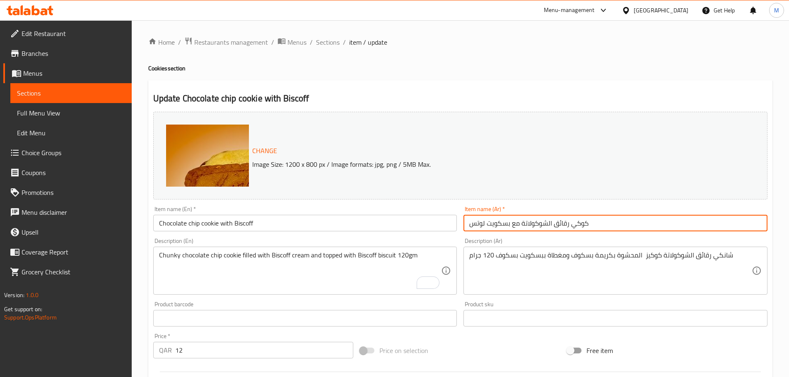
type input "كوكي رقائق الشوكولاتة مع بسكويت لوتس"
drag, startPoint x: 641, startPoint y: 255, endPoint x: 648, endPoint y: 257, distance: 7.7
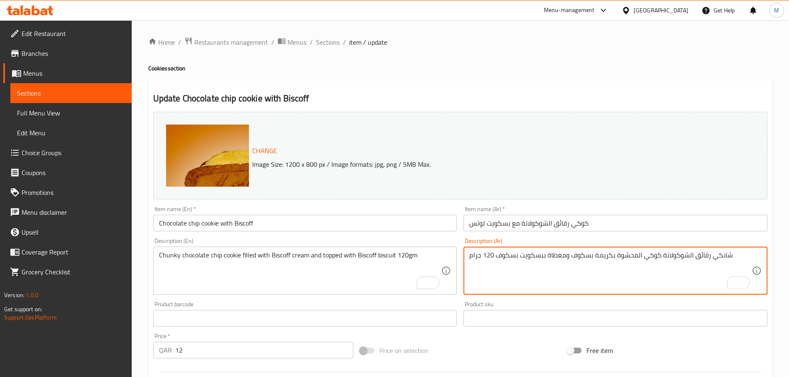
type textarea "شانكي رقائق الشوكولاتة كوكي المحشوة بكريمة بسكوف ومغطاة ببسكويت بسكوف 120 جرام"
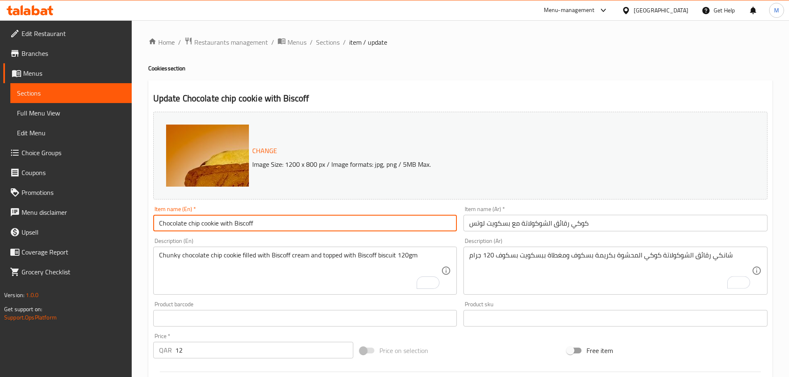
click at [277, 226] on input "Chocolate chip cookie with Biscoff" at bounding box center [305, 223] width 304 height 17
type input "Chocolate Chip Cookie with Biscoff"
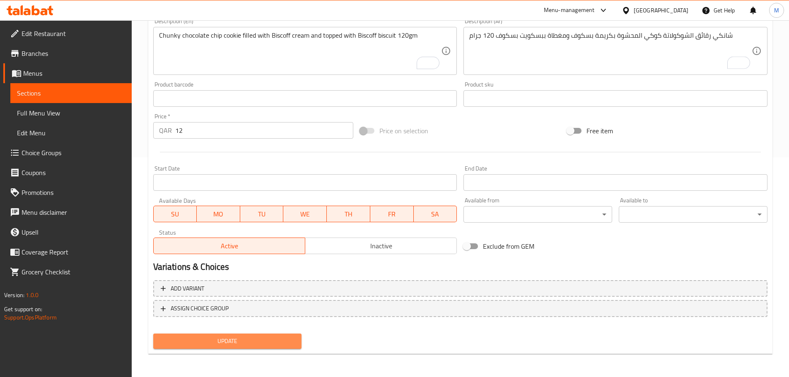
click at [252, 343] on span "Update" at bounding box center [227, 341] width 135 height 10
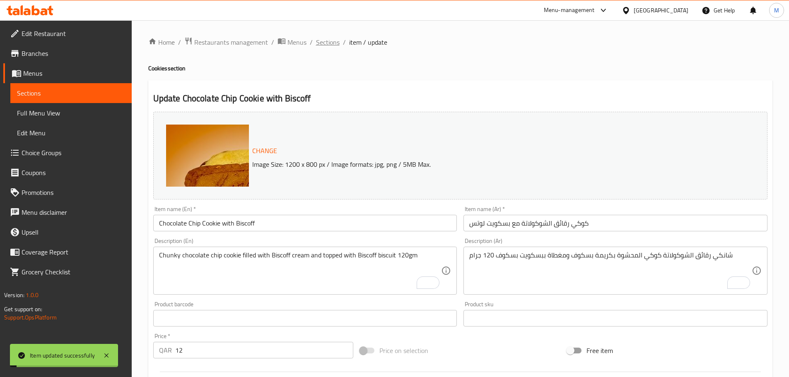
click at [324, 43] on span "Sections" at bounding box center [328, 42] width 24 height 10
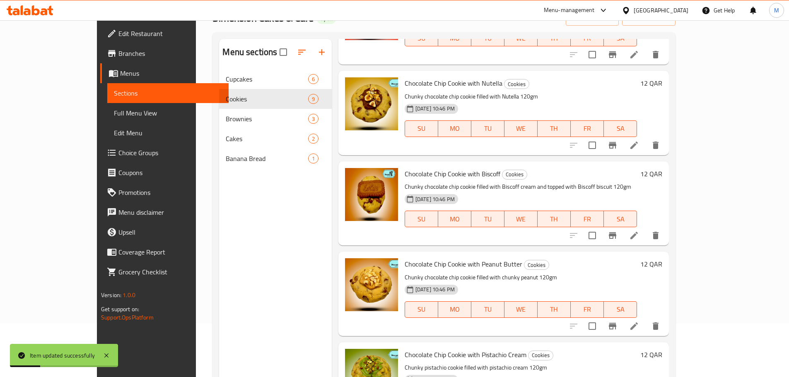
scroll to position [116, 0]
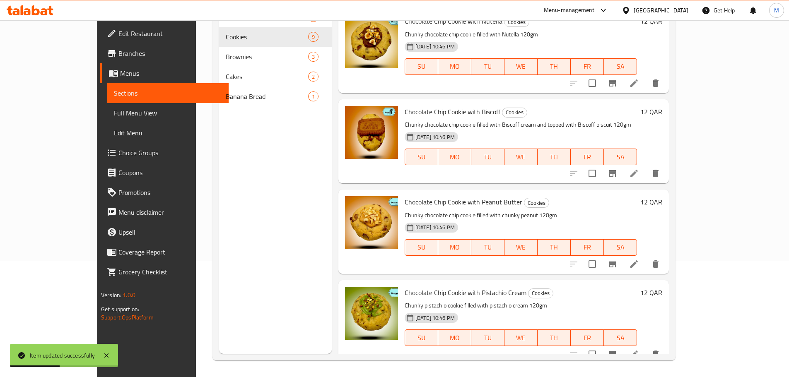
click at [447, 120] on p "Chunky chocolate chip cookie filled with Biscoff cream and topped with Biscoff …" at bounding box center [520, 125] width 232 height 10
copy p "cookie"
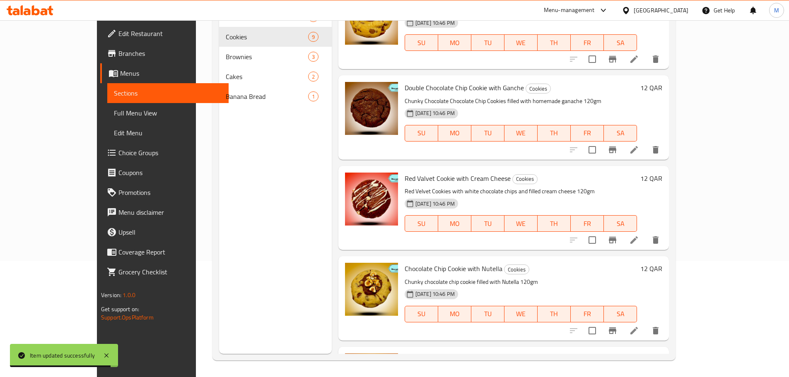
scroll to position [126, 0]
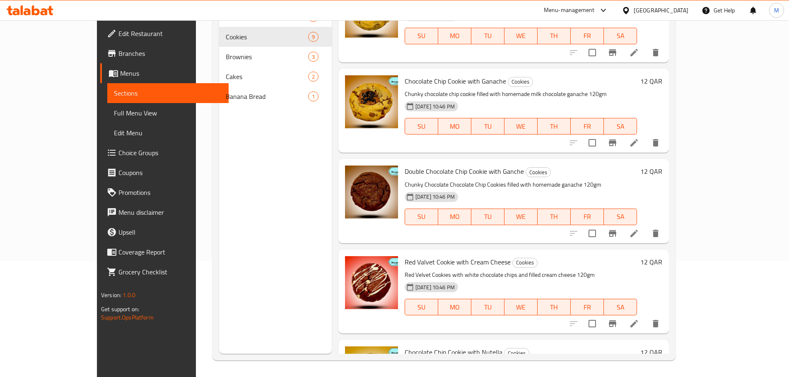
click at [639, 319] on icon at bounding box center [634, 324] width 10 height 10
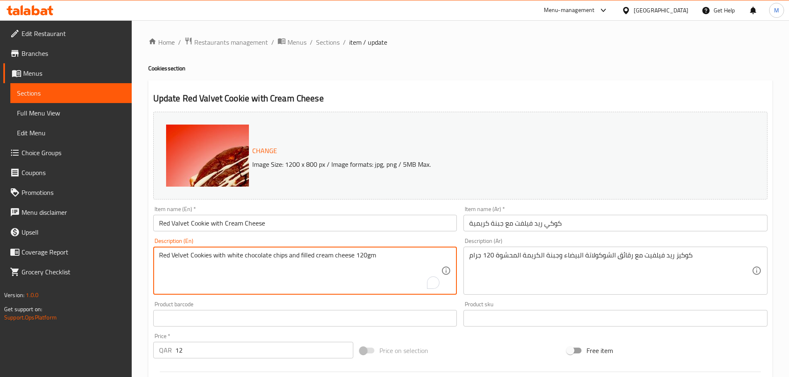
click at [211, 256] on textarea "Red Velvet Cookies with white chocolate chips and filled cream cheese 120gm" at bounding box center [300, 270] width 282 height 39
click at [195, 256] on textarea "Red Velvet Cookie with white chocolate chips and filled cream cheese 120gm" at bounding box center [300, 270] width 282 height 39
click at [183, 255] on textarea "Red Velvet cookie with white chocolate chips and filled cream cheese 120gm" at bounding box center [300, 270] width 282 height 39
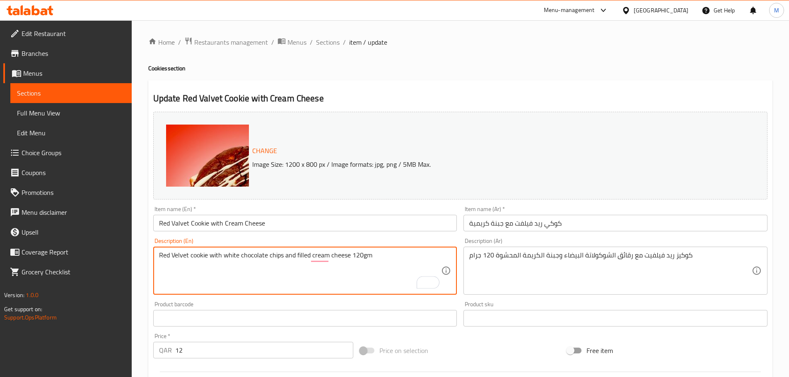
click at [251, 258] on textarea "Red Velvet cookie with white chocolate chips and filled cream cheese 120gm" at bounding box center [300, 270] width 282 height 39
type textarea "Red Velvet cookie with white chocolate chips and filled cream cheese 120gm"
click at [550, 224] on input "كوكي ريد فيلفت مع جبنة كريمية" at bounding box center [615, 223] width 304 height 17
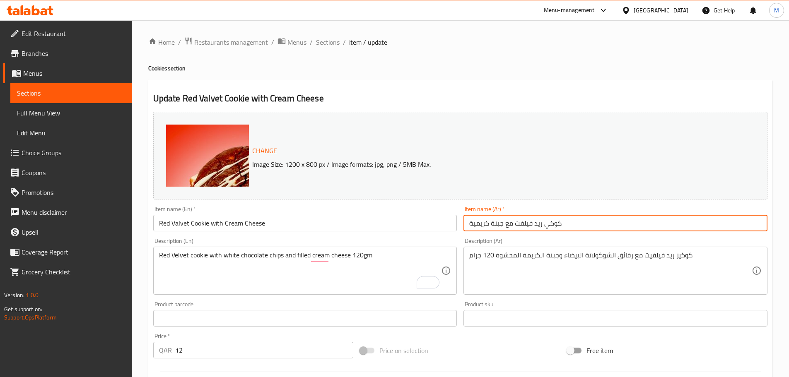
click at [550, 224] on input "كوكي ريد فيلفت مع جبنة كريمية" at bounding box center [615, 223] width 304 height 17
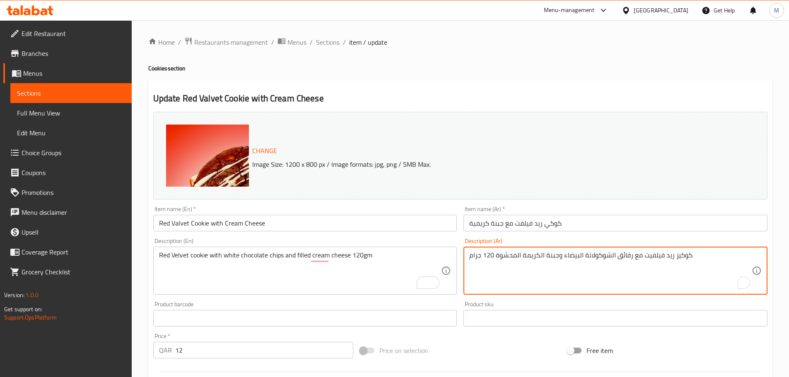
click at [687, 257] on textarea "كوكيز ريد فيلفيت مع رقائق الشوكولاتة البيضاء وجبنة الكريمة المحشوة 120 جرام" at bounding box center [610, 270] width 282 height 39
paste textarea "To enrich screen reader interactions, please activate Accessibility in Grammarl…"
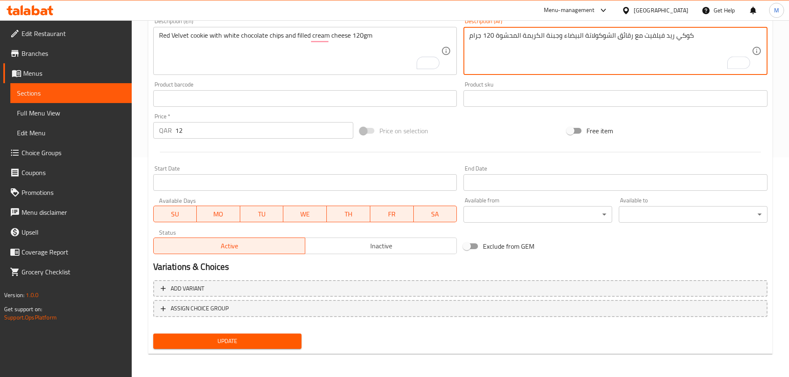
type textarea "كوكي ريد فيلفيت مع رقائق الشوكولاتة البيضاء وجبنة الكريمة المحشوة 120 جرام"
click at [253, 340] on span "Update" at bounding box center [227, 341] width 135 height 10
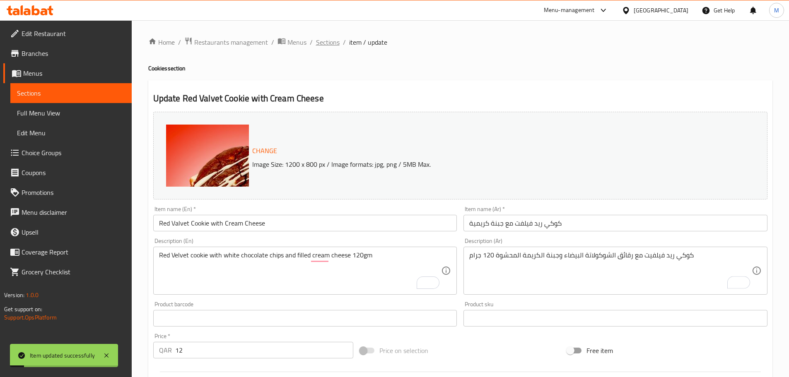
click at [332, 42] on span "Sections" at bounding box center [328, 42] width 24 height 10
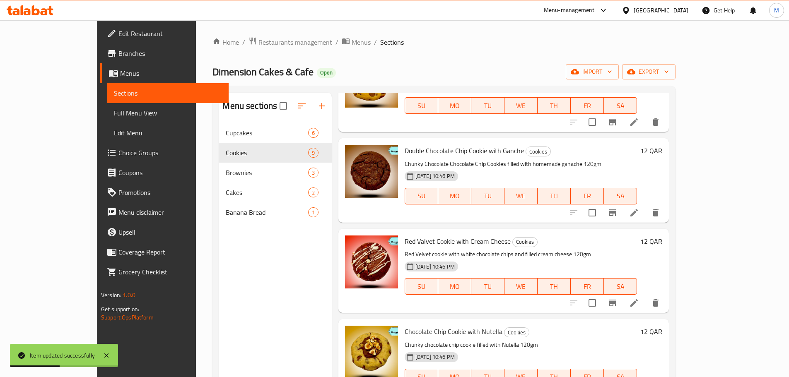
scroll to position [248, 0]
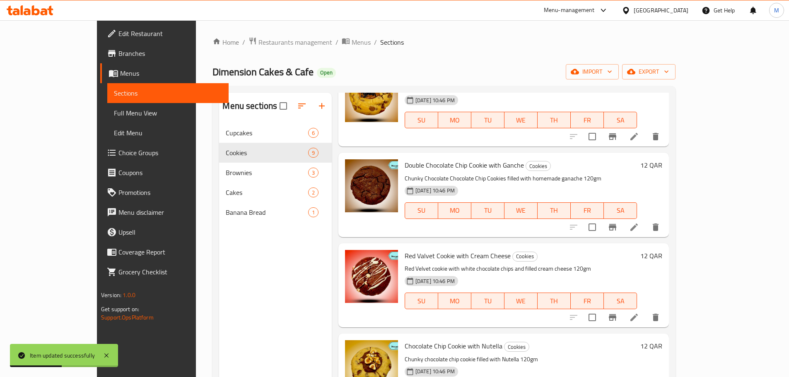
click at [638, 224] on icon at bounding box center [633, 227] width 7 height 7
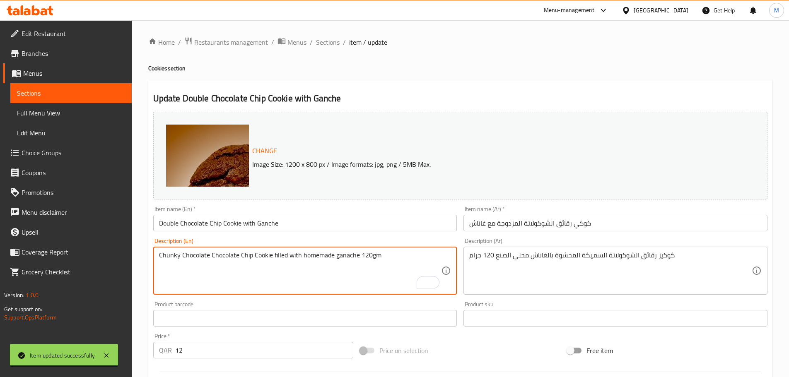
click at [242, 256] on textarea "Chunky Chocolate Chocolate Chip Cookie filled with homemade ganache 120gm" at bounding box center [300, 270] width 282 height 39
click at [251, 265] on textarea "Chunky chocolate chocolate chip cookie filled with homemade ganache 120gm" at bounding box center [300, 270] width 282 height 39
type textarea "Chunky chocolate chocolate chip cookie filled with homemade ganache 120gm"
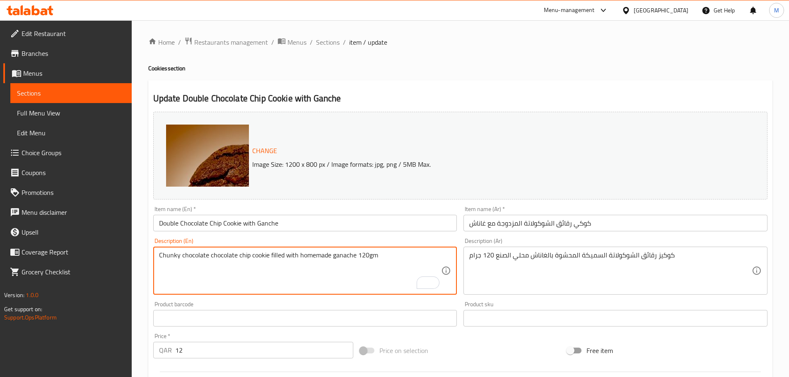
click at [589, 222] on input "كوكي رقائق الشوكولاتة المزدوجة مع غاناش" at bounding box center [615, 223] width 304 height 17
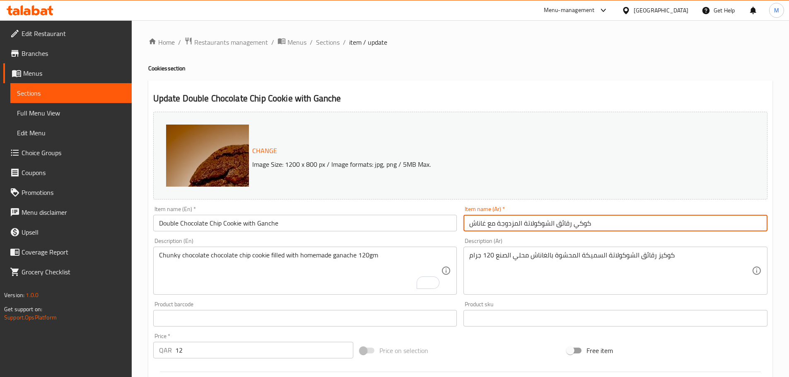
click at [589, 222] on input "كوكي رقائق الشوكولاتة المزدوجة مع غاناش" at bounding box center [615, 223] width 304 height 17
click at [580, 223] on input "كوكي رقائق الشوكولاتة المزدوجة مع غاناش" at bounding box center [615, 223] width 304 height 17
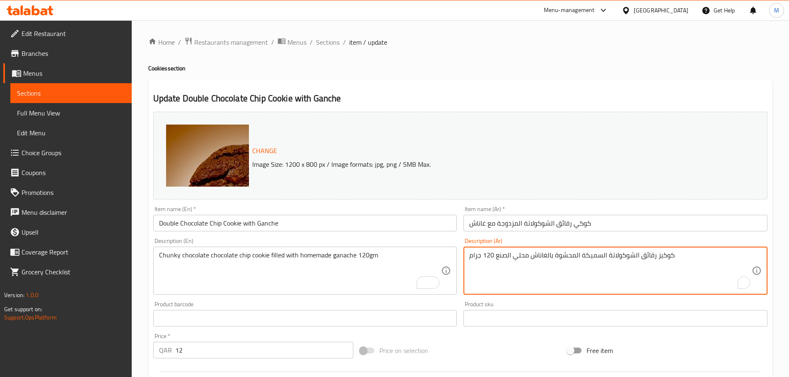
click at [665, 256] on textarea "كوكيز رقائق الشوكولاتة السميكة المحشوة بالغاناش محلي الصنع 120 جرام" at bounding box center [610, 270] width 282 height 39
paste textarea "To enrich screen reader interactions, please activate Accessibility in Grammarl…"
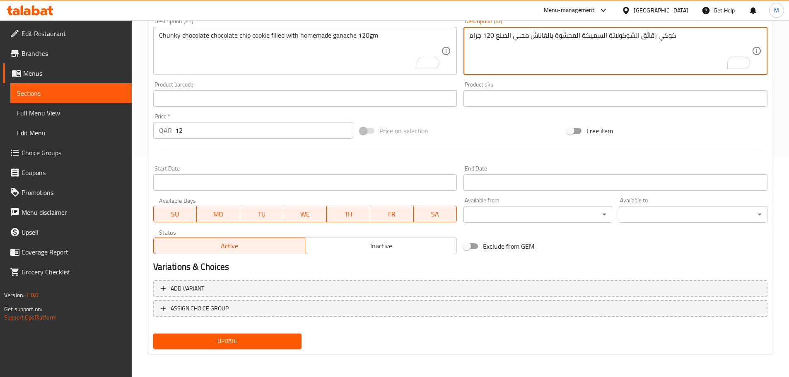
type textarea "كوكي رقائق الشوكولاتة السميكة المحشوة بالغاناش محلي الصنع 120 جرام"
click at [256, 341] on span "Update" at bounding box center [227, 341] width 135 height 10
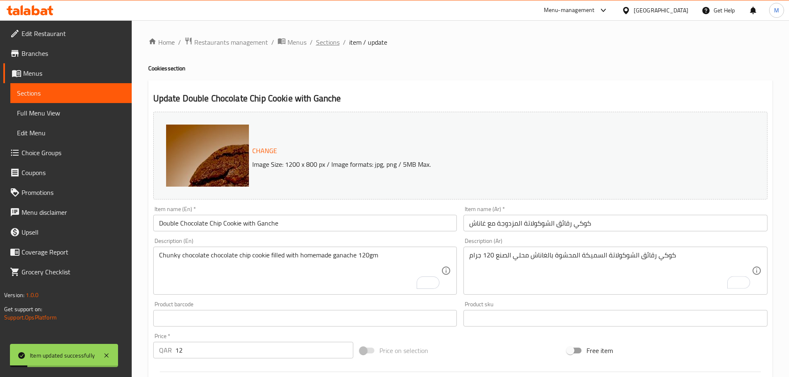
click at [327, 47] on span "Sections" at bounding box center [328, 42] width 24 height 10
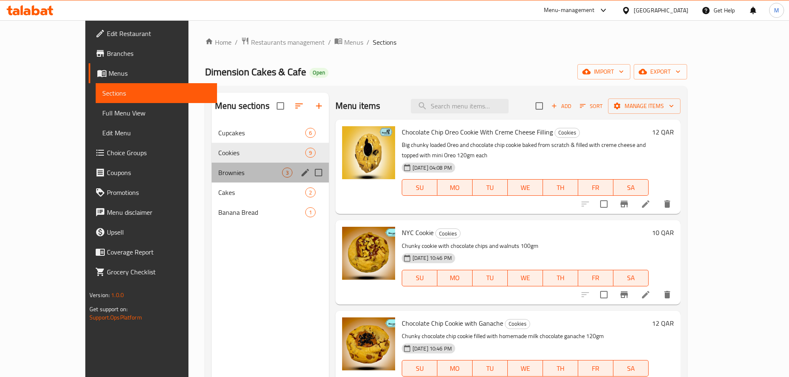
click at [227, 179] on div "Brownies 3" at bounding box center [270, 173] width 117 height 20
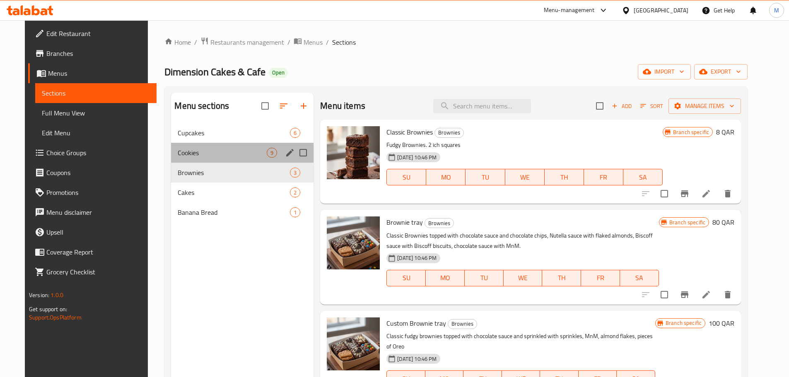
click at [231, 160] on div "Cookies 9" at bounding box center [242, 153] width 142 height 20
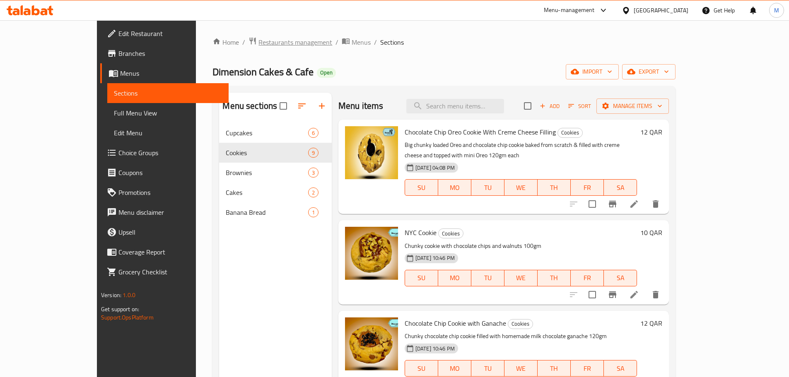
click at [258, 40] on span "Restaurants management" at bounding box center [295, 42] width 74 height 10
